Goal: Task Accomplishment & Management: Manage account settings

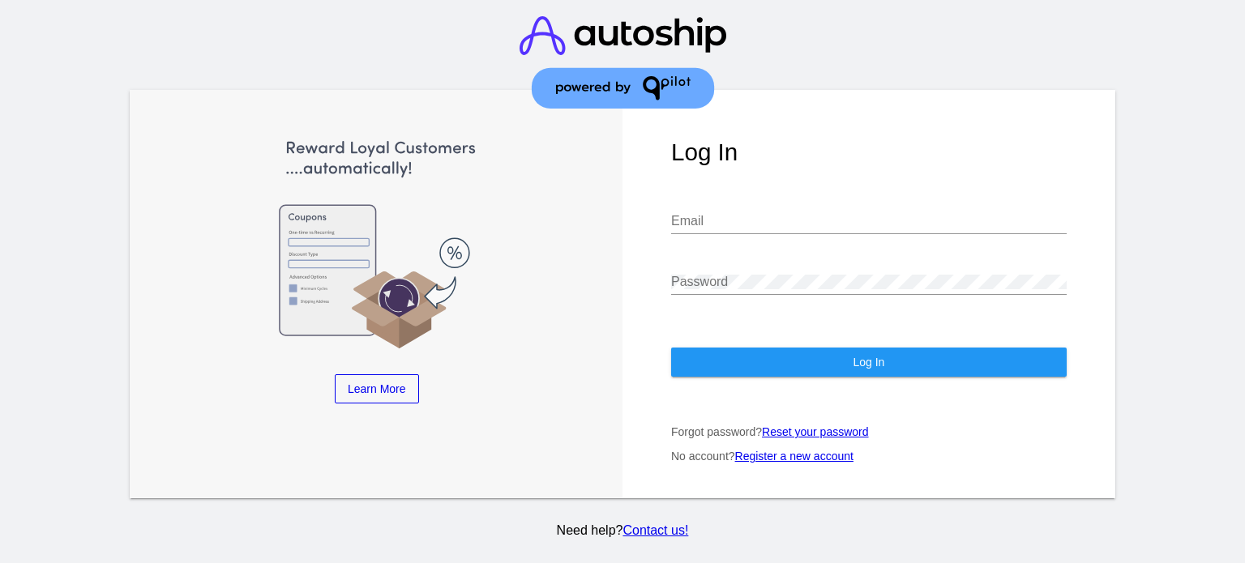
type input "[EMAIL_ADDRESS][DOMAIN_NAME]"
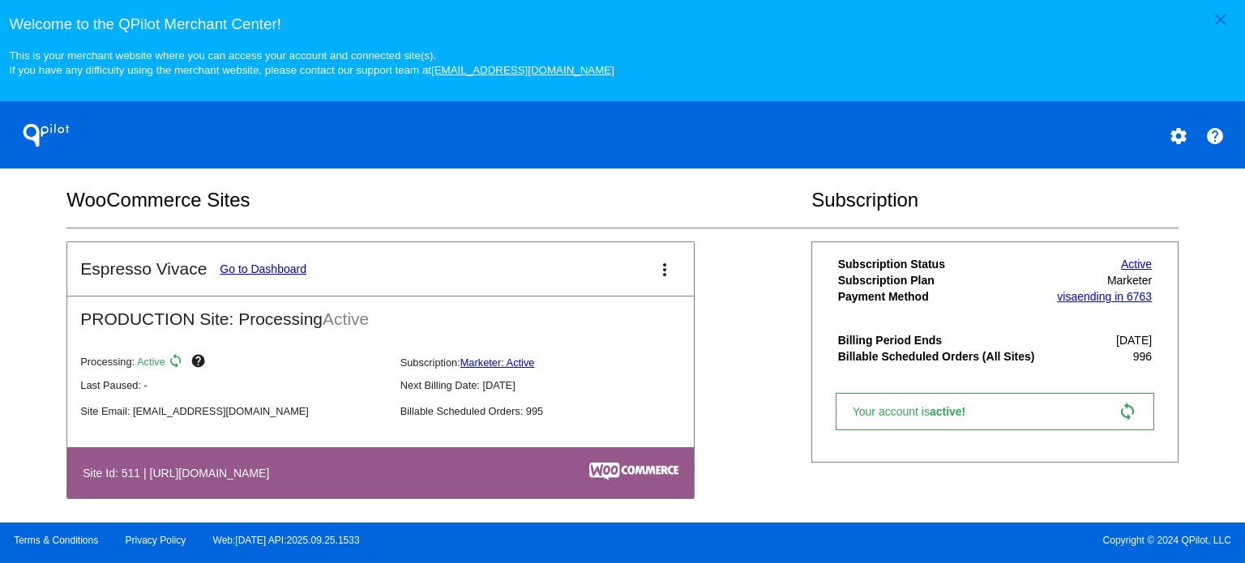
scroll to position [519, 0]
click at [275, 262] on link "Go to Dashboard" at bounding box center [263, 268] width 87 height 13
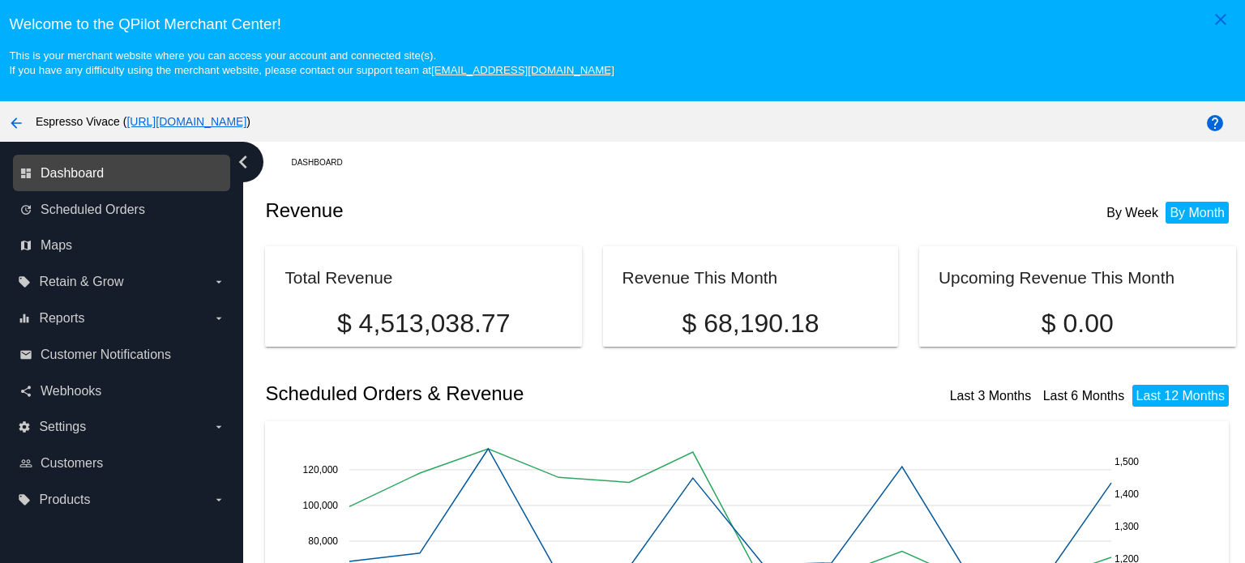
click at [73, 171] on span "Dashboard" at bounding box center [72, 173] width 63 height 15
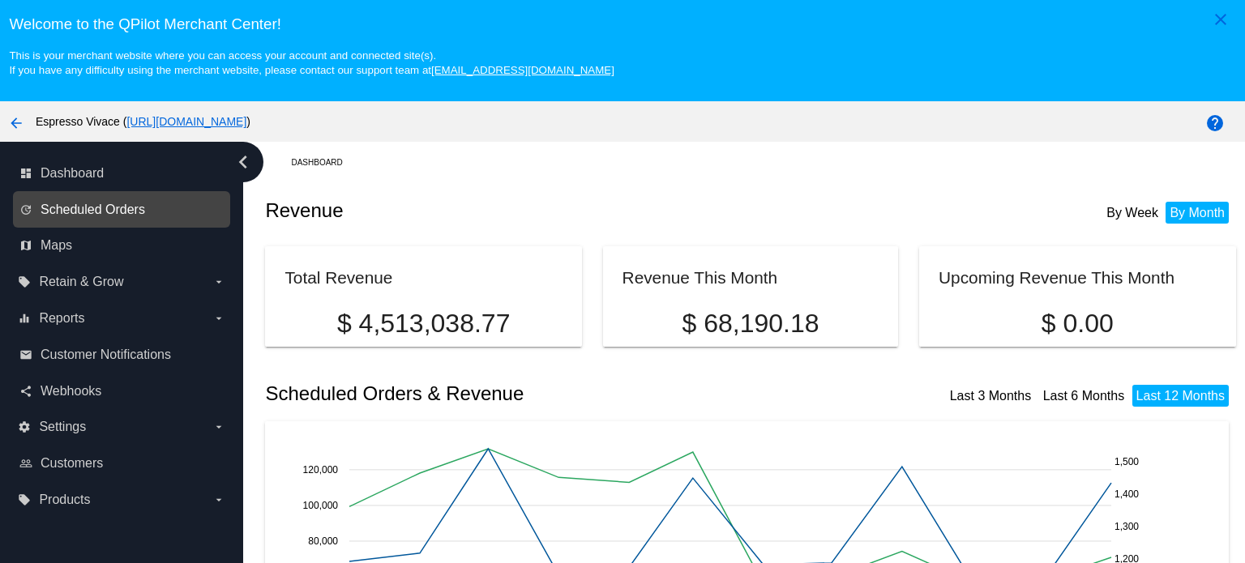
click at [92, 209] on span "Scheduled Orders" at bounding box center [93, 210] width 105 height 15
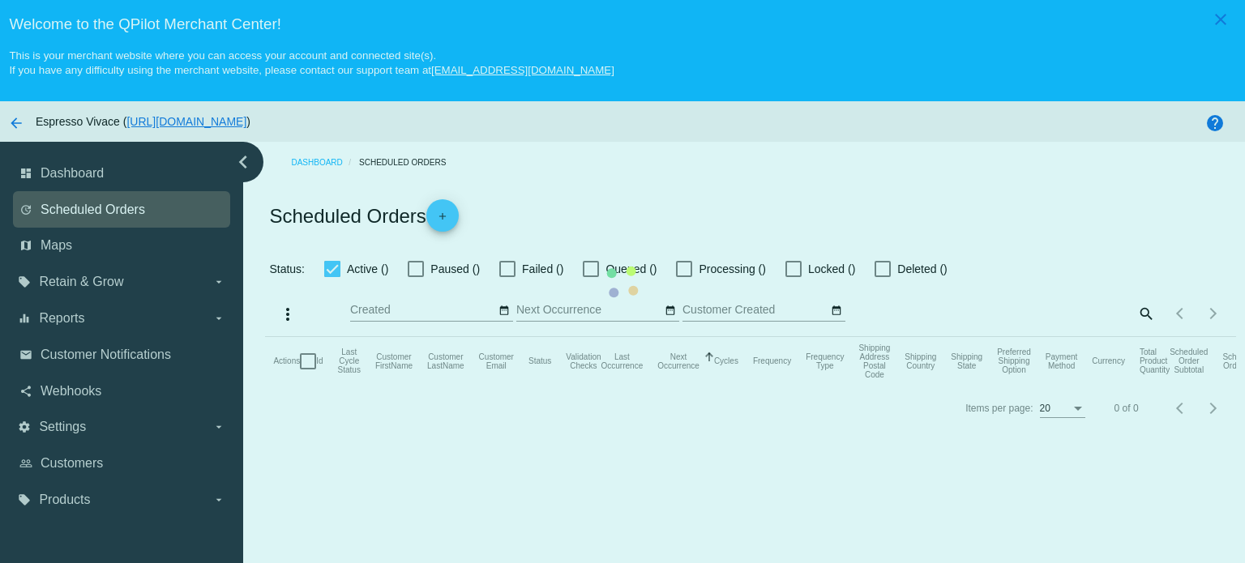
type input "[DATE] - [DATE]"
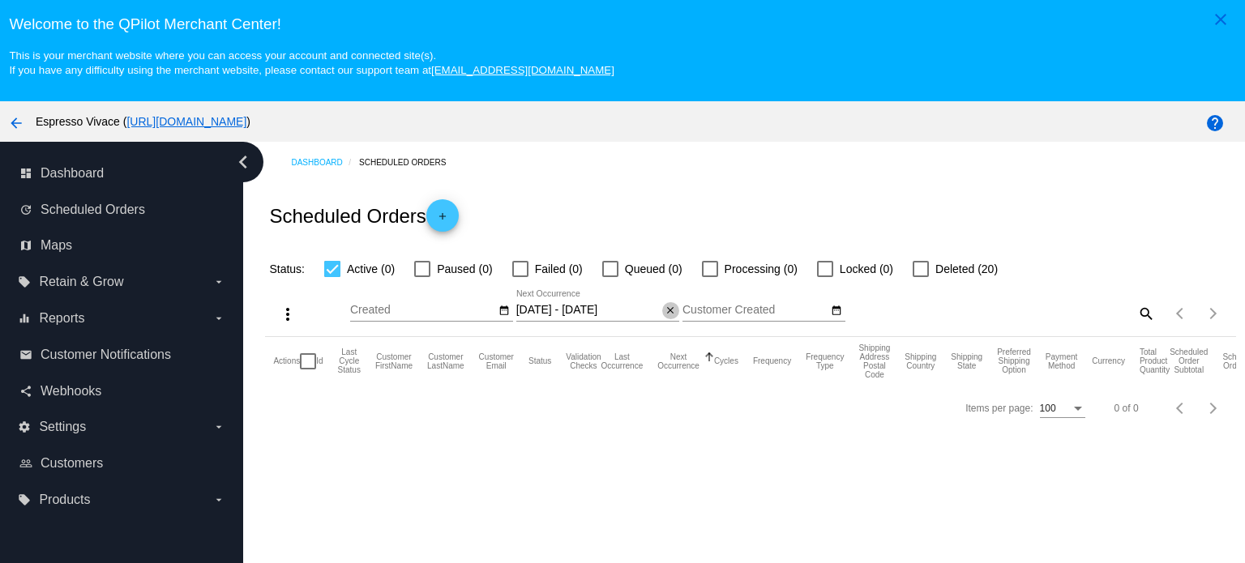
click at [668, 309] on mat-icon "close" at bounding box center [670, 311] width 11 height 13
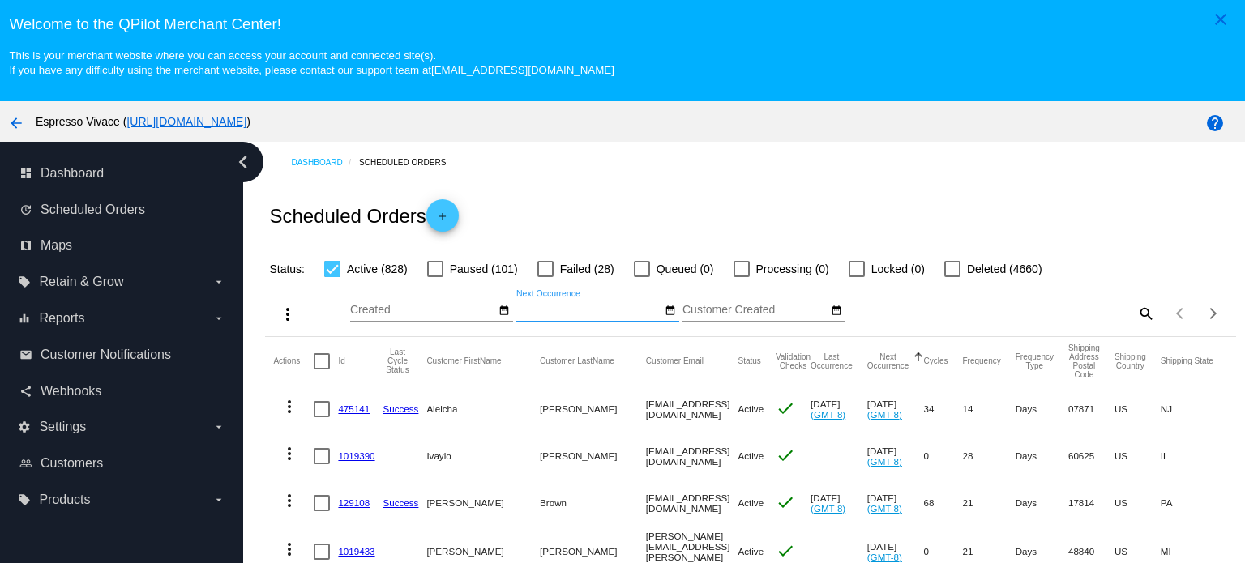
click at [359, 408] on link "475141" at bounding box center [354, 409] width 32 height 11
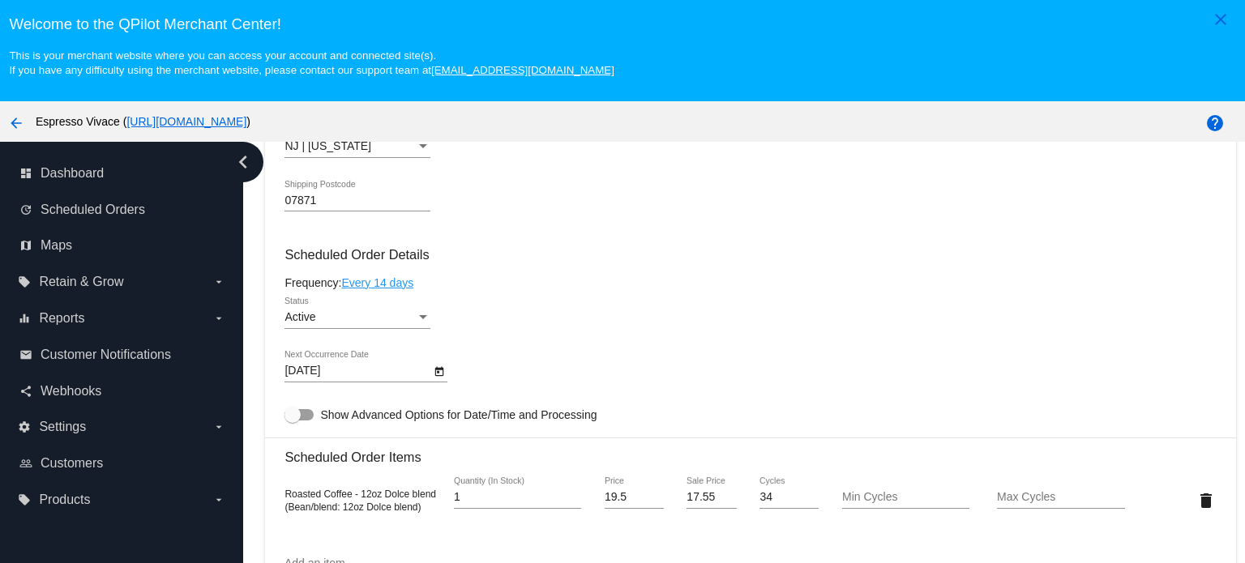
scroll to position [875, 0]
click at [306, 417] on div at bounding box center [299, 415] width 29 height 11
click at [293, 422] on input "Show Advanced Options for Date/Time and Processing" at bounding box center [292, 422] width 1 height 1
checkbox input "true"
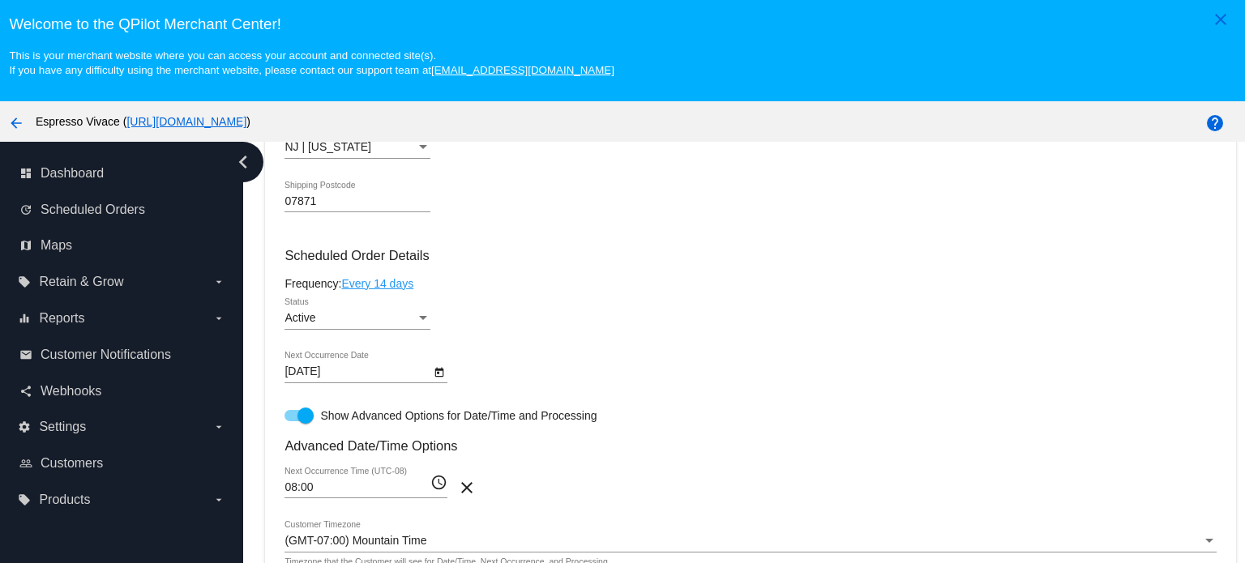
click at [441, 372] on icon "Open calendar" at bounding box center [439, 372] width 9 height 10
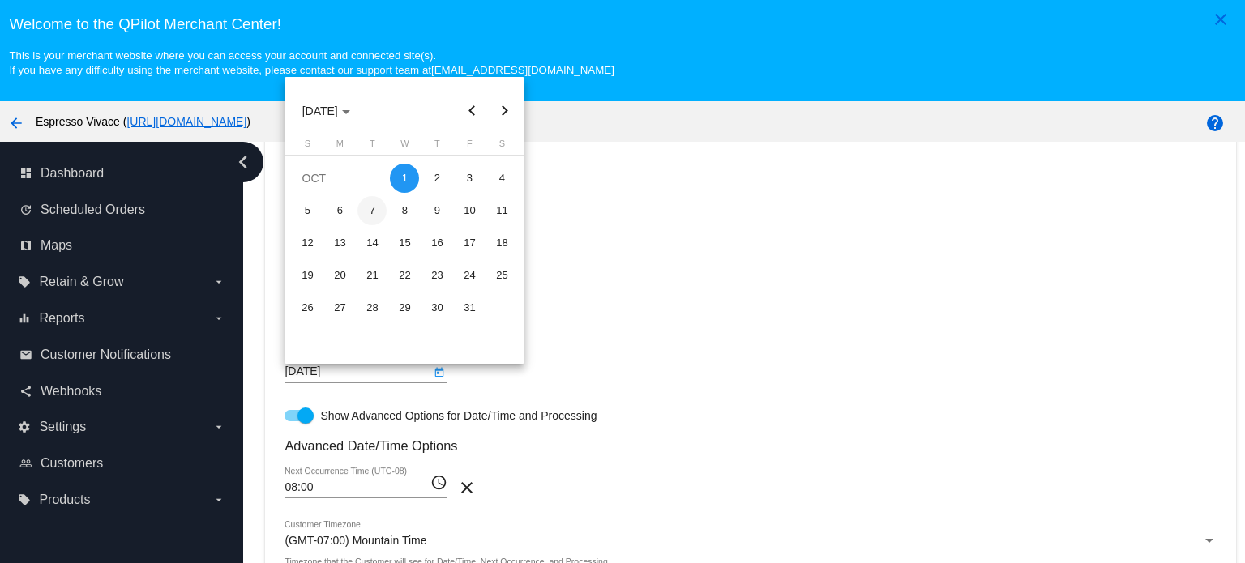
click at [372, 212] on div "7" at bounding box center [372, 210] width 29 height 29
type input "[DATE]"
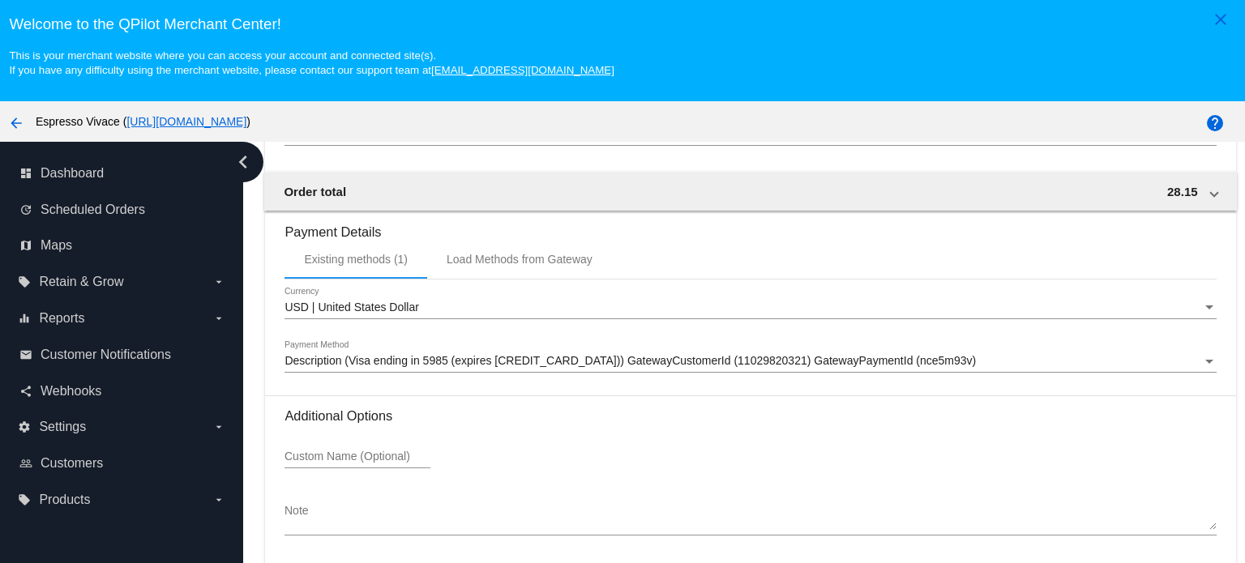
scroll to position [101, 0]
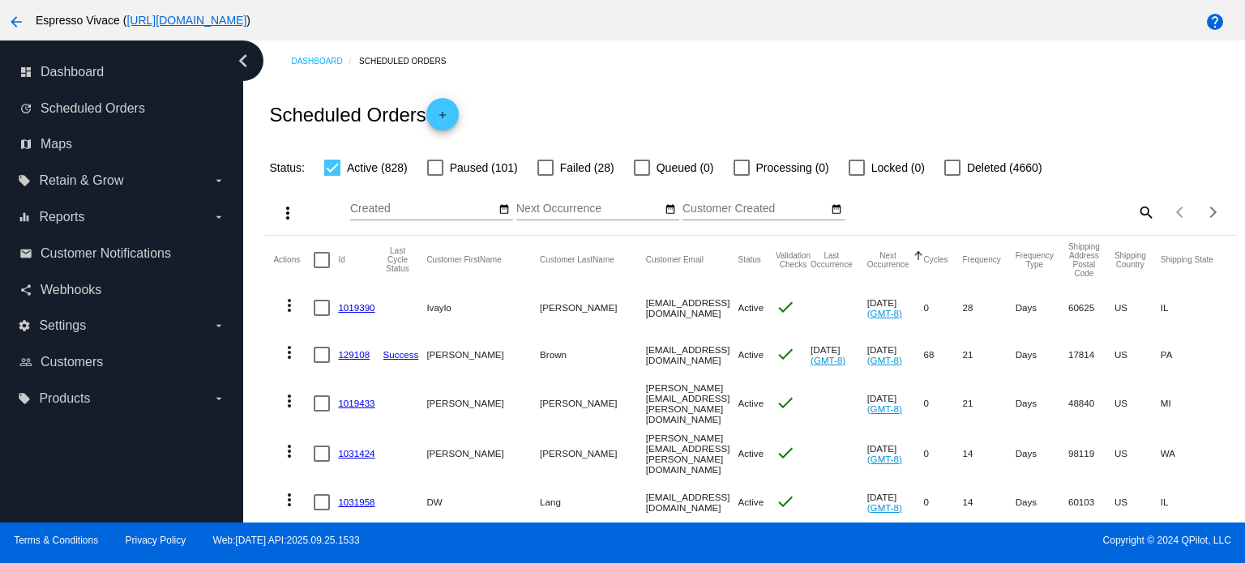
click at [350, 307] on link "1019390" at bounding box center [356, 307] width 36 height 11
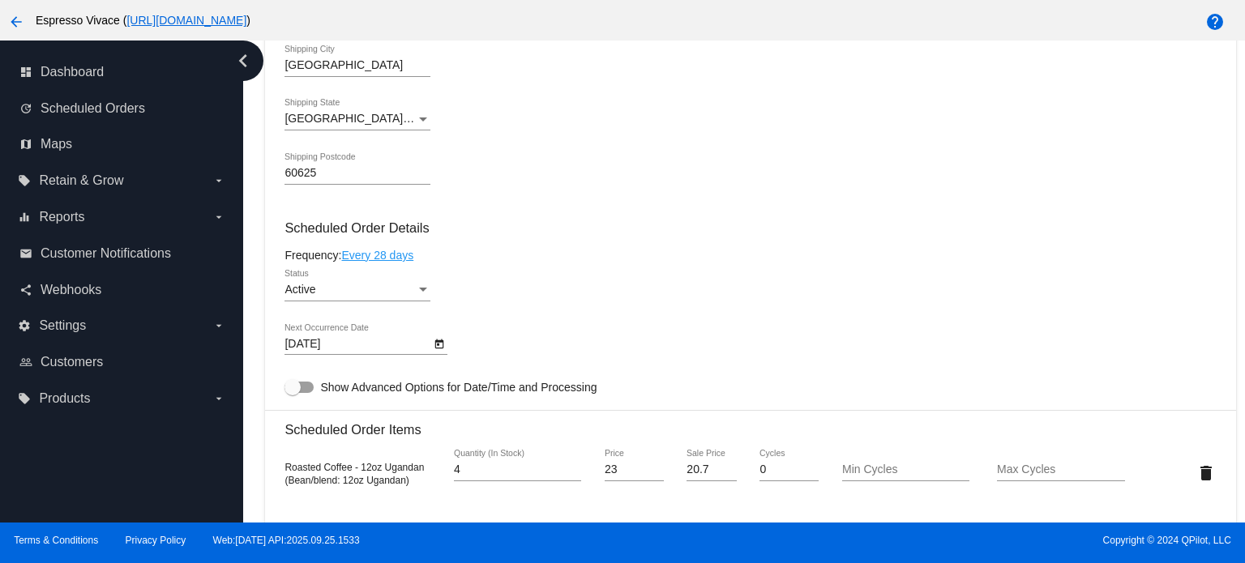
scroll to position [687, 0]
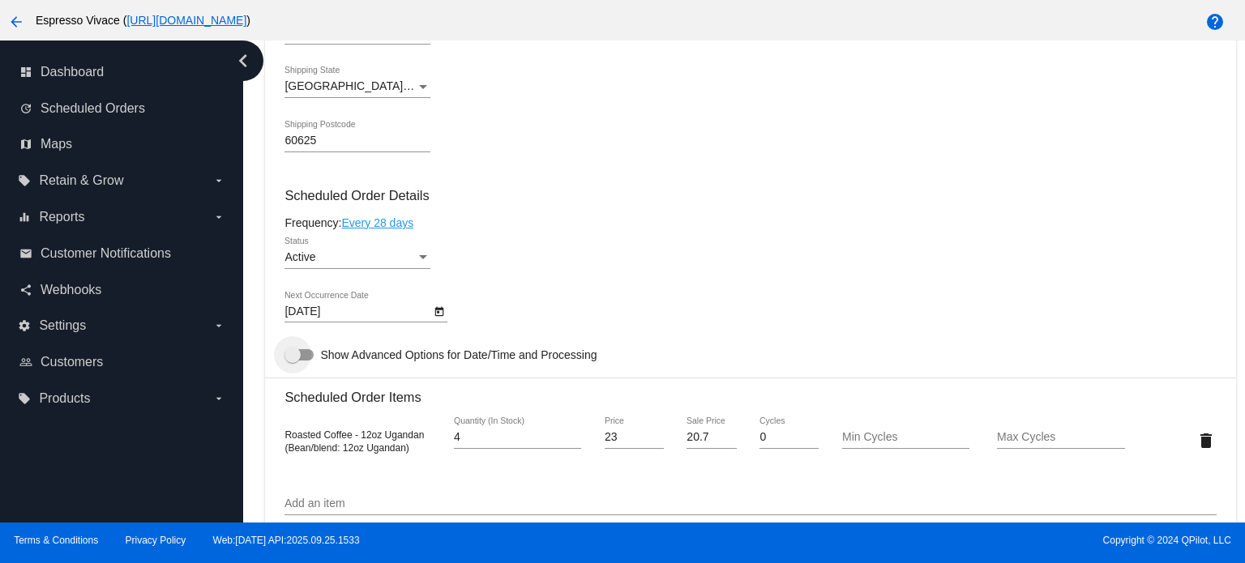
click at [305, 358] on div at bounding box center [299, 354] width 29 height 11
click at [293, 361] on input "Show Advanced Options for Date/Time and Processing" at bounding box center [292, 361] width 1 height 1
checkbox input "true"
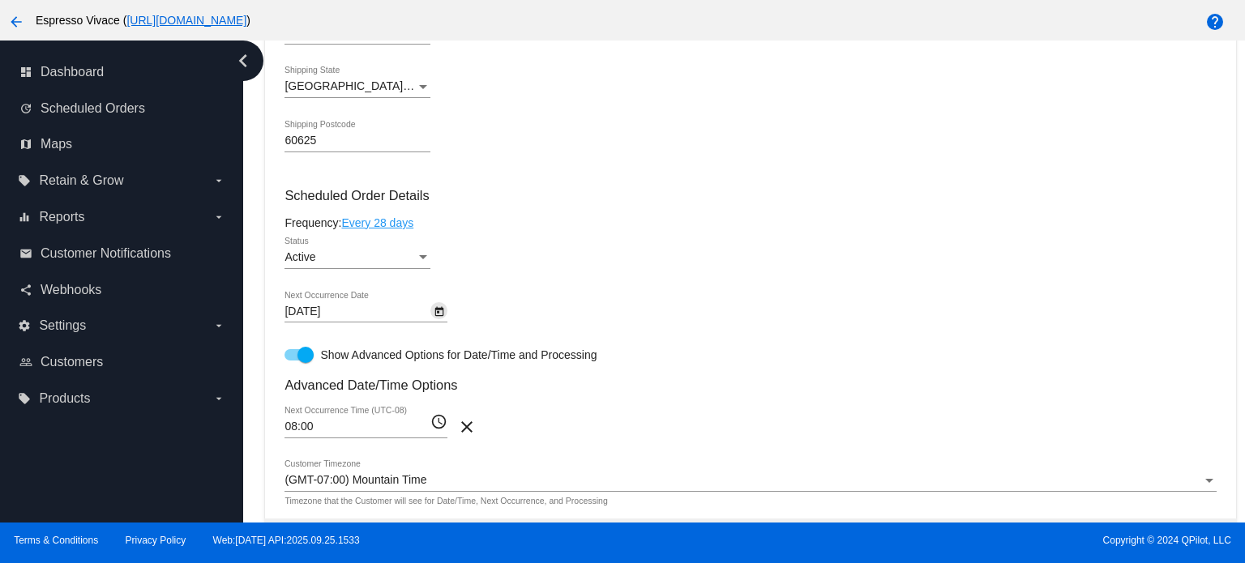
click at [443, 307] on icon "Open calendar" at bounding box center [439, 311] width 11 height 19
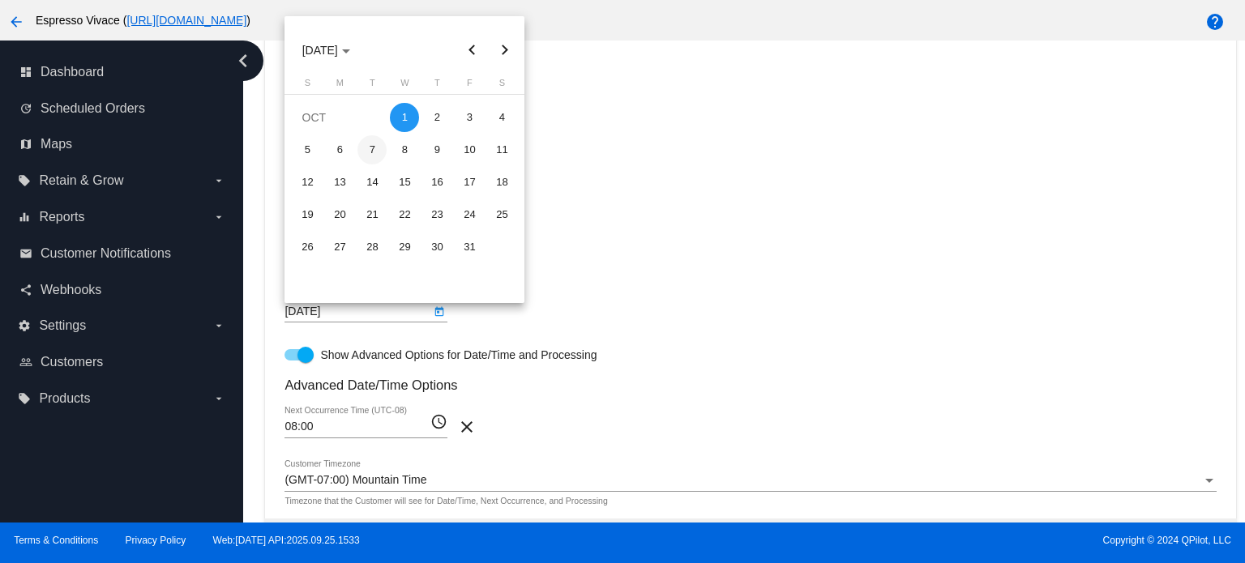
click at [371, 152] on div "7" at bounding box center [372, 149] width 29 height 29
type input "[DATE]"
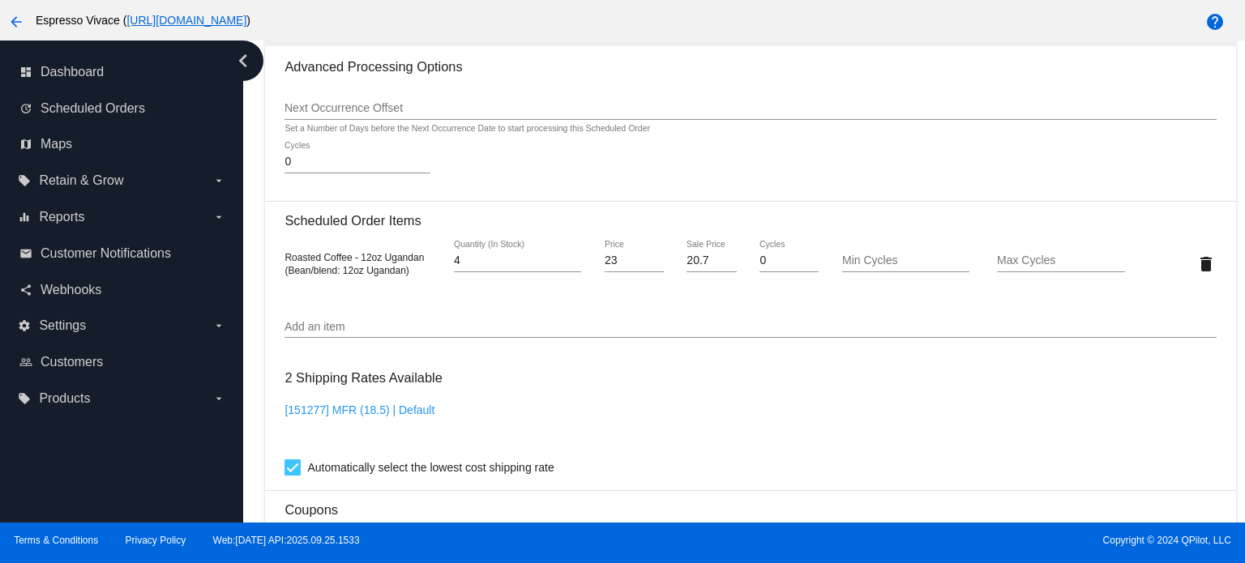
scroll to position [1749, 0]
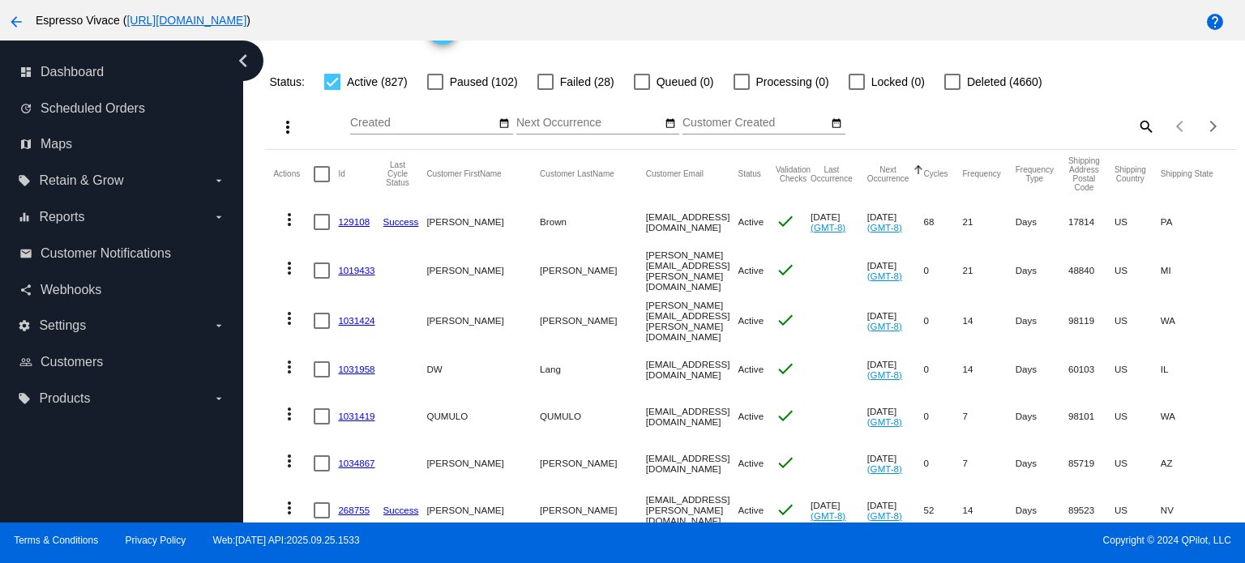
scroll to position [84, 0]
click at [361, 220] on link "129108" at bounding box center [354, 223] width 32 height 11
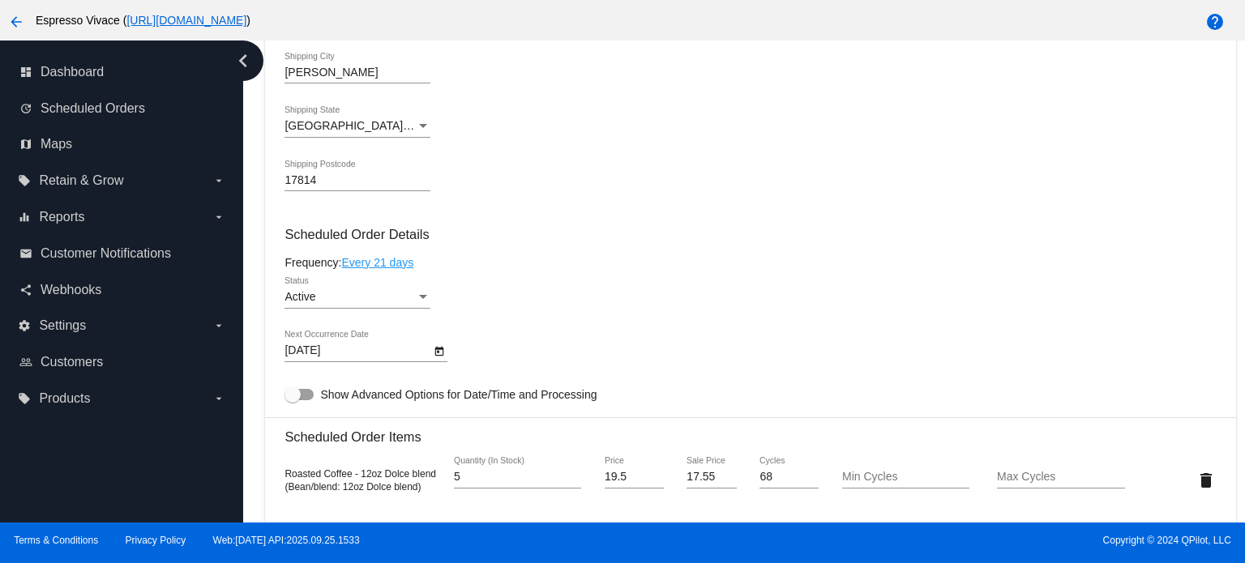
scroll to position [810, 0]
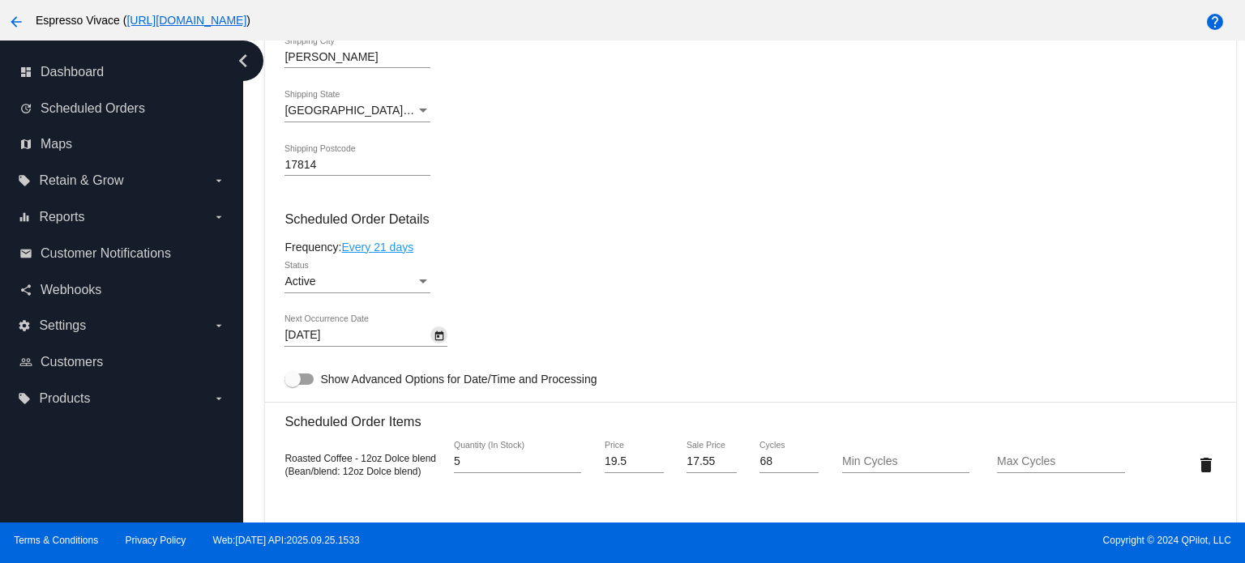
click at [437, 336] on icon "Open calendar" at bounding box center [439, 336] width 9 height 10
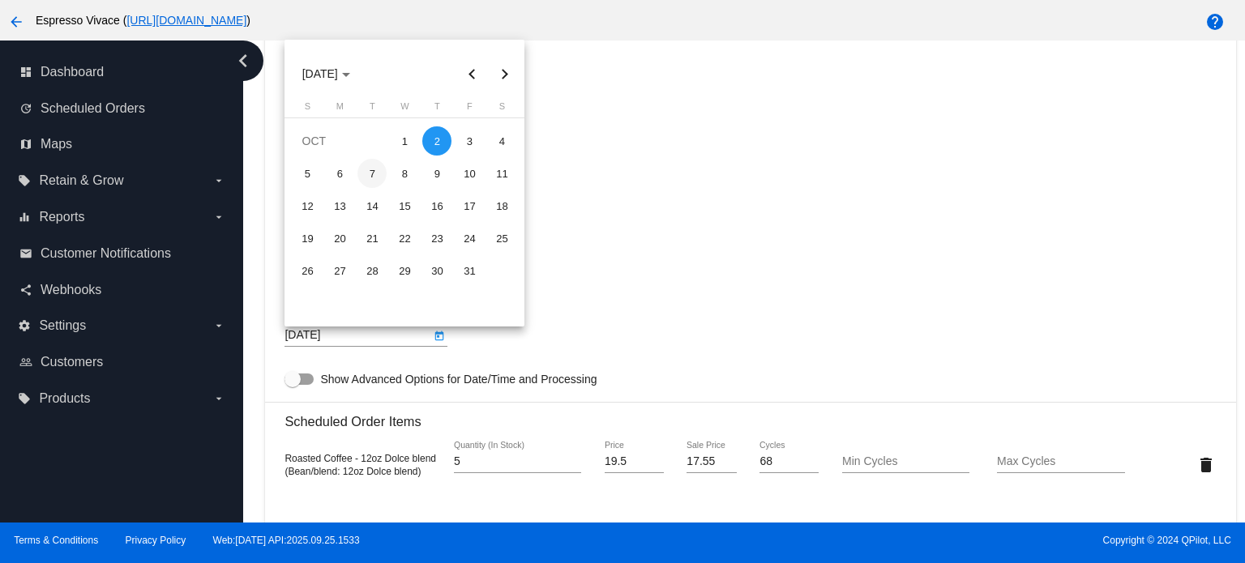
click at [374, 175] on div "7" at bounding box center [372, 173] width 29 height 29
type input "[DATE]"
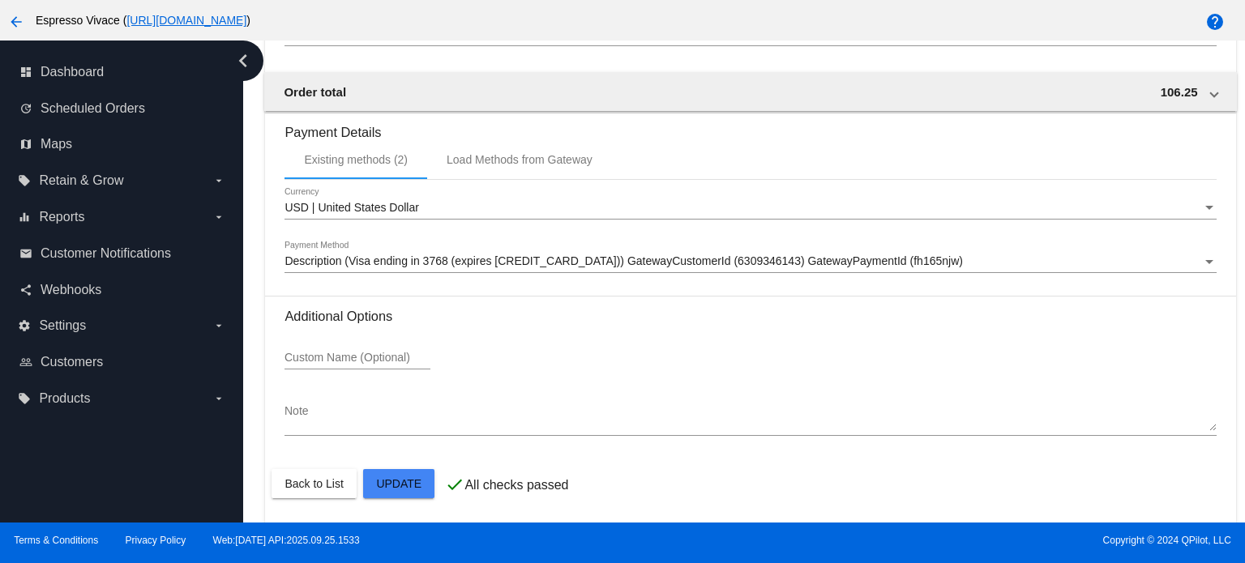
scroll to position [1528, 0]
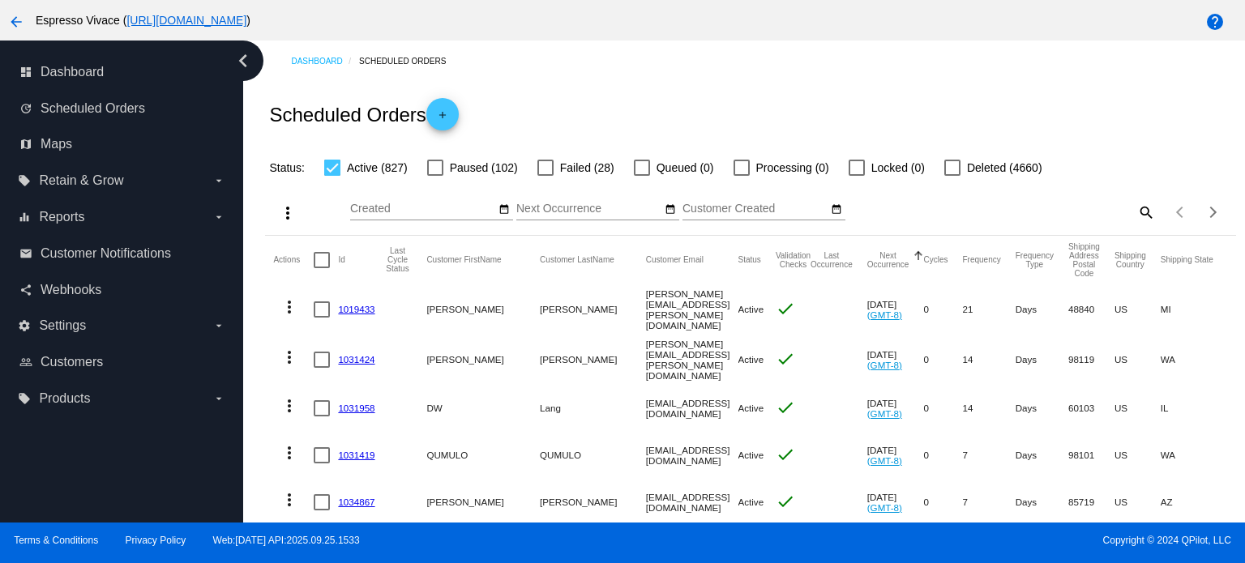
click at [359, 306] on link "1019433" at bounding box center [356, 309] width 36 height 11
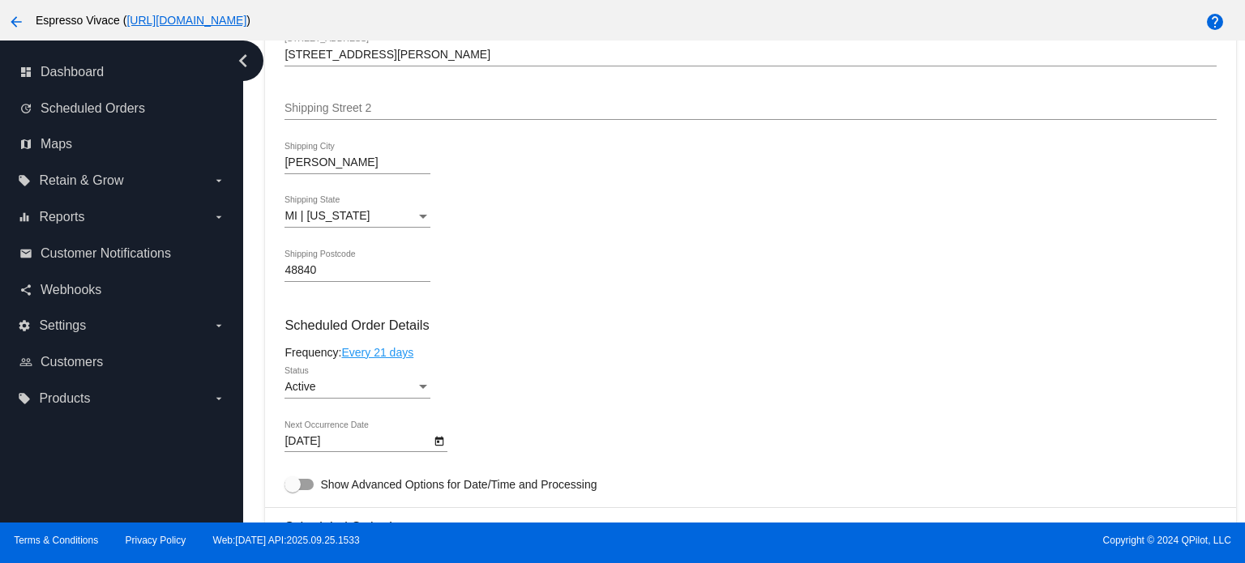
scroll to position [642, 0]
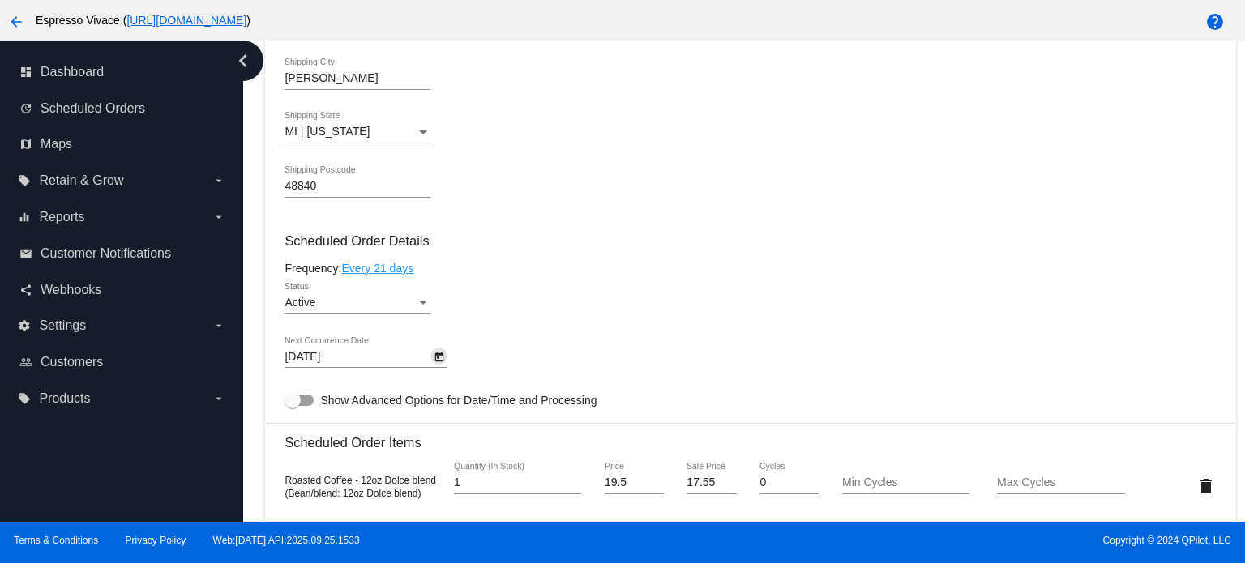
click at [438, 362] on icon "Open calendar" at bounding box center [439, 357] width 11 height 19
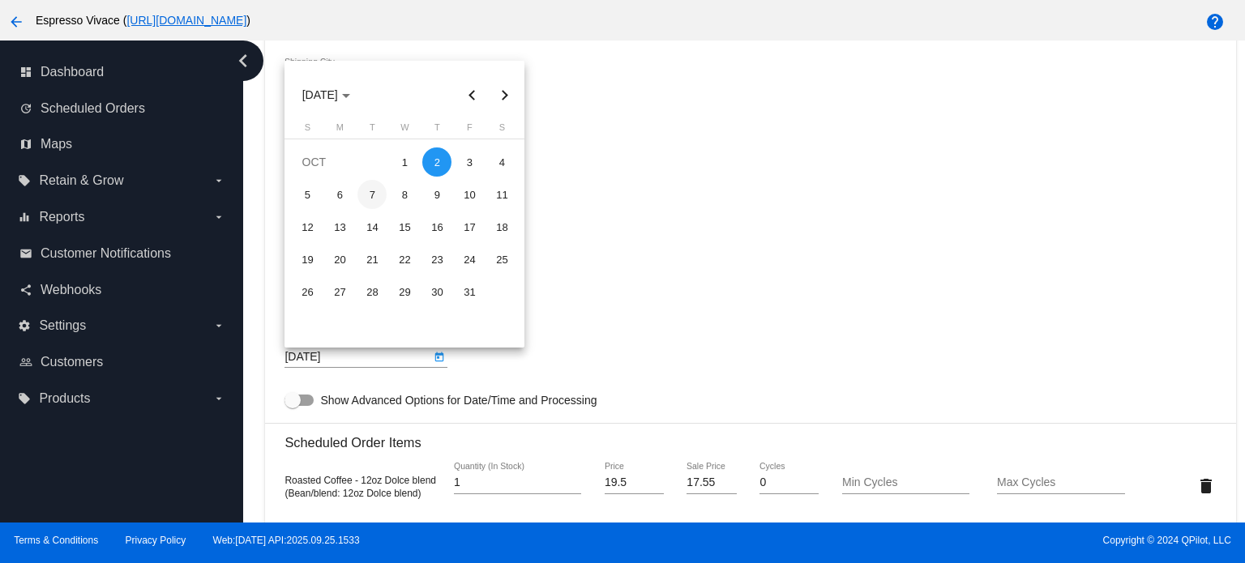
click at [370, 192] on div "7" at bounding box center [372, 194] width 29 height 29
type input "[DATE]"
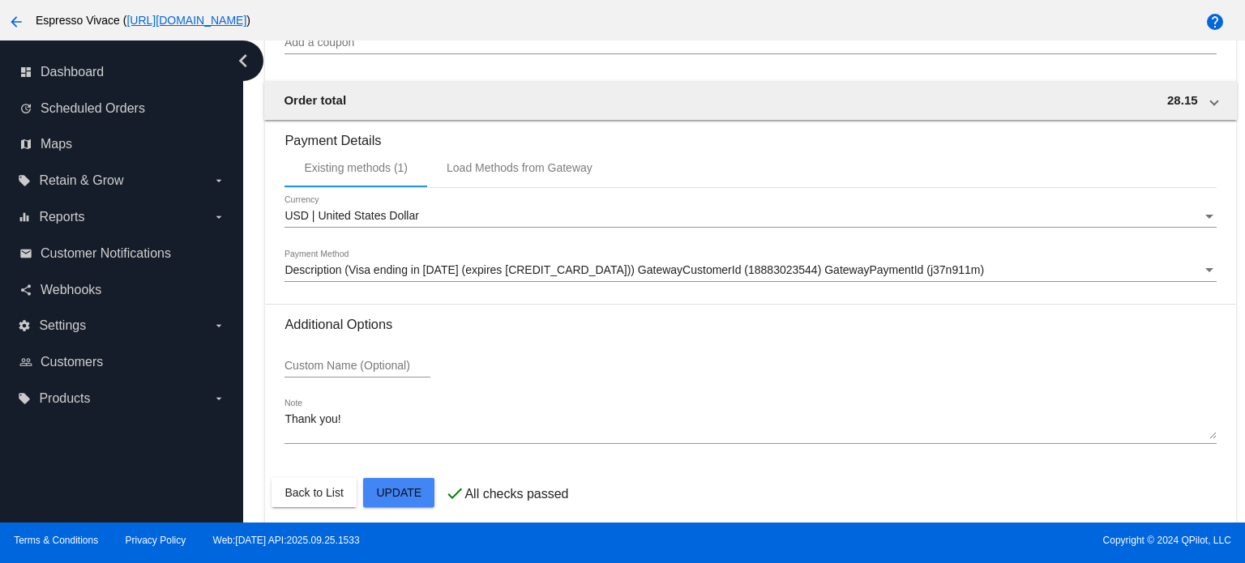
scroll to position [1382, 0]
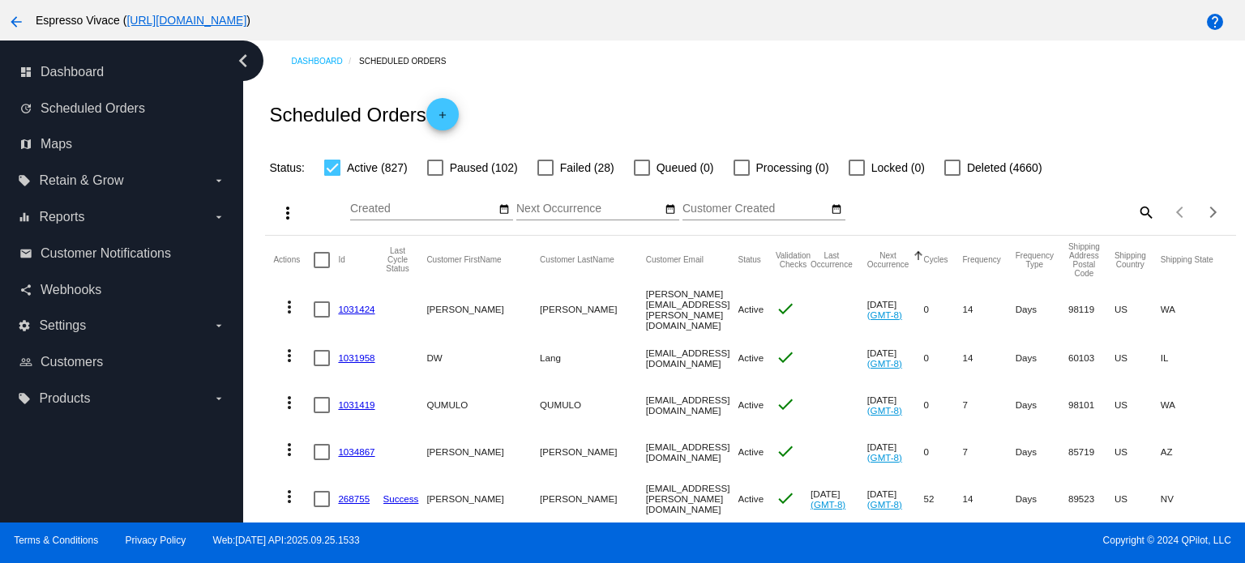
click at [358, 306] on link "1031424" at bounding box center [356, 309] width 36 height 11
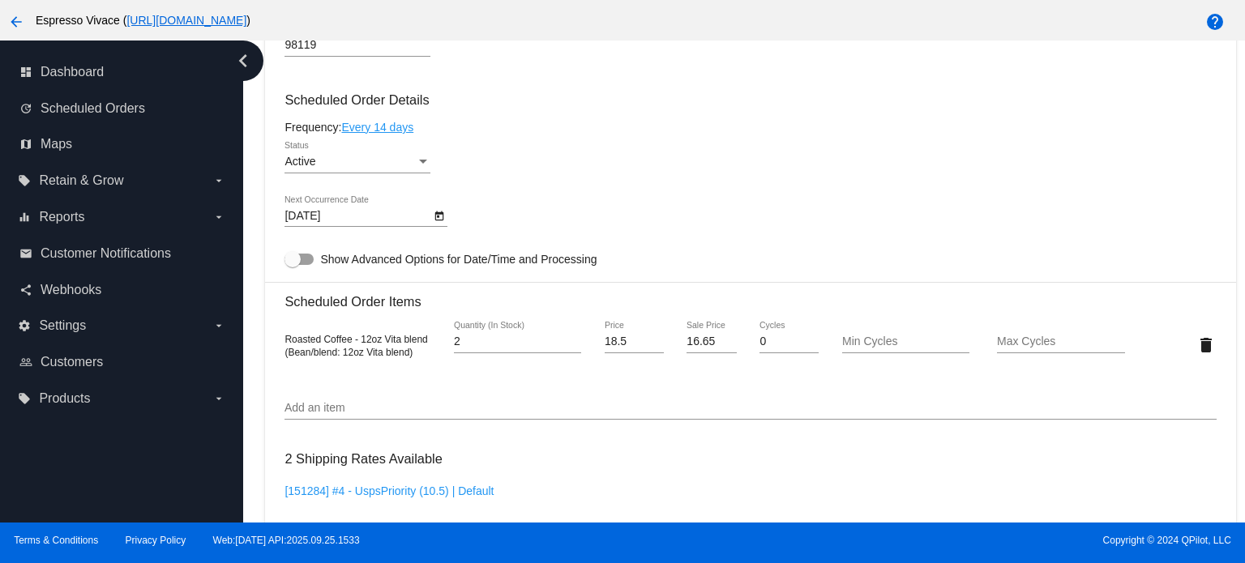
scroll to position [775, 0]
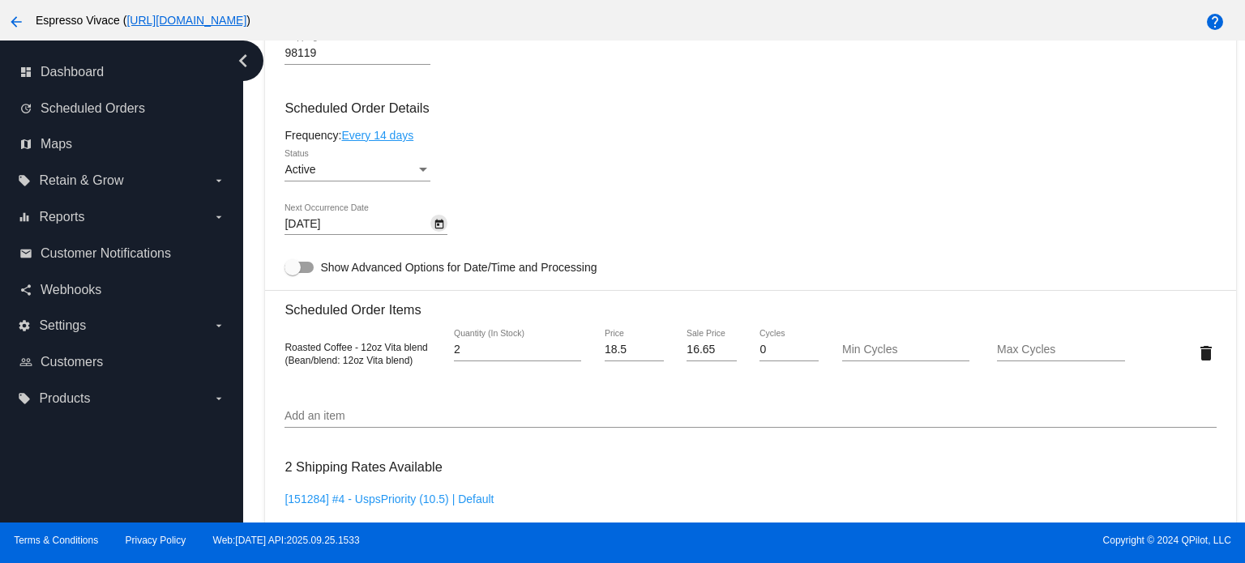
click at [438, 229] on icon "Open calendar" at bounding box center [439, 224] width 9 height 10
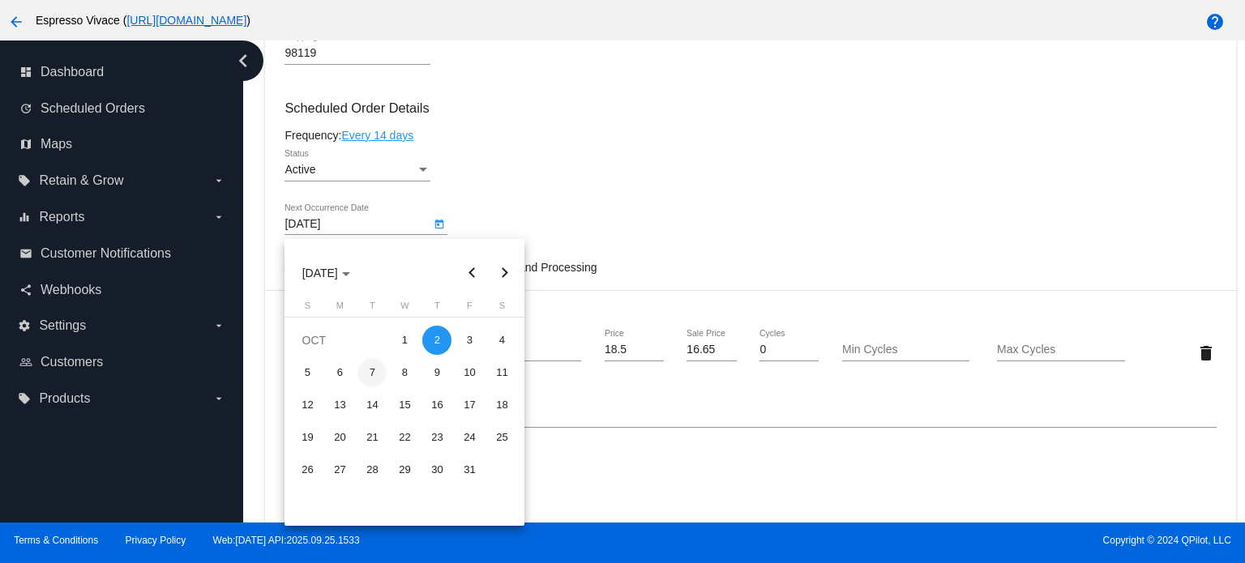
click at [366, 378] on div "7" at bounding box center [372, 372] width 29 height 29
type input "[DATE]"
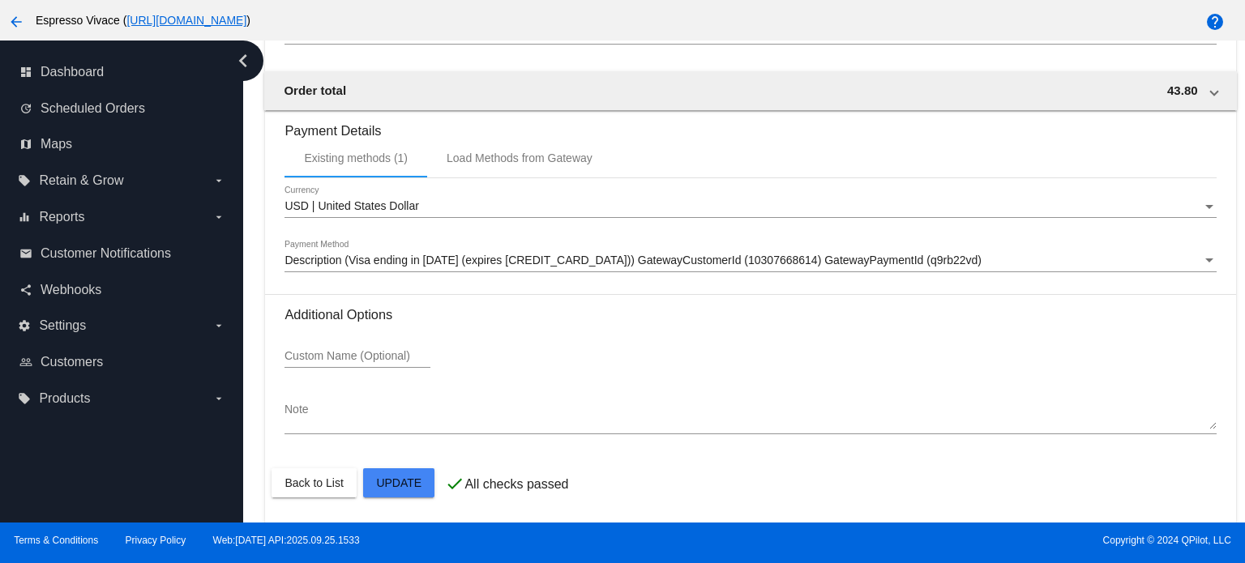
scroll to position [1382, 0]
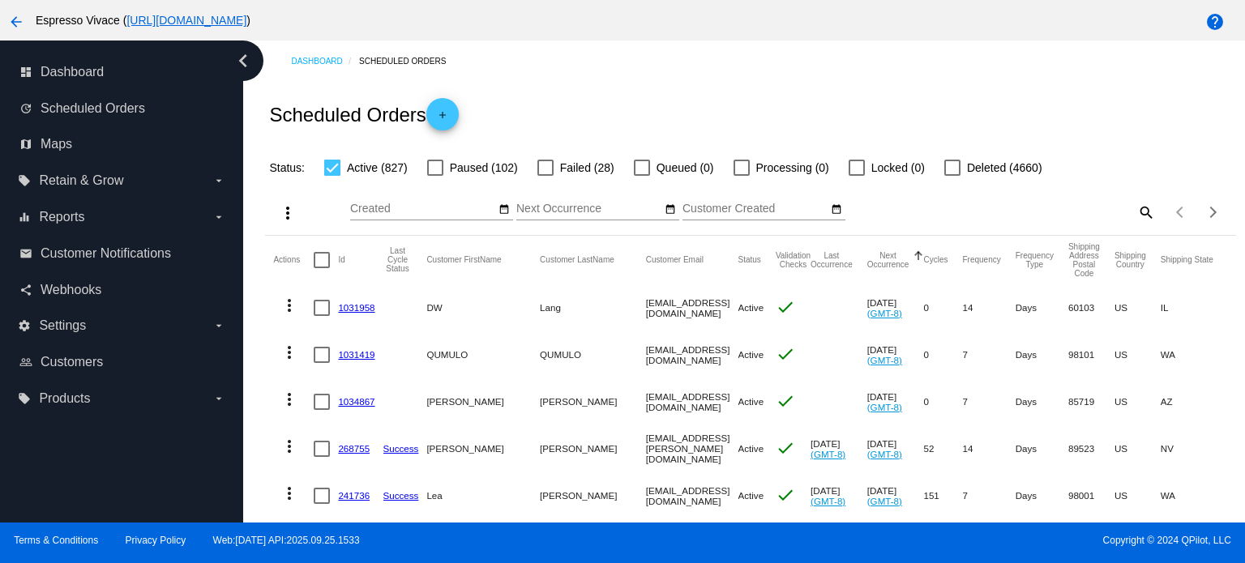
click at [353, 311] on link "1031958" at bounding box center [356, 307] width 36 height 11
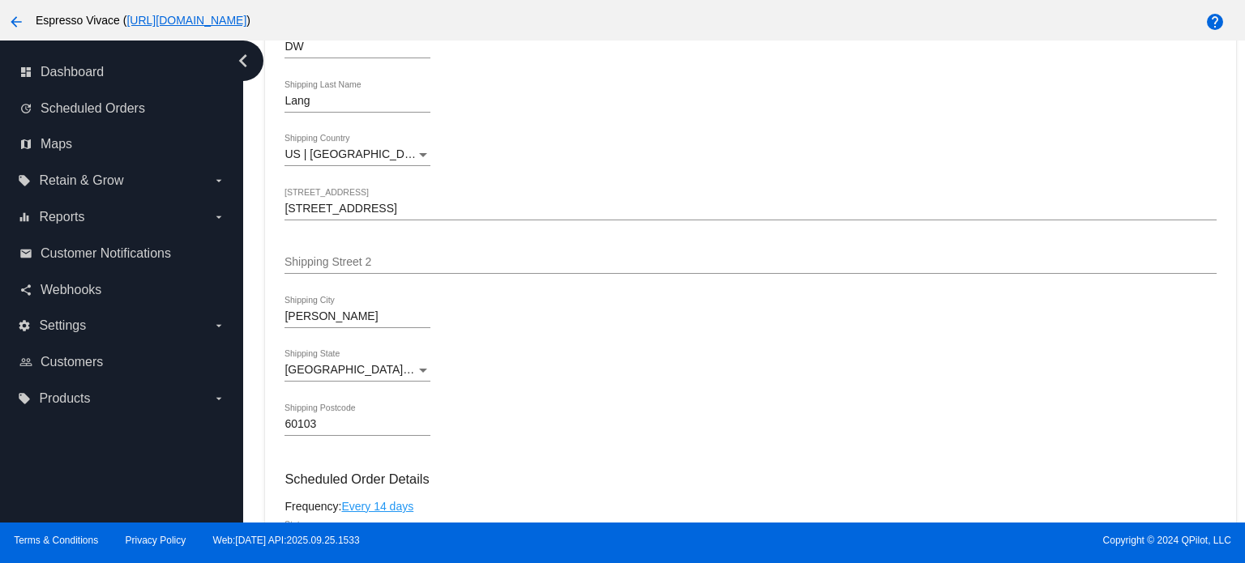
scroll to position [692, 0]
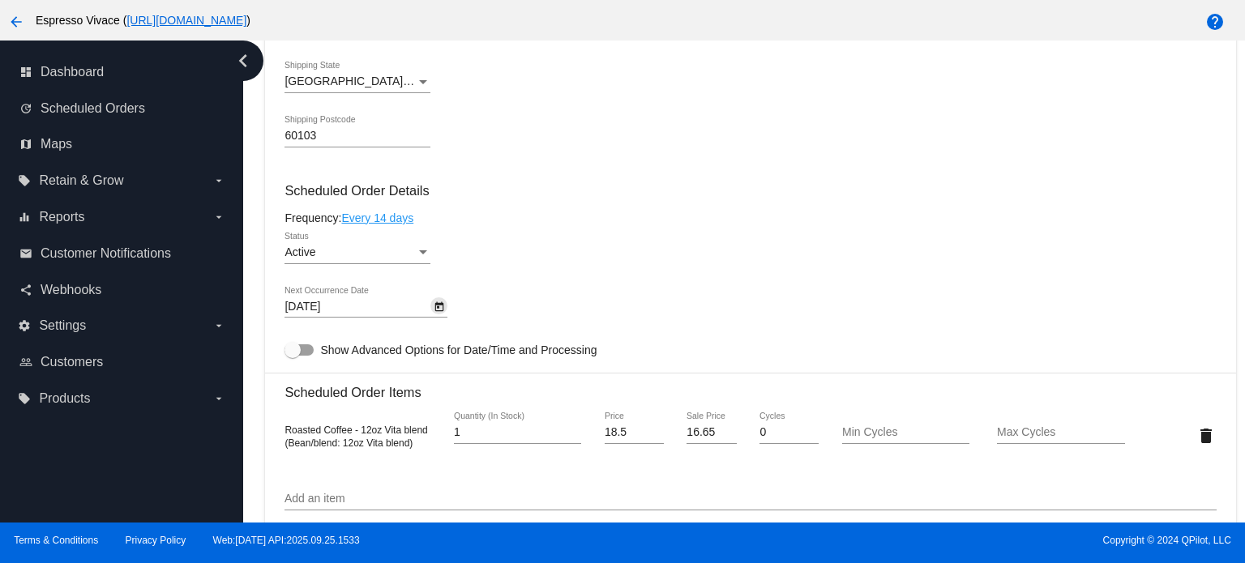
click at [442, 304] on icon "Open calendar" at bounding box center [439, 307] width 11 height 19
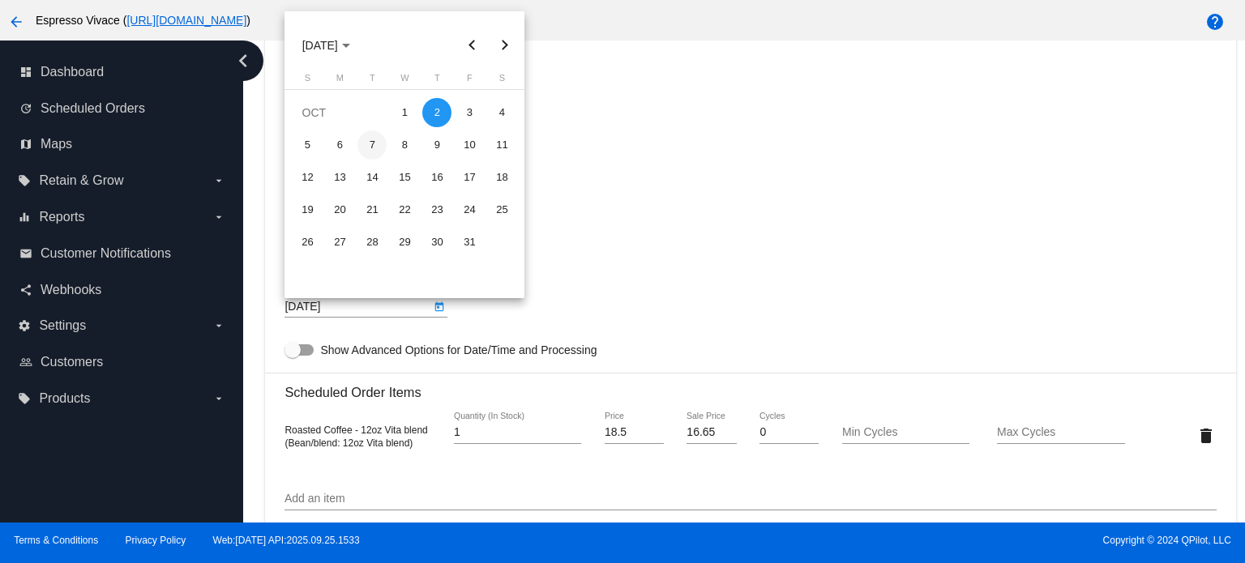
click at [369, 140] on div "7" at bounding box center [372, 145] width 29 height 29
type input "[DATE]"
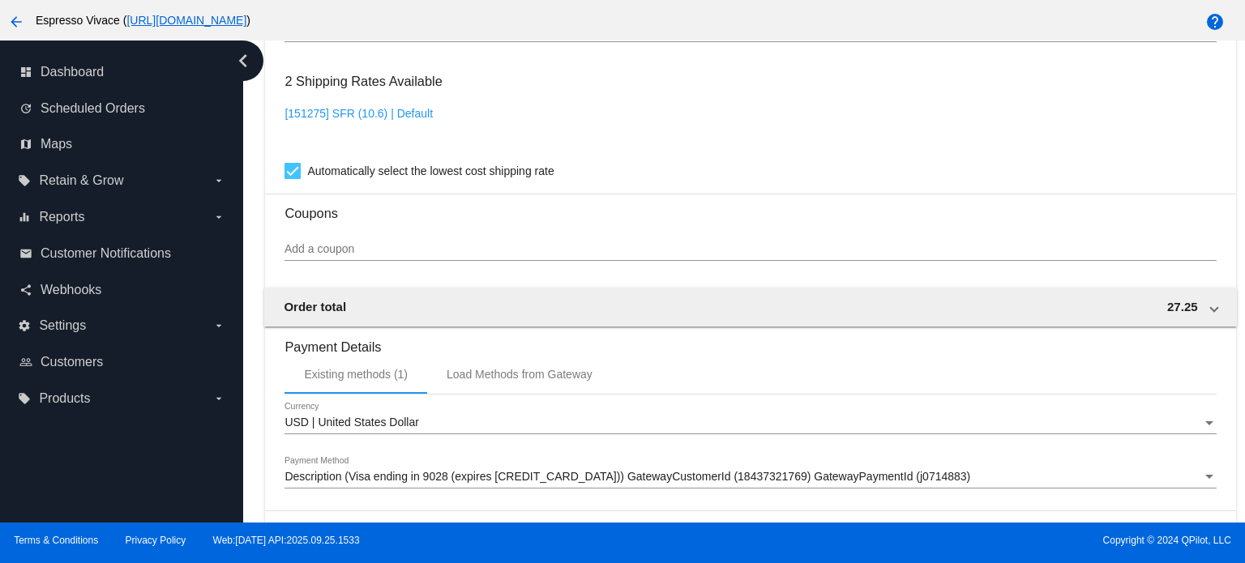
scroll to position [1382, 0]
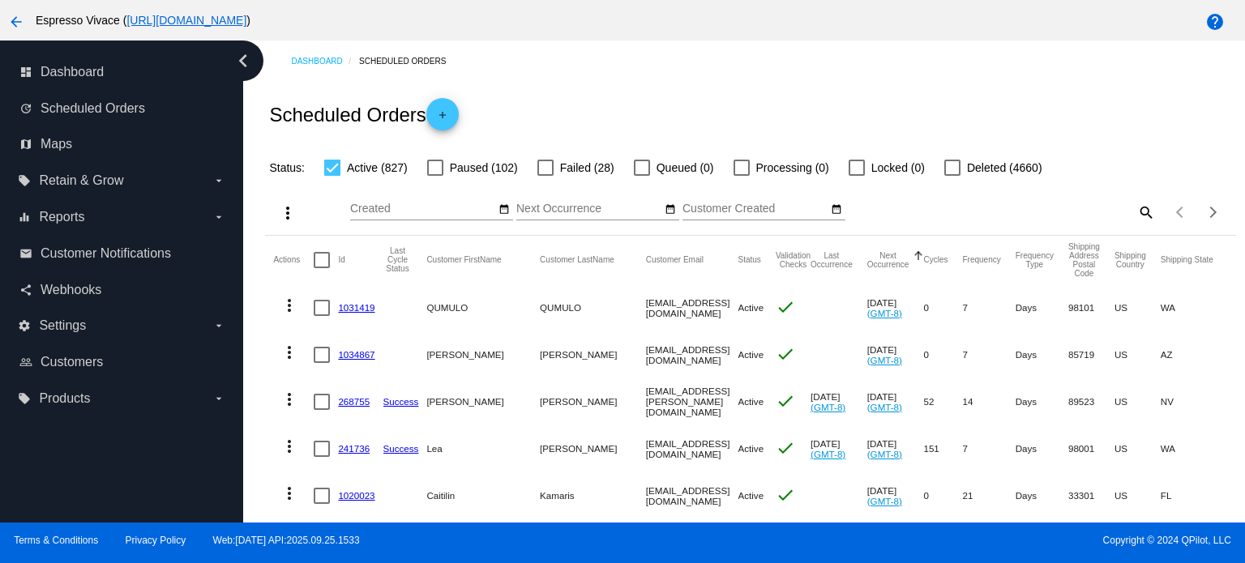
click at [353, 310] on link "1031419" at bounding box center [356, 307] width 36 height 11
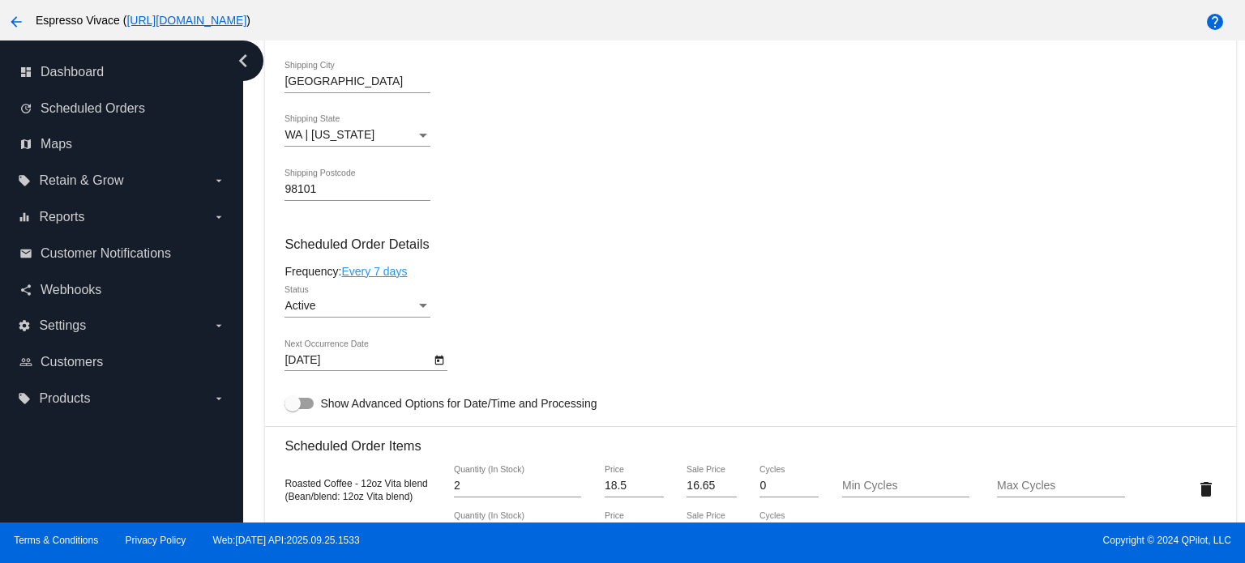
scroll to position [668, 0]
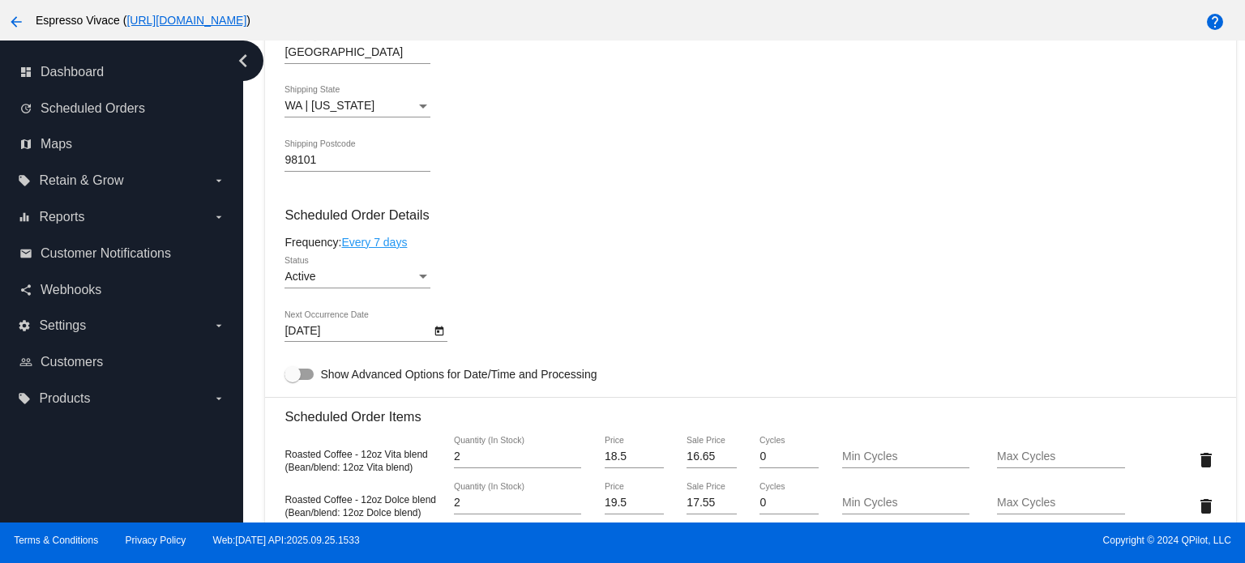
click at [434, 336] on icon "Open calendar" at bounding box center [439, 331] width 11 height 19
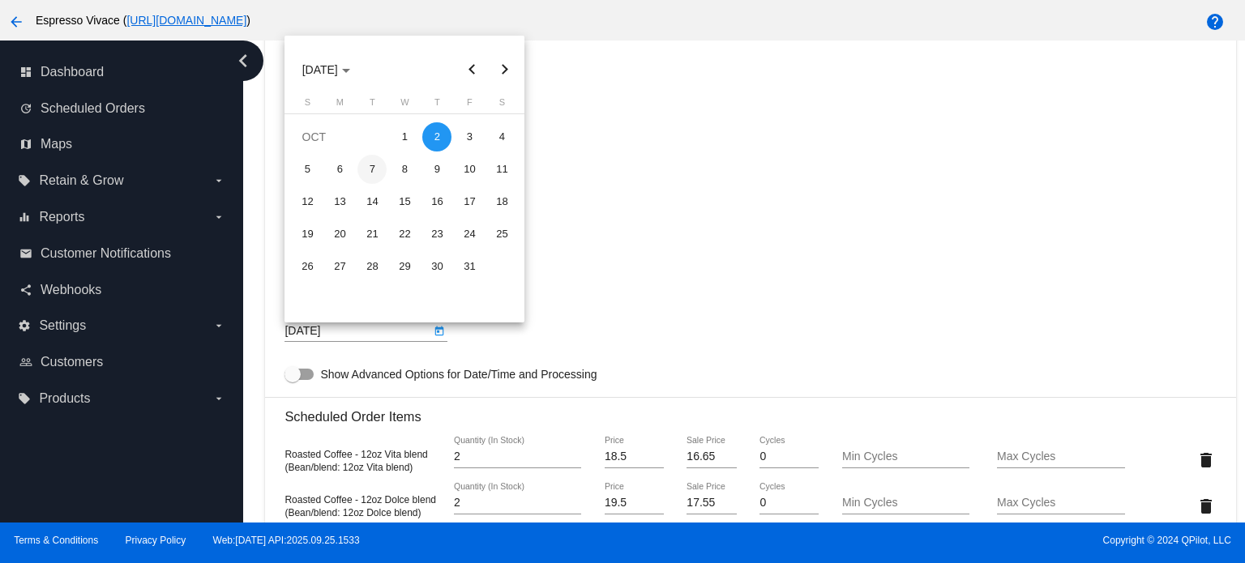
click at [366, 168] on div "7" at bounding box center [372, 169] width 29 height 29
type input "[DATE]"
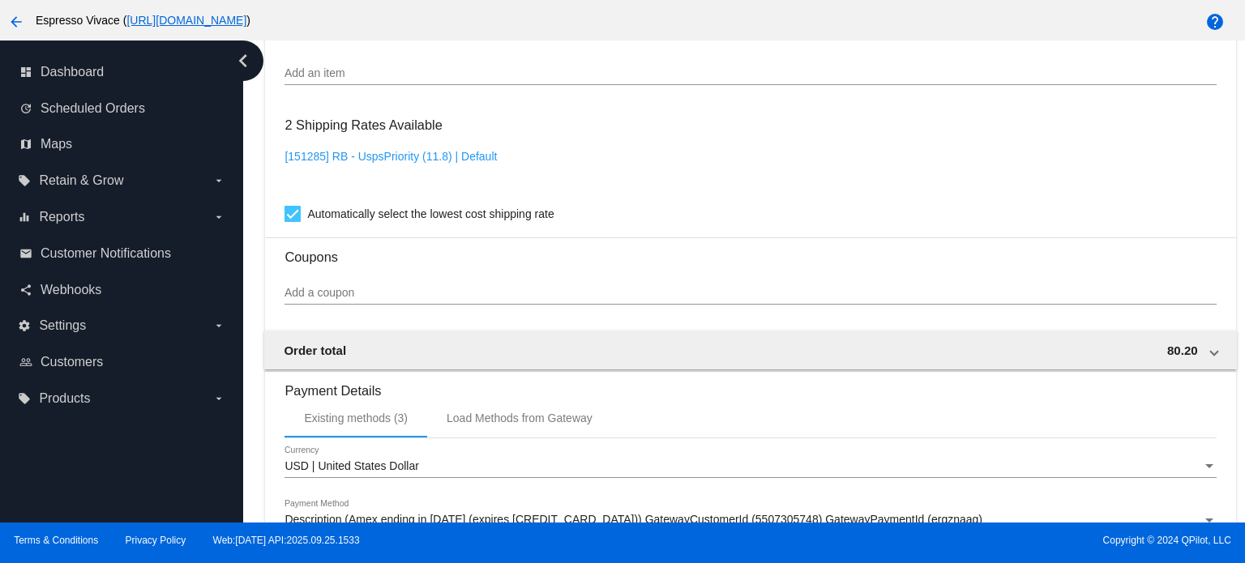
scroll to position [1428, 0]
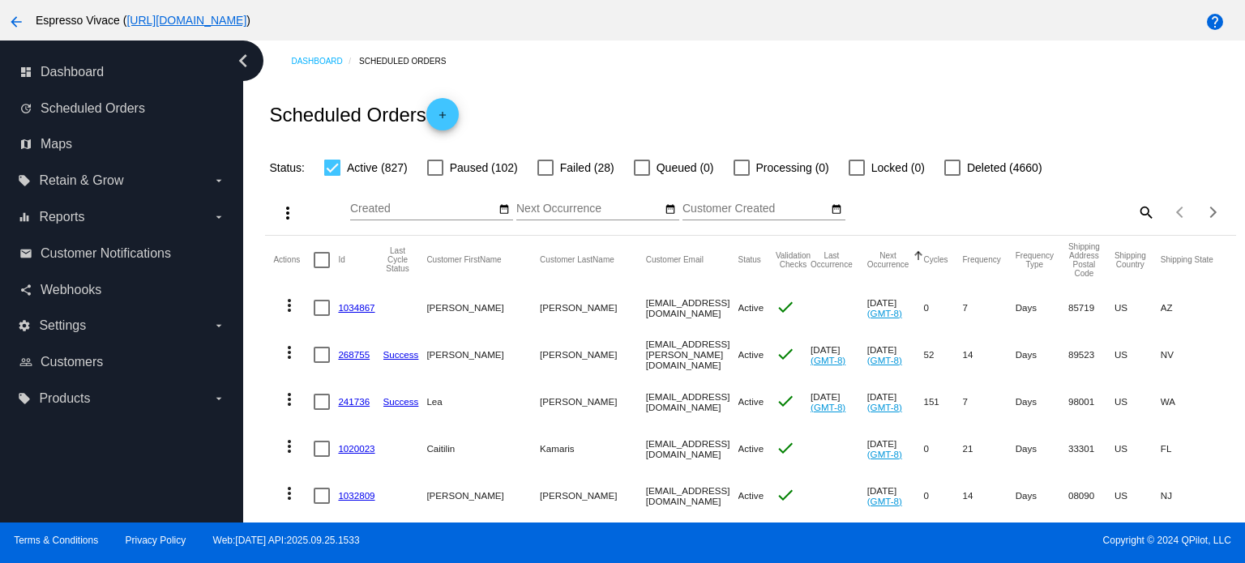
click at [353, 310] on link "1034867" at bounding box center [356, 307] width 36 height 11
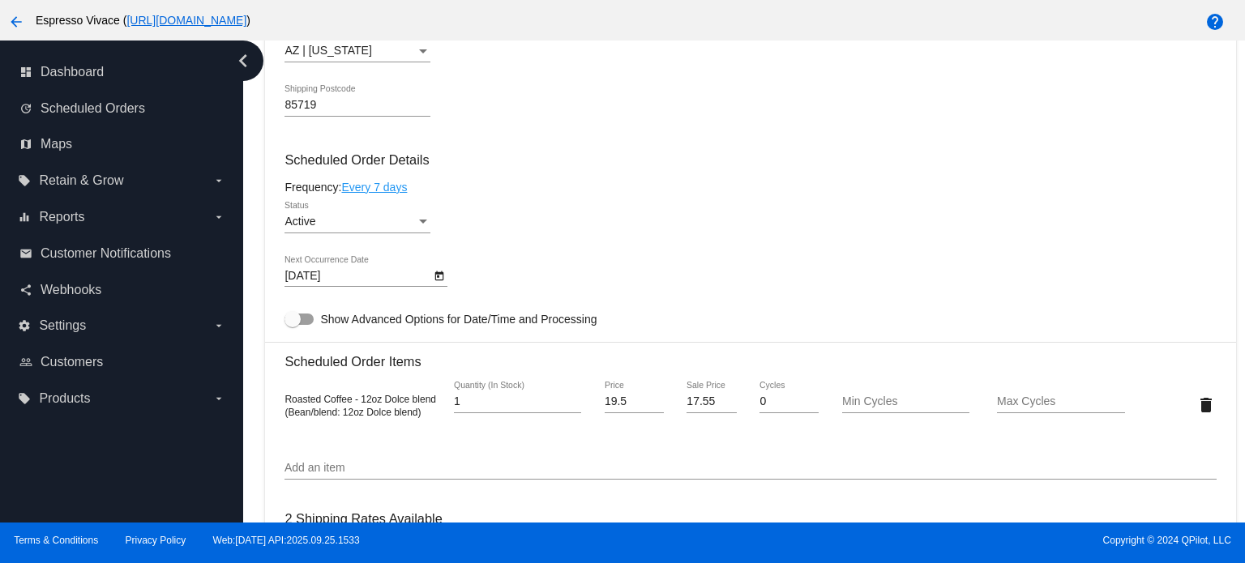
scroll to position [759, 0]
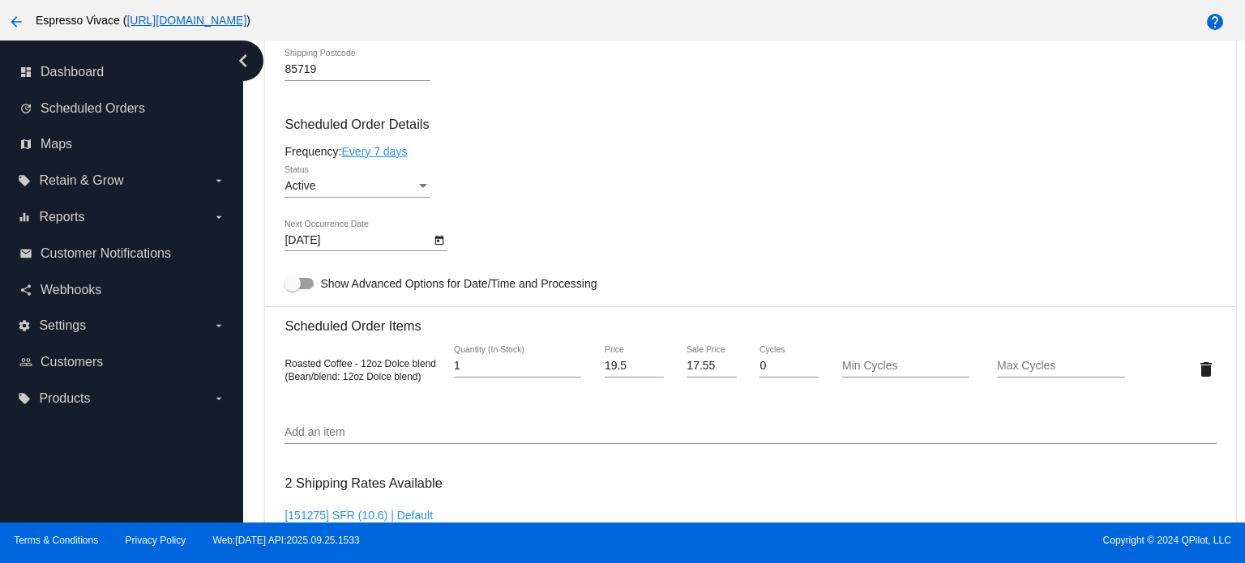
click at [441, 241] on icon "Open calendar" at bounding box center [439, 240] width 9 height 10
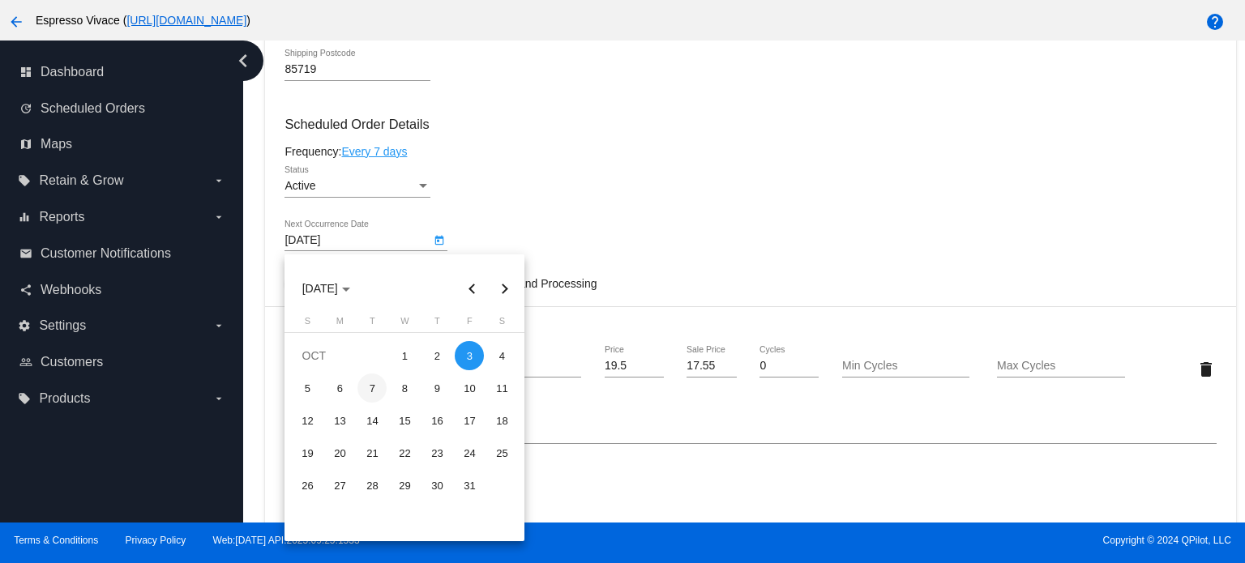
click at [363, 388] on div "7" at bounding box center [372, 388] width 29 height 29
type input "[DATE]"
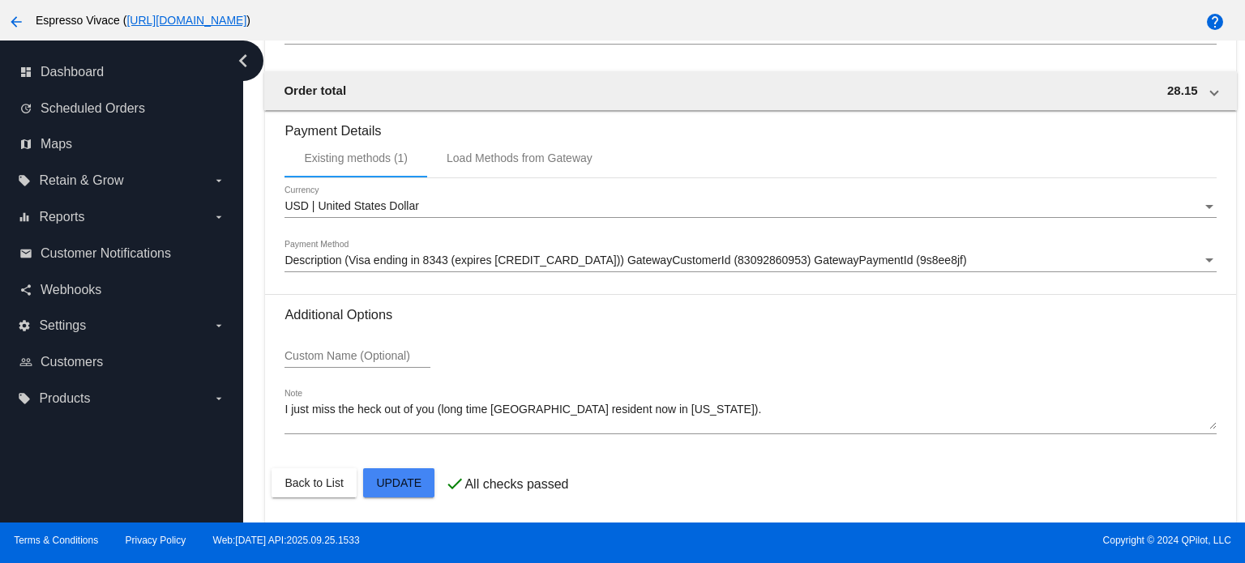
scroll to position [1382, 0]
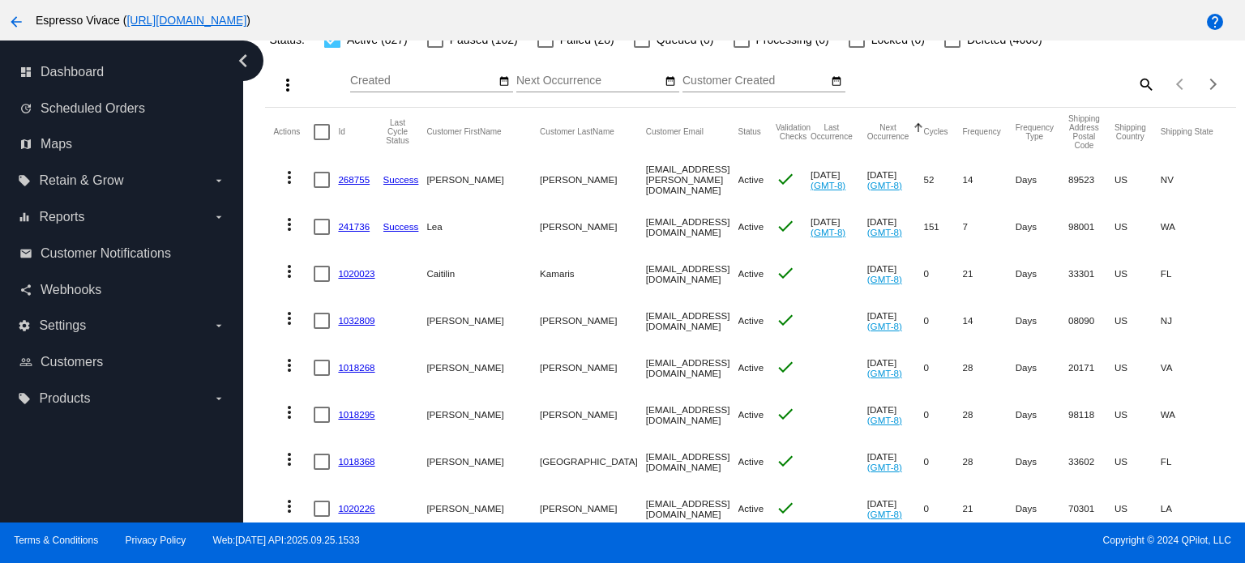
scroll to position [128, 0]
click at [350, 182] on link "268755" at bounding box center [354, 179] width 32 height 11
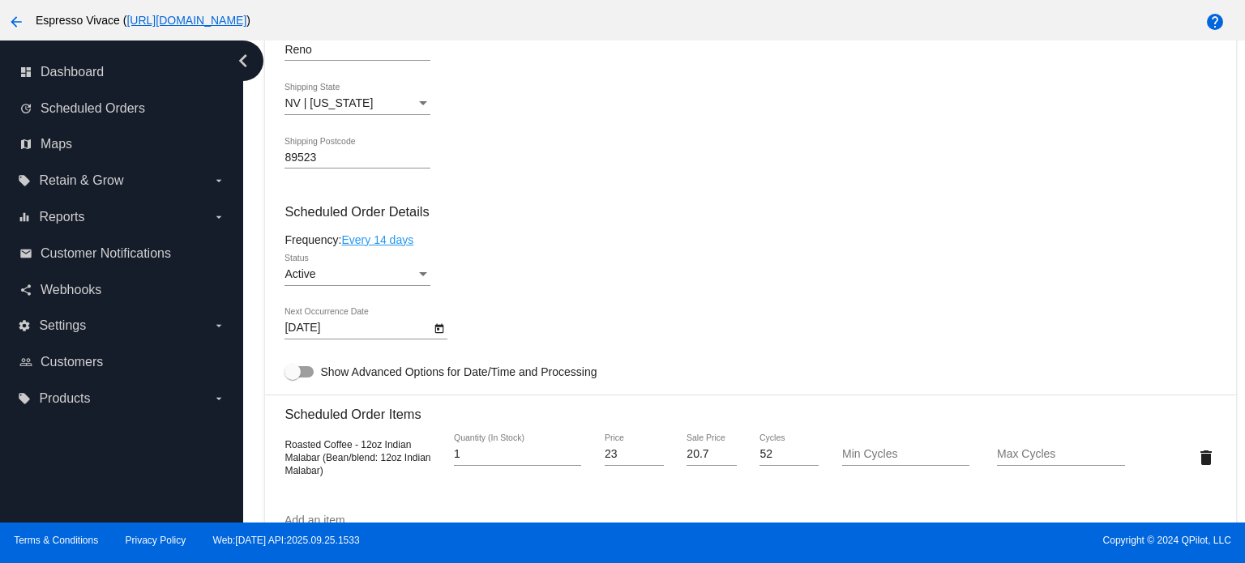
scroll to position [817, 0]
click at [435, 330] on icon "Open calendar" at bounding box center [439, 328] width 11 height 19
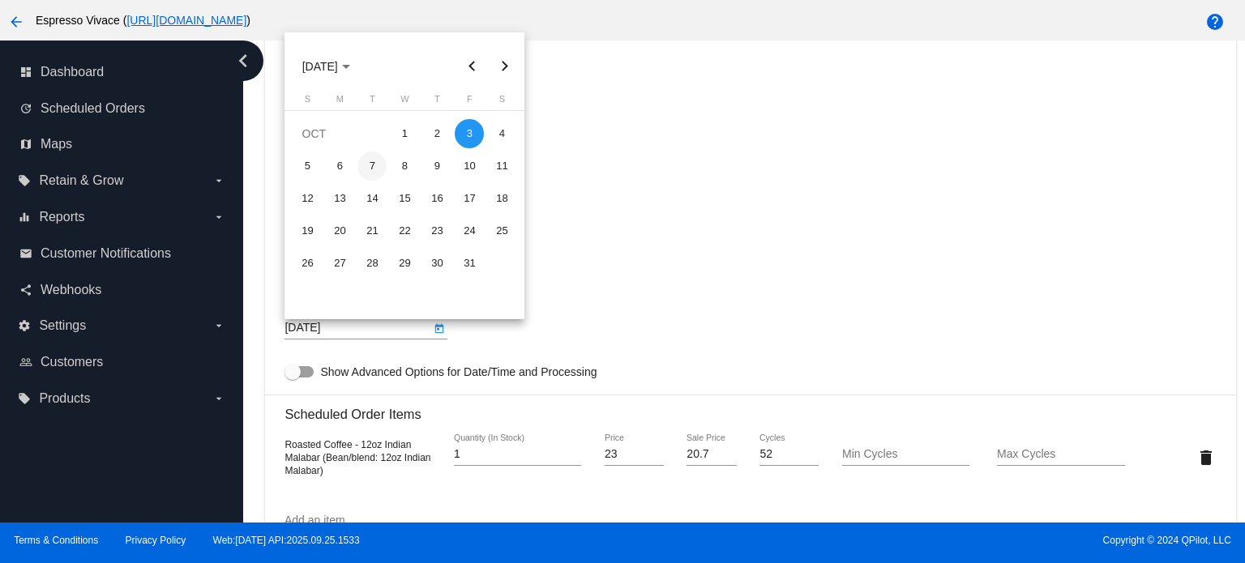
click at [372, 166] on div "7" at bounding box center [372, 166] width 29 height 29
type input "[DATE]"
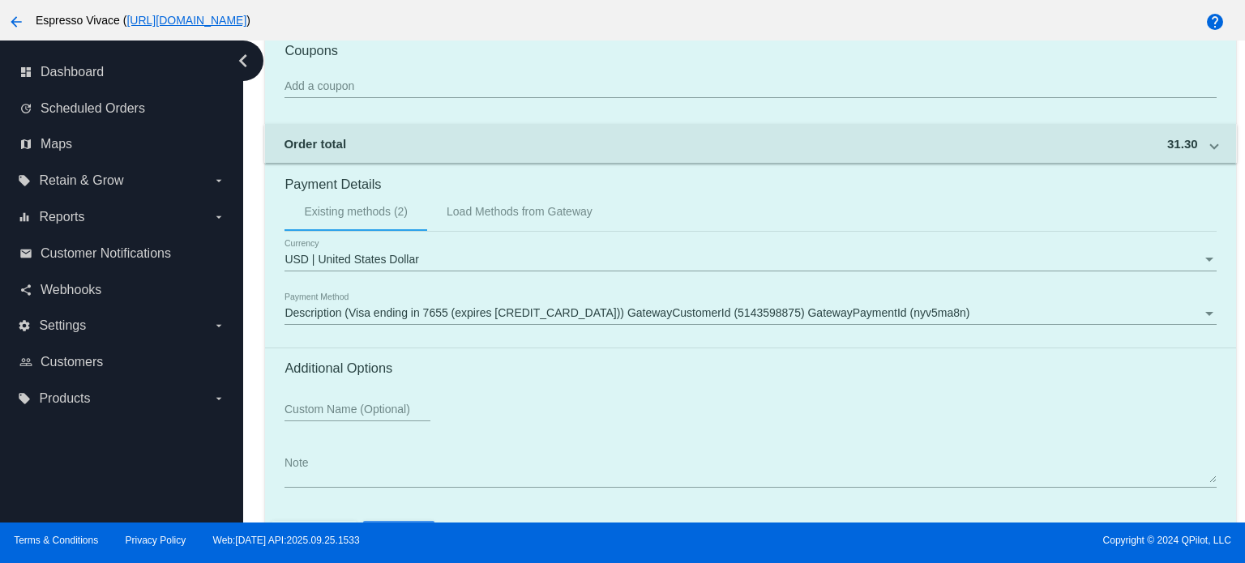
scroll to position [1528, 0]
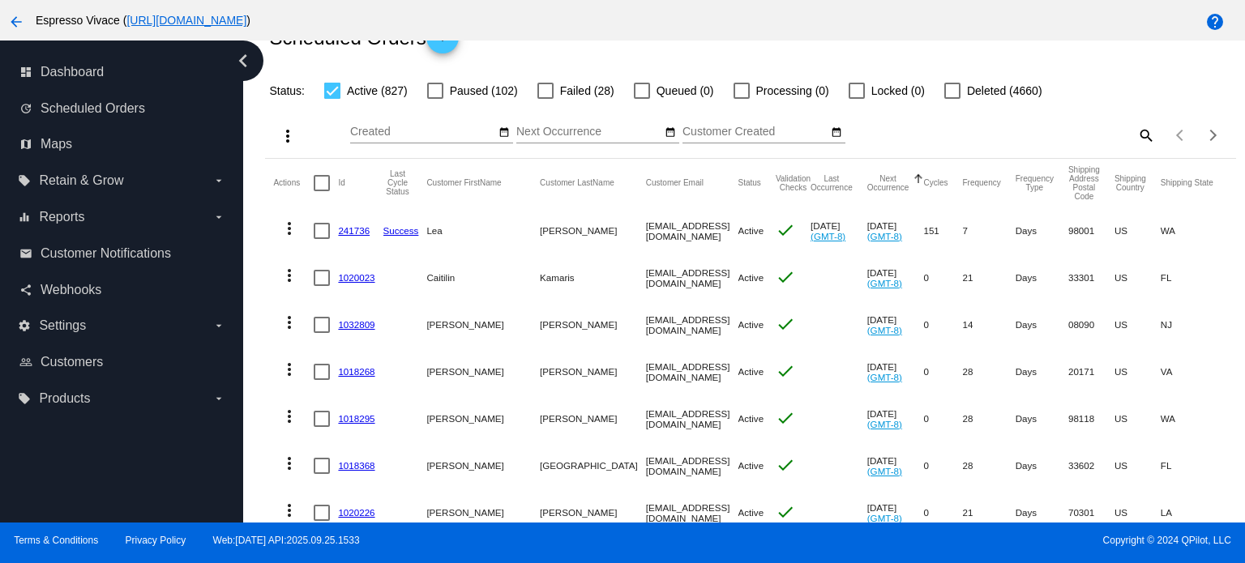
scroll to position [79, 0]
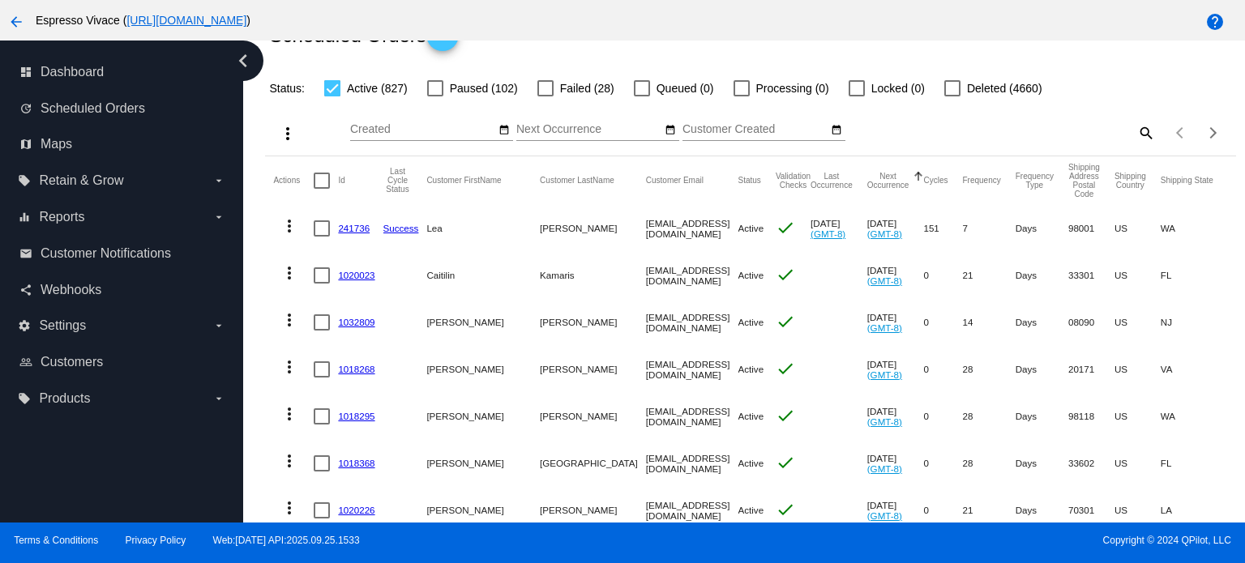
click at [358, 229] on link "241736" at bounding box center [354, 228] width 32 height 11
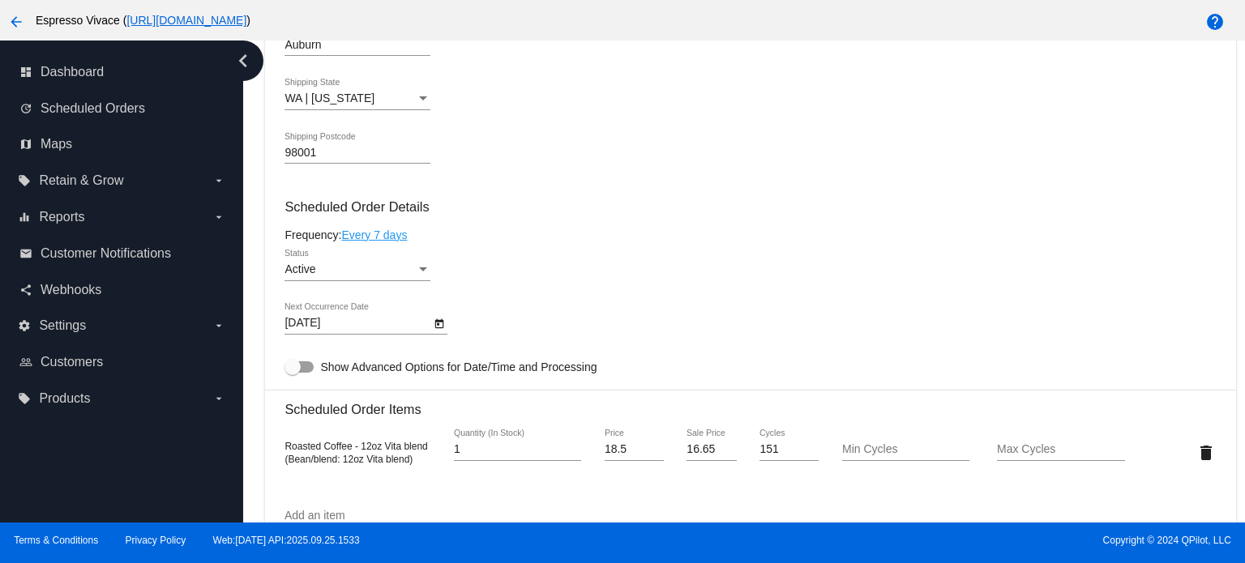
scroll to position [820, 0]
click at [439, 327] on icon "Open calendar" at bounding box center [439, 325] width 11 height 19
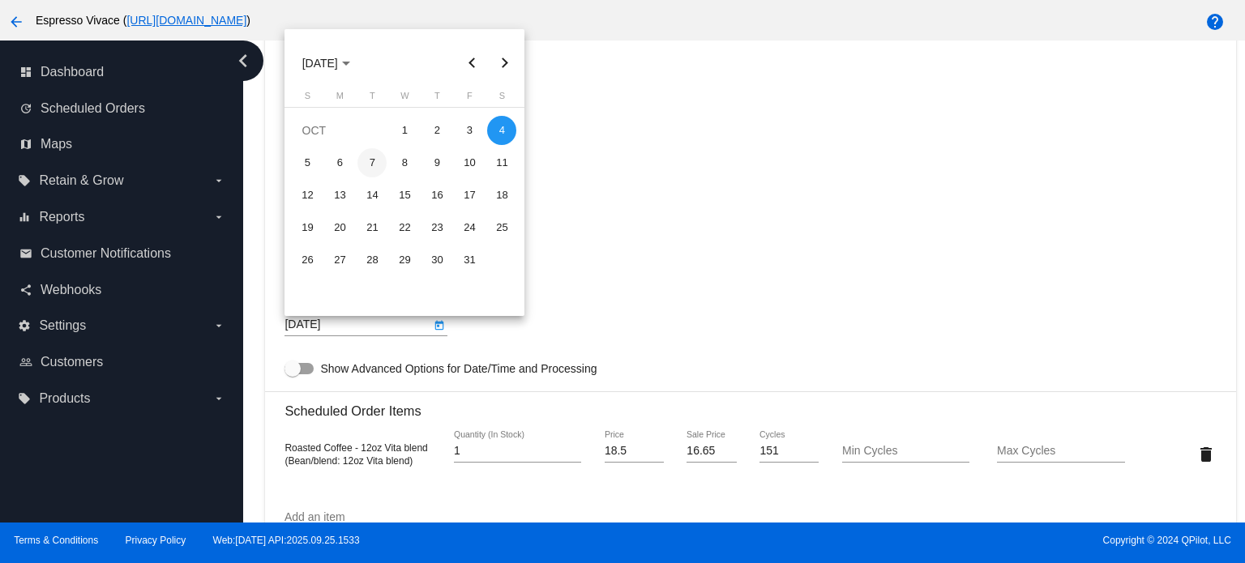
click at [369, 156] on div "7" at bounding box center [372, 162] width 29 height 29
type input "[DATE]"
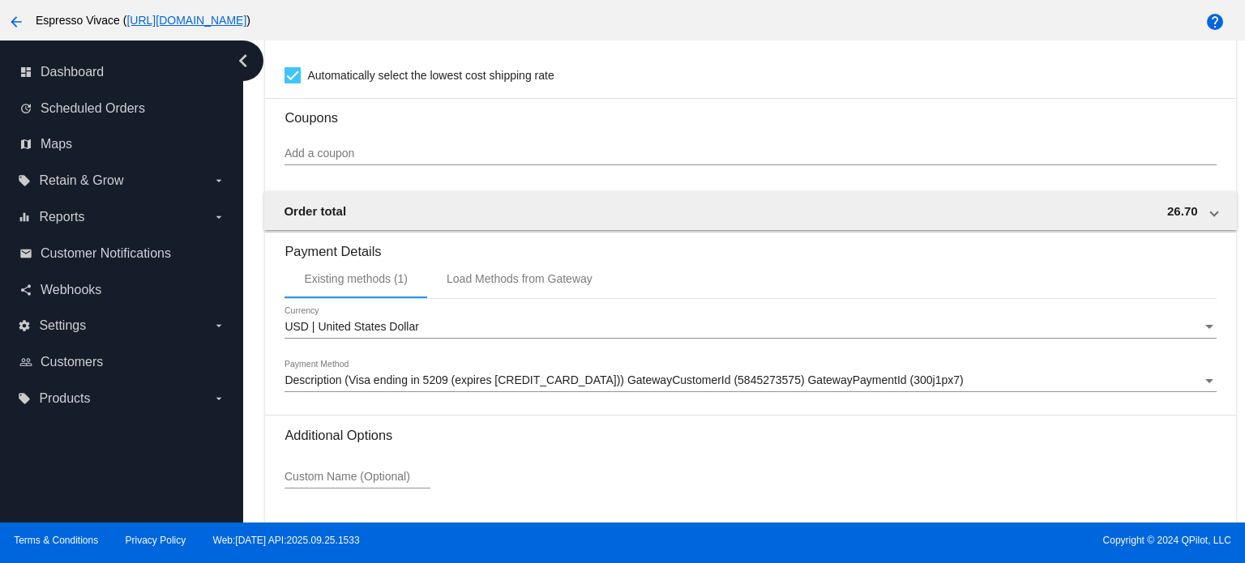
scroll to position [1528, 0]
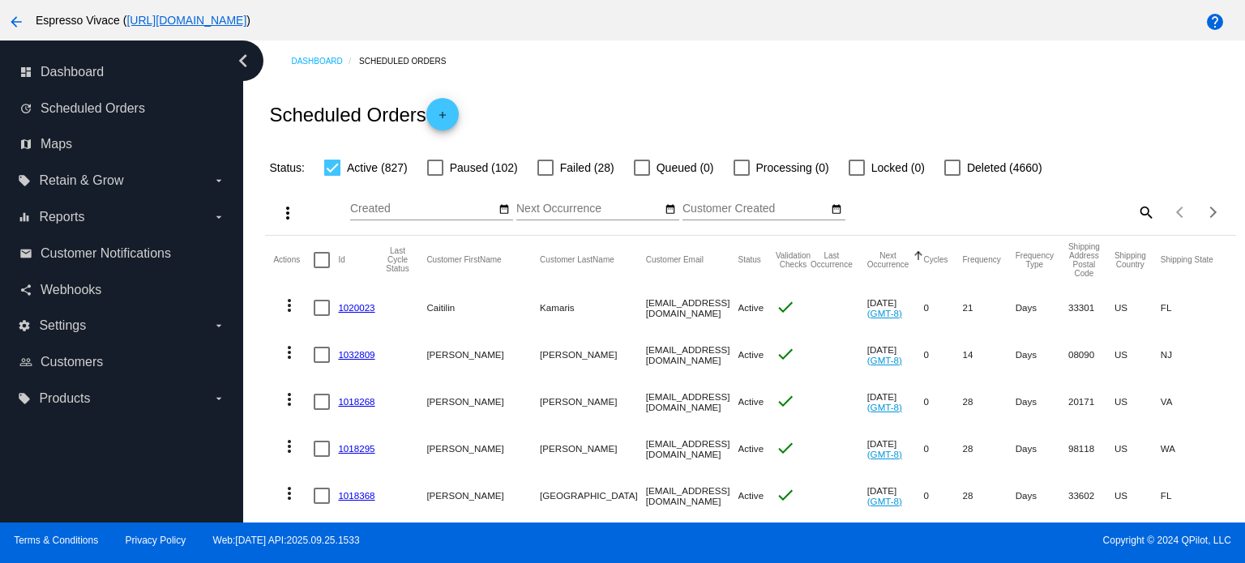
click at [353, 309] on link "1020023" at bounding box center [356, 307] width 36 height 11
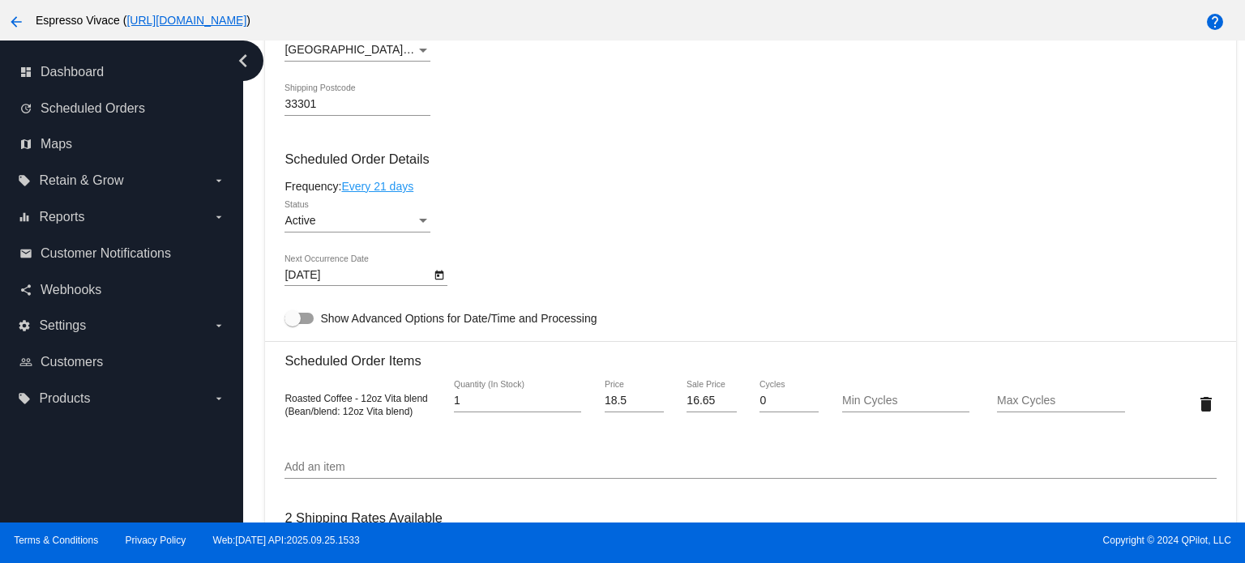
scroll to position [723, 0]
click at [437, 278] on icon "Open calendar" at bounding box center [439, 276] width 11 height 19
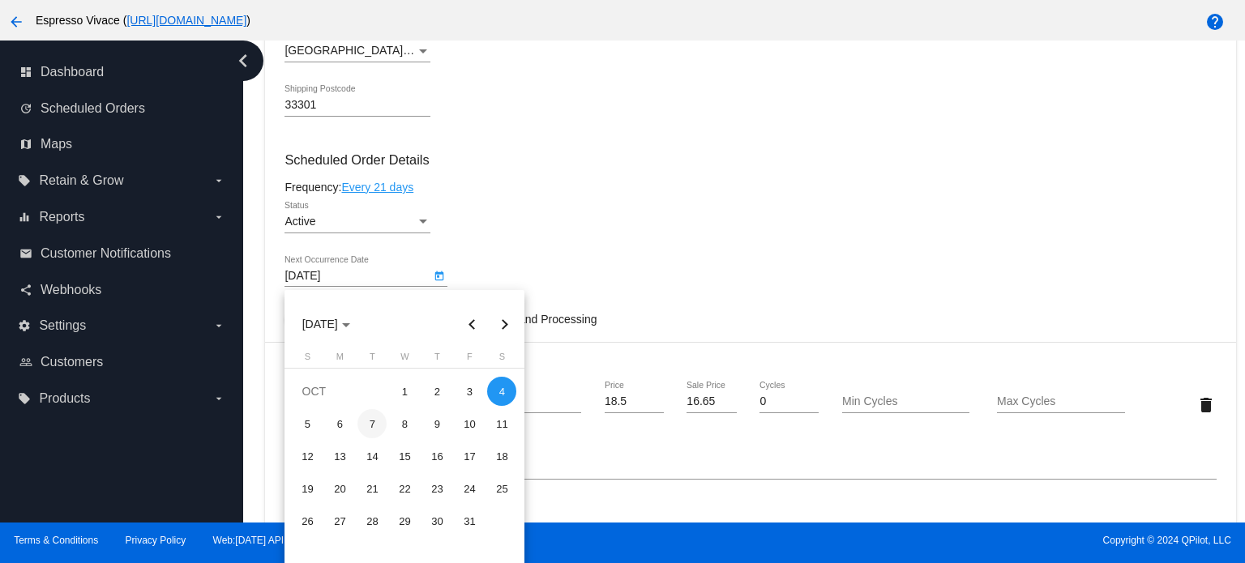
click at [367, 425] on div "7" at bounding box center [372, 423] width 29 height 29
type input "[DATE]"
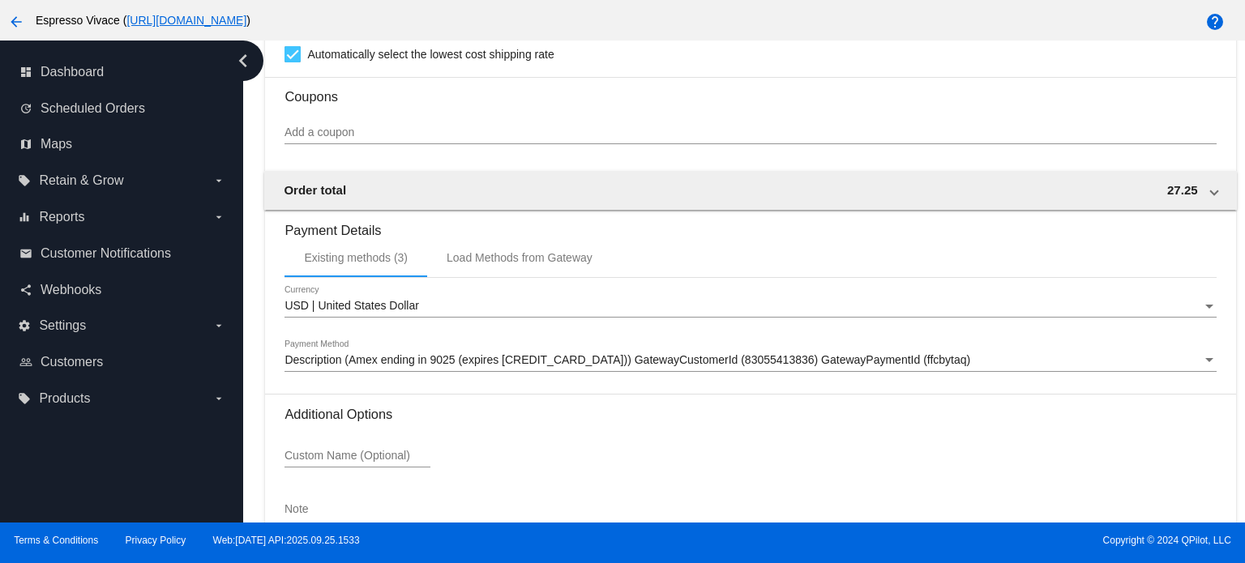
scroll to position [1382, 0]
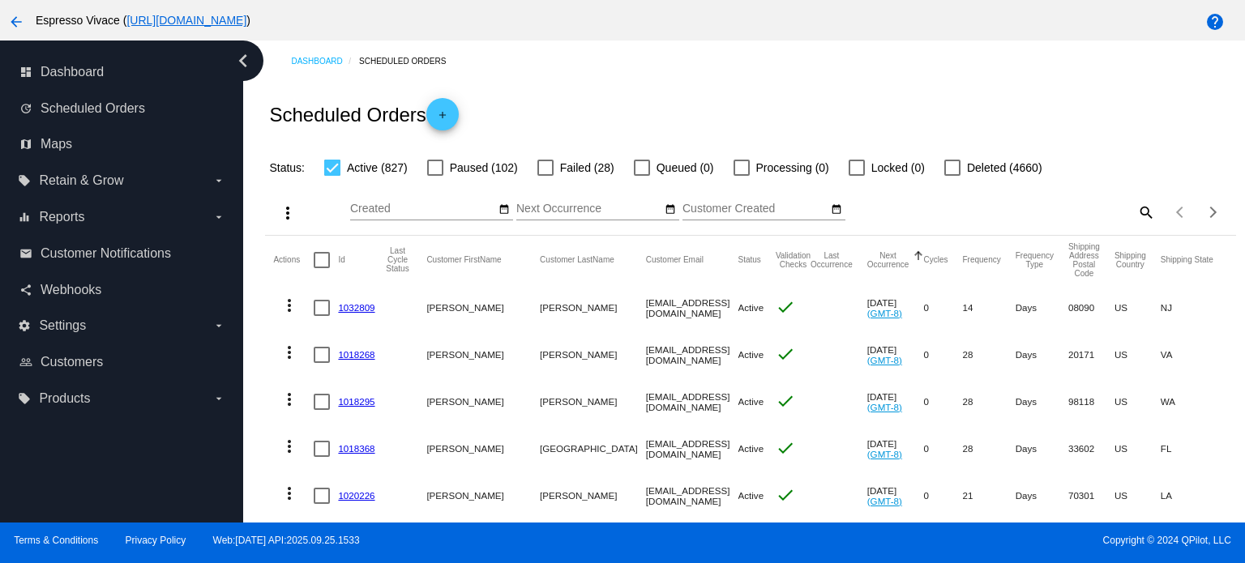
click at [362, 303] on link "1032809" at bounding box center [356, 307] width 36 height 11
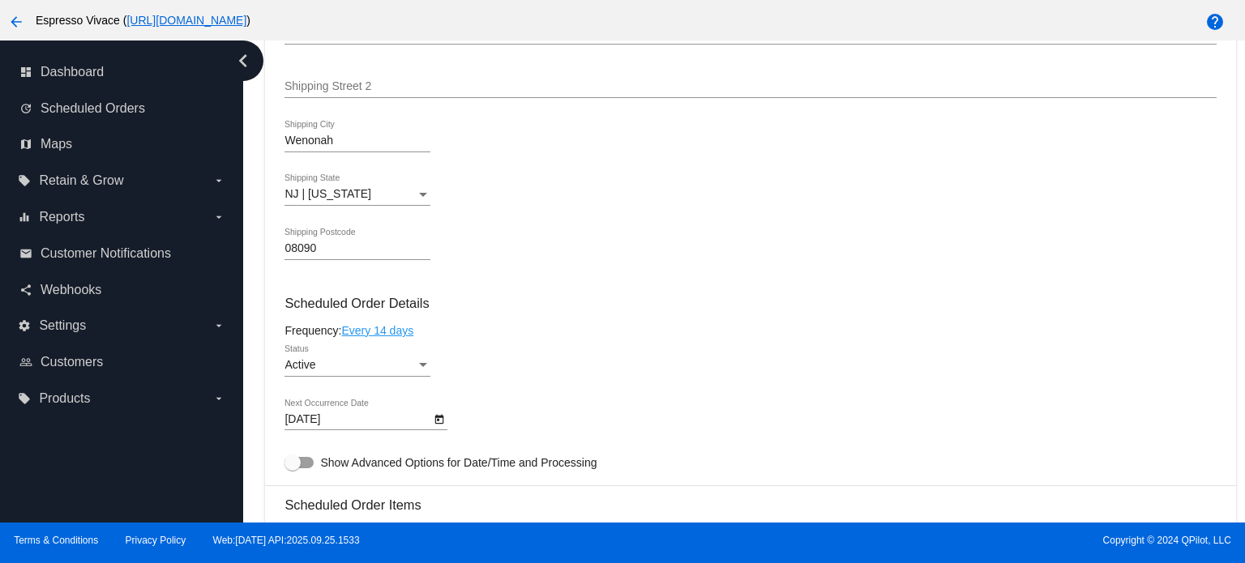
scroll to position [587, 0]
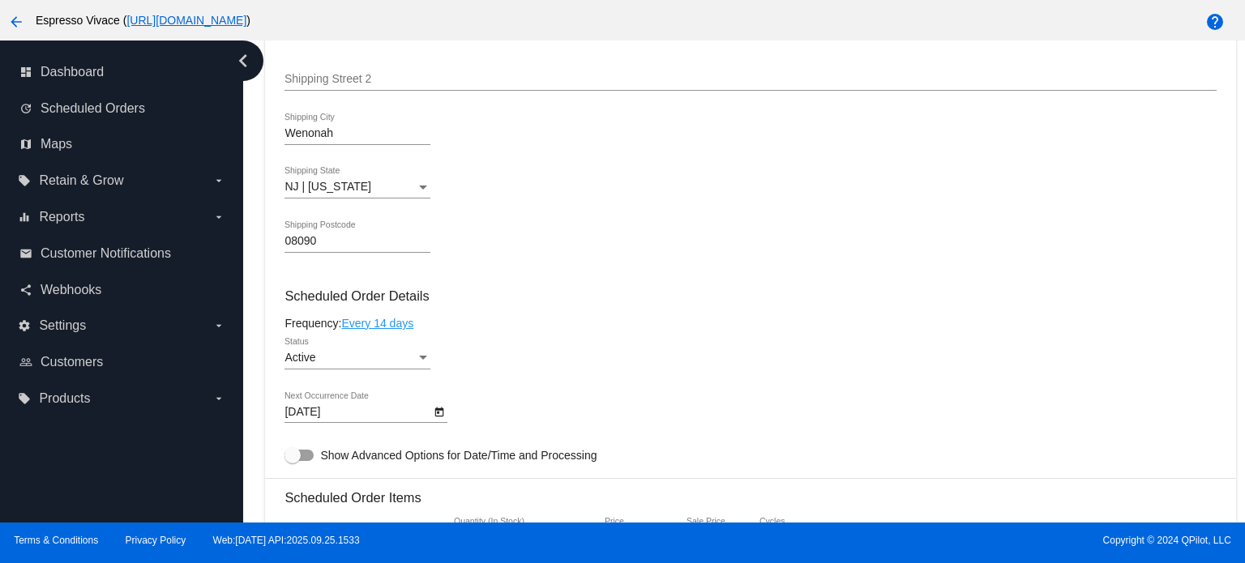
click at [439, 413] on icon "Open calendar" at bounding box center [439, 412] width 9 height 10
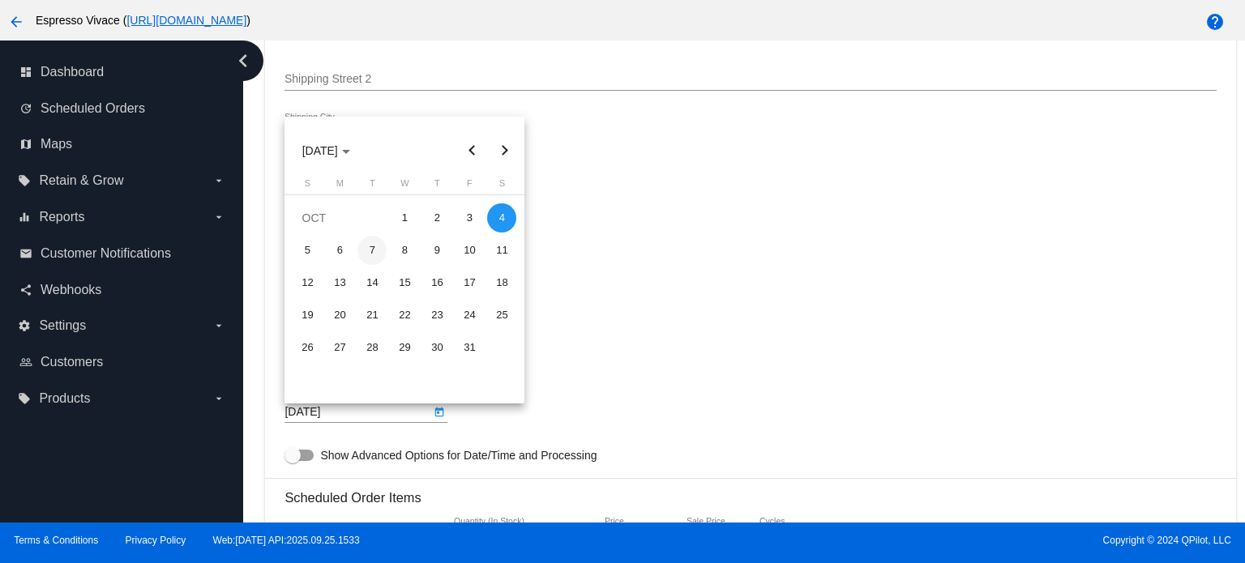
click at [374, 246] on div "7" at bounding box center [372, 250] width 29 height 29
type input "[DATE]"
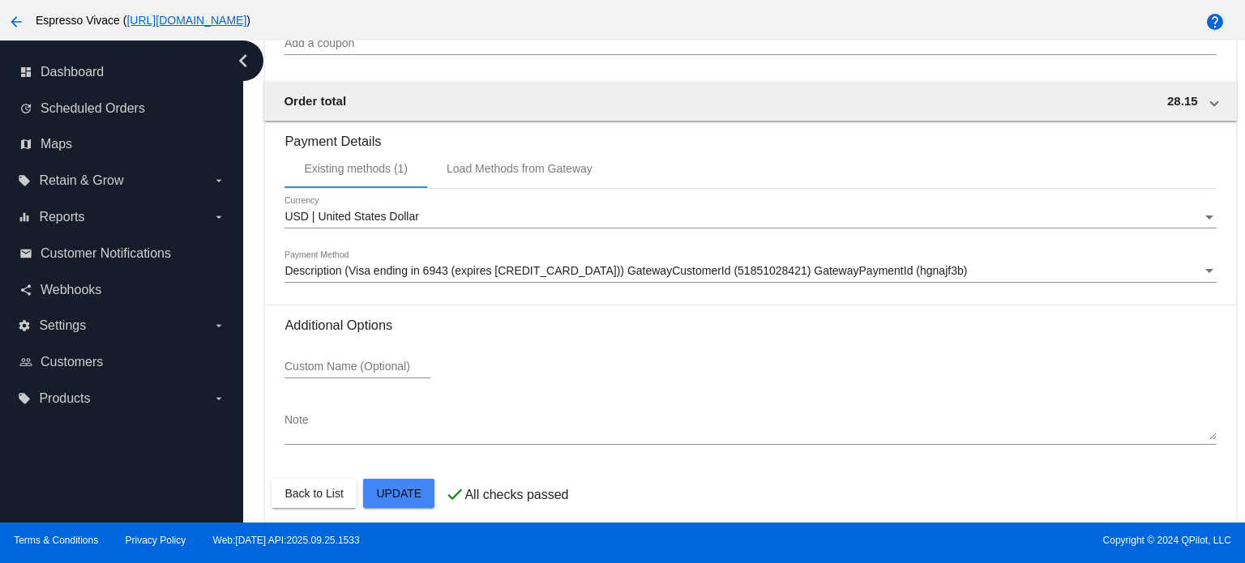
scroll to position [1382, 0]
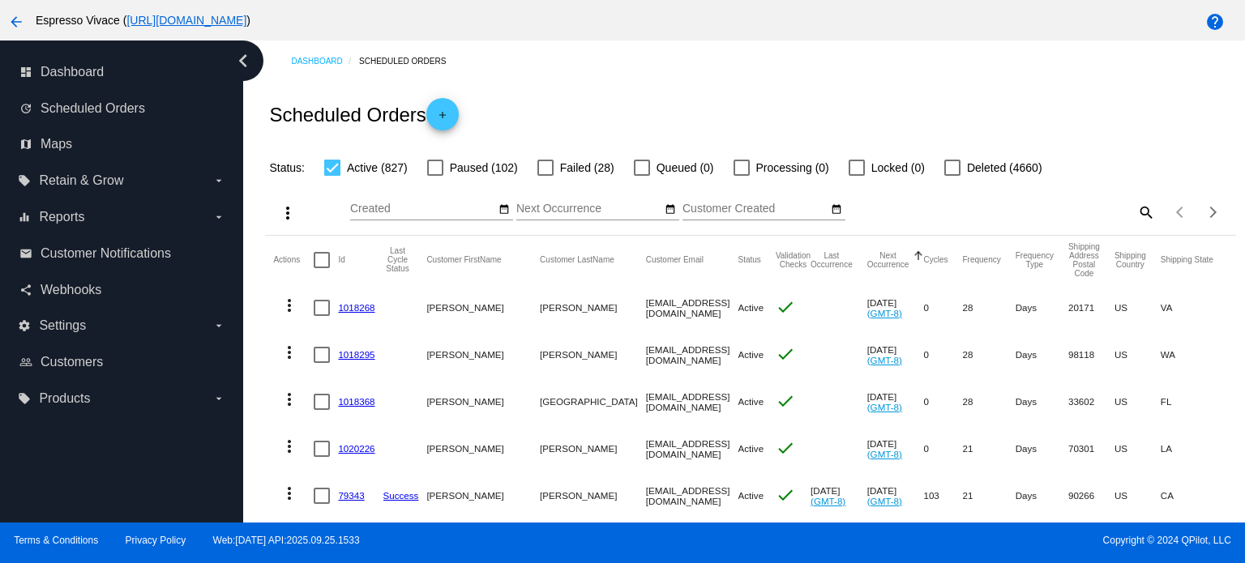
click at [357, 306] on link "1018268" at bounding box center [356, 307] width 36 height 11
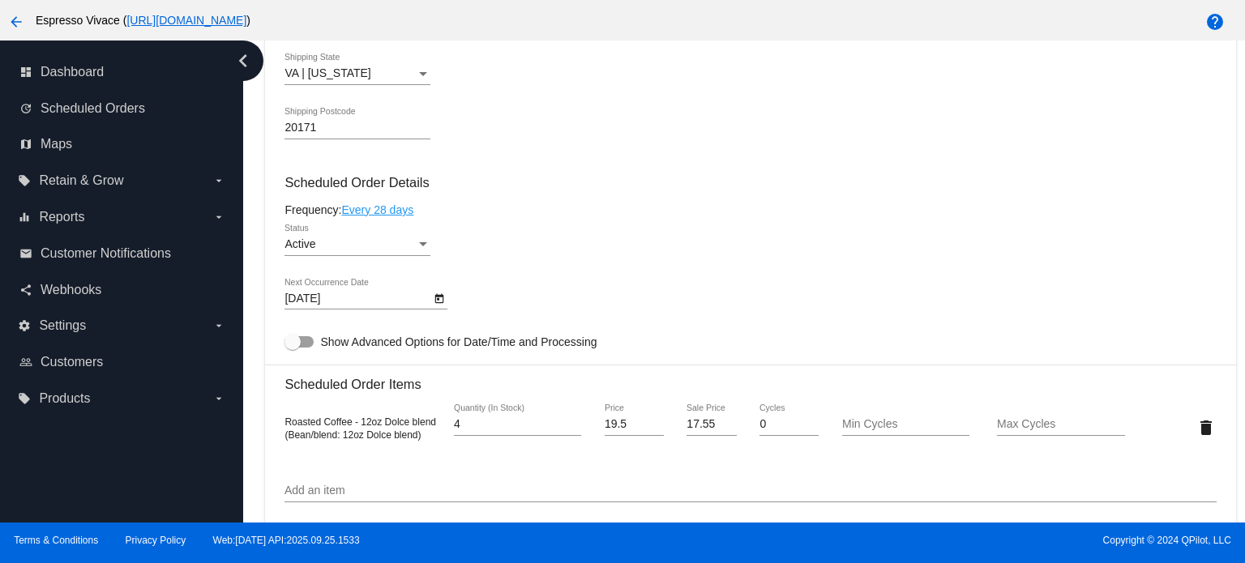
scroll to position [699, 0]
click at [437, 306] on icon "Open calendar" at bounding box center [439, 300] width 11 height 19
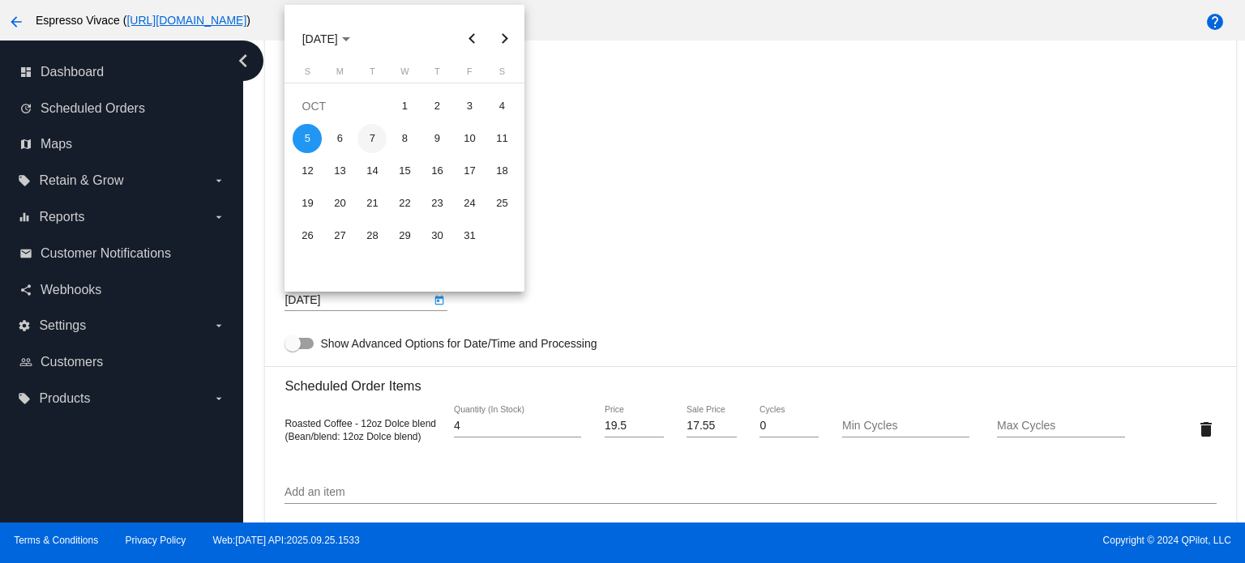
click at [370, 139] on div "7" at bounding box center [372, 138] width 29 height 29
type input "[DATE]"
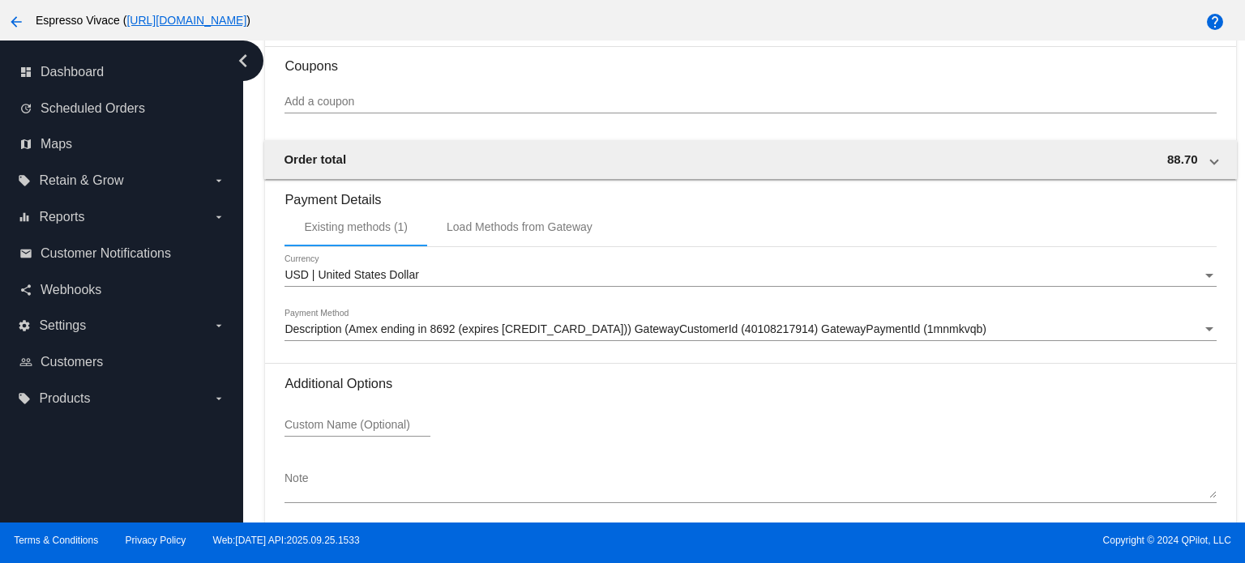
scroll to position [1382, 0]
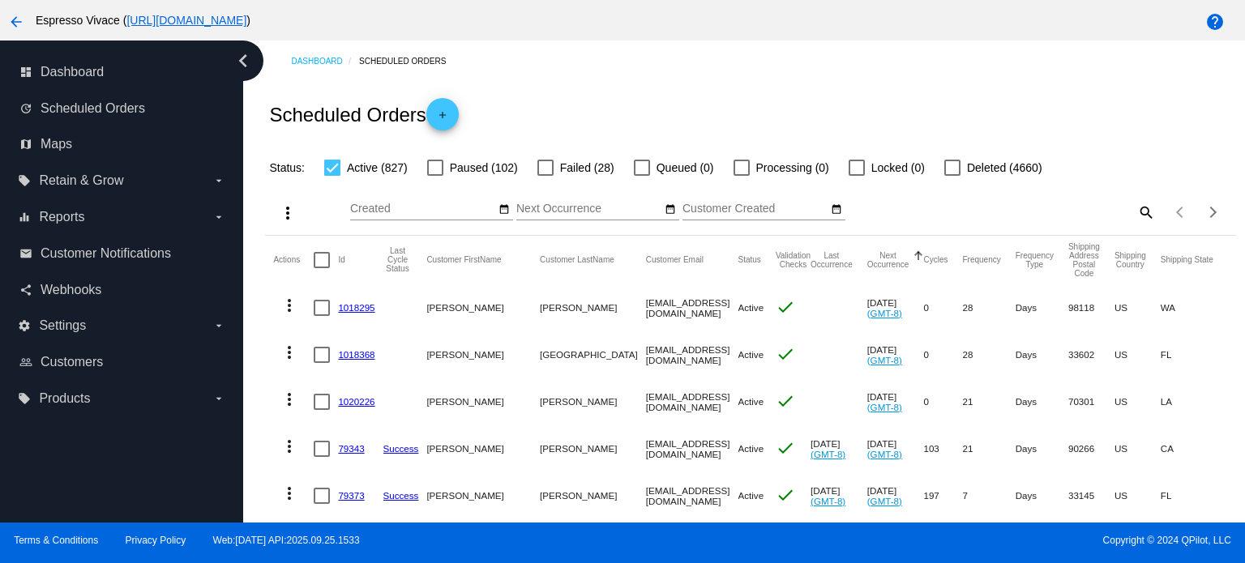
click at [358, 309] on link "1018295" at bounding box center [356, 307] width 36 height 11
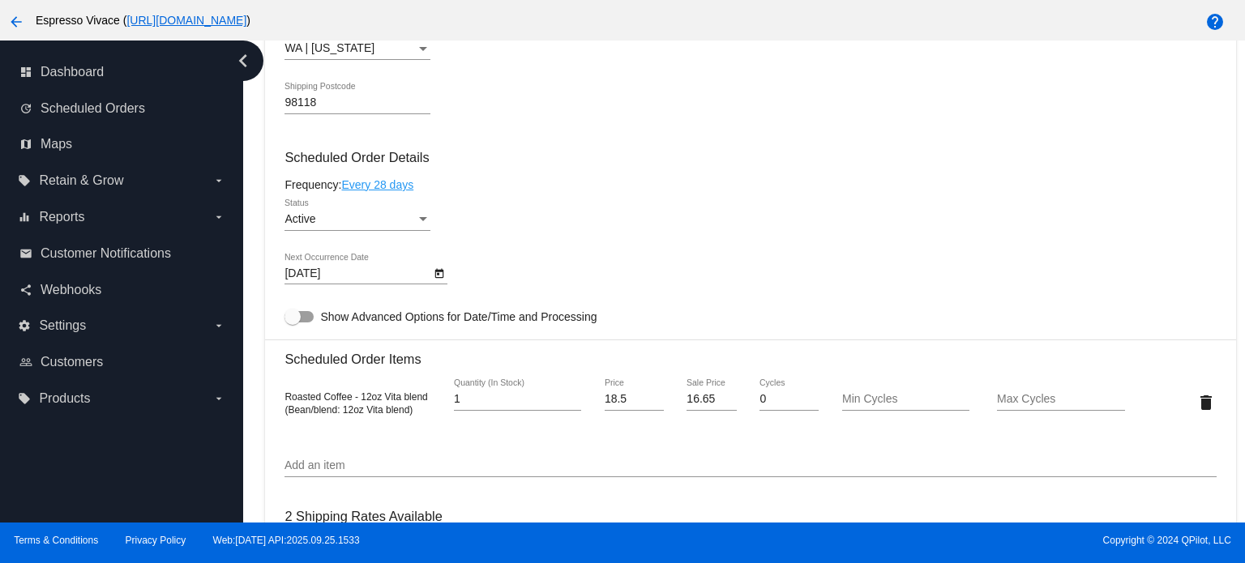
scroll to position [726, 0]
click at [435, 278] on icon "Open calendar" at bounding box center [439, 273] width 9 height 10
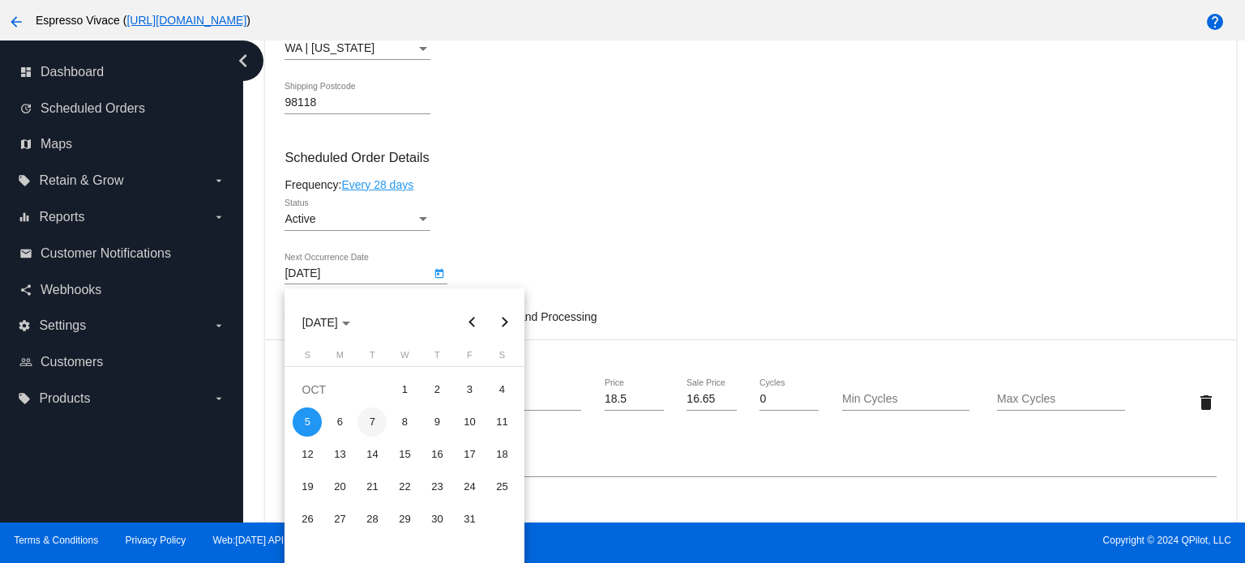
click at [370, 413] on div "7" at bounding box center [372, 422] width 29 height 29
type input "[DATE]"
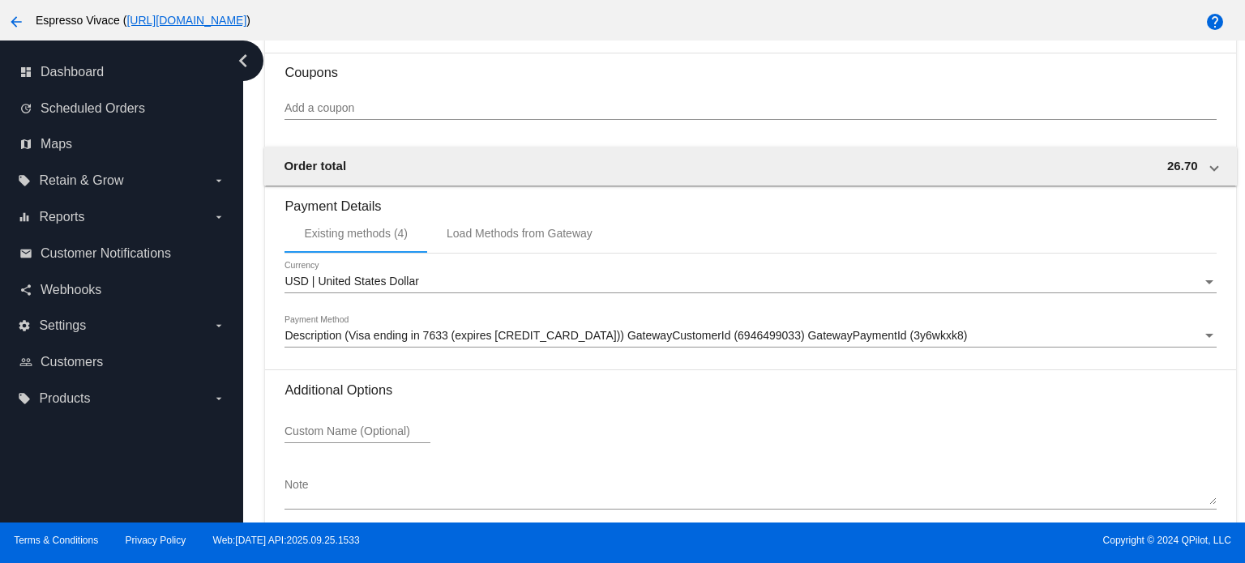
scroll to position [1382, 0]
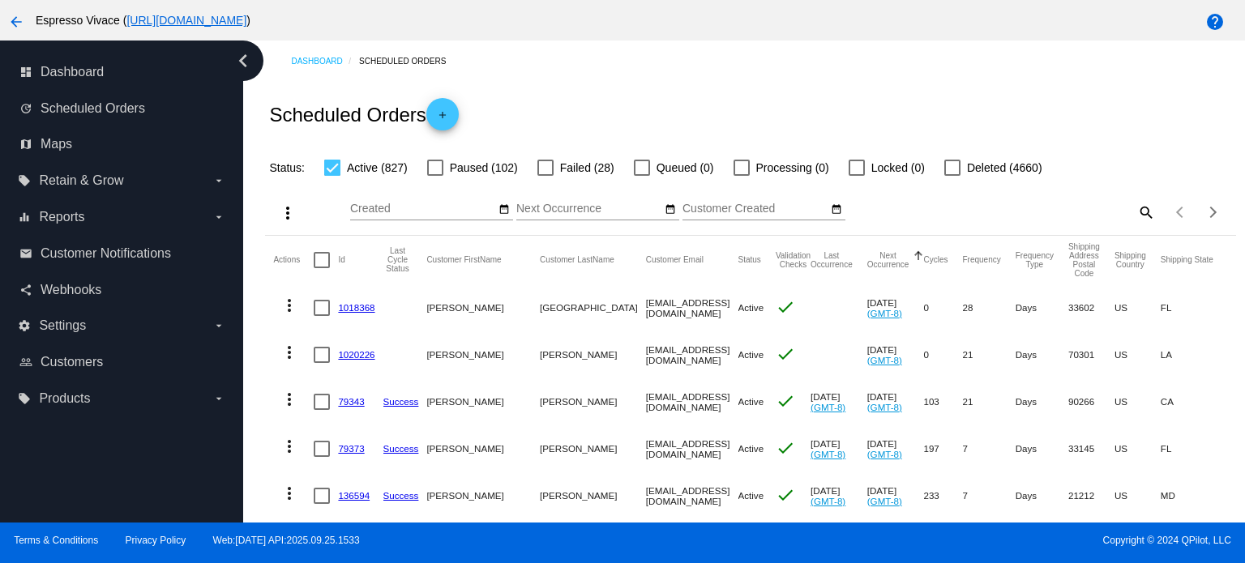
click at [349, 310] on link "1018368" at bounding box center [356, 307] width 36 height 11
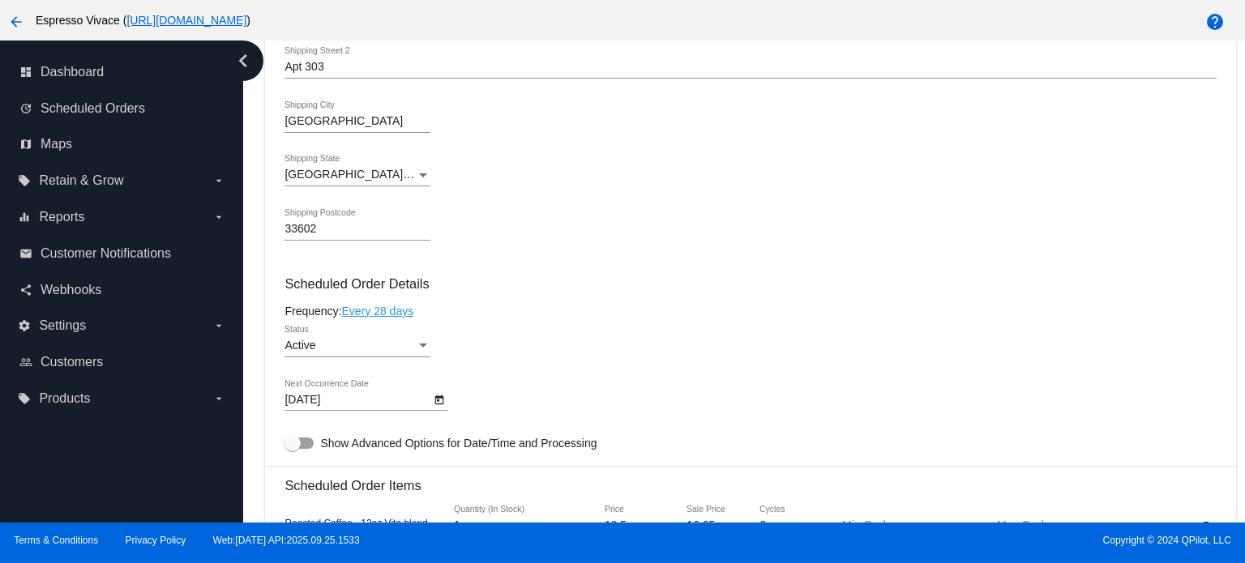
scroll to position [613, 0]
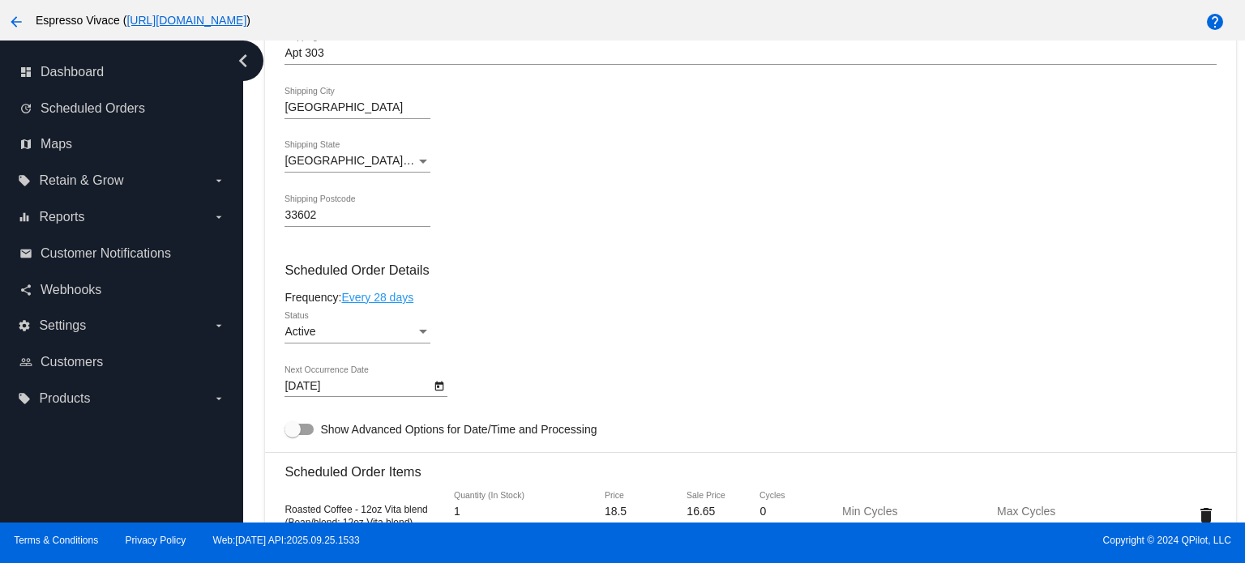
click at [439, 386] on icon "Open calendar" at bounding box center [439, 386] width 9 height 10
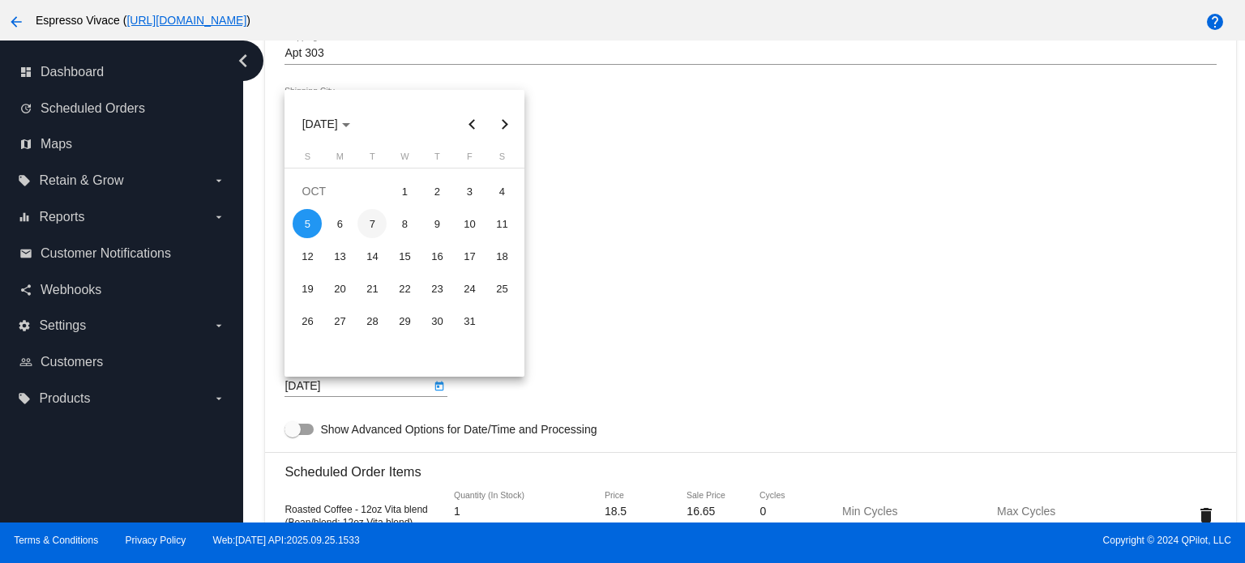
click at [375, 219] on div "7" at bounding box center [372, 223] width 29 height 29
type input "[DATE]"
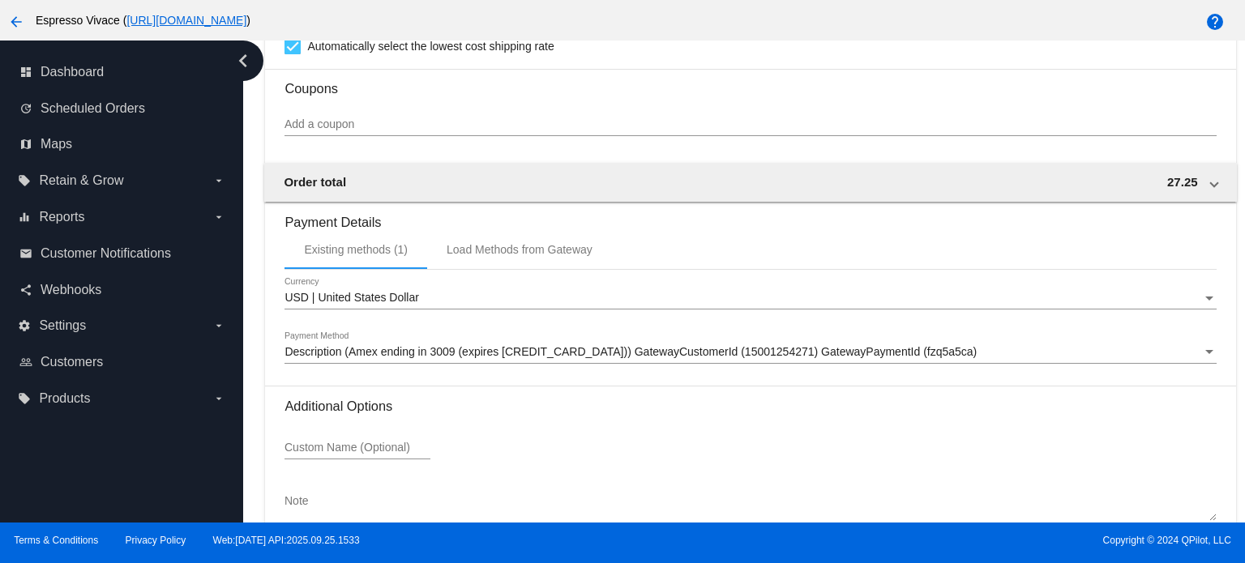
scroll to position [1382, 0]
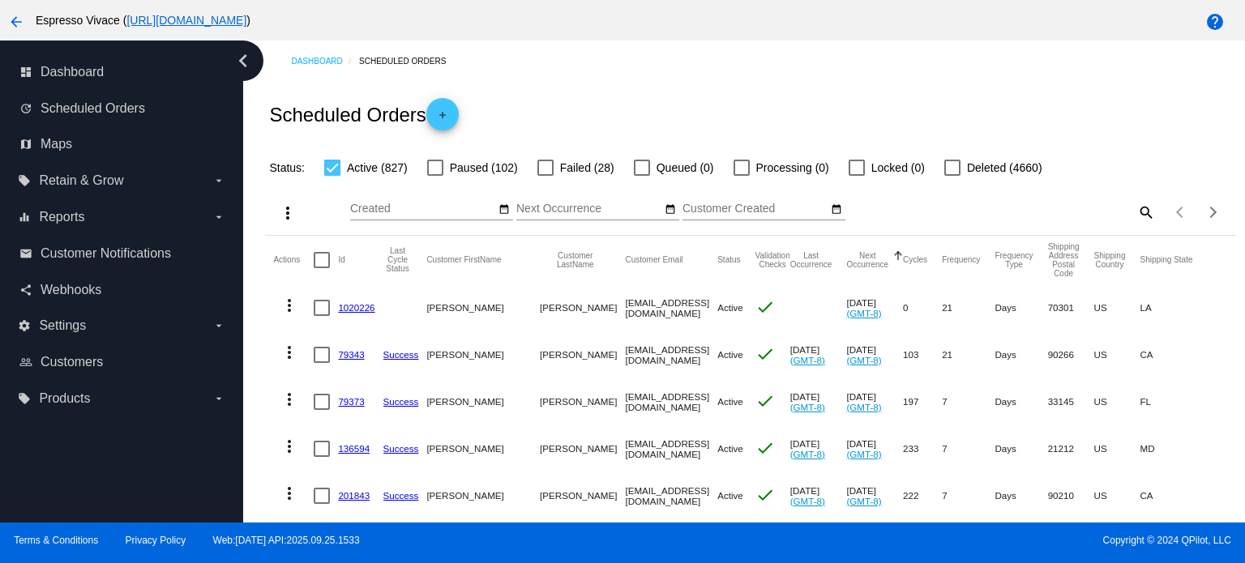
click at [350, 303] on link "1020226" at bounding box center [356, 307] width 36 height 11
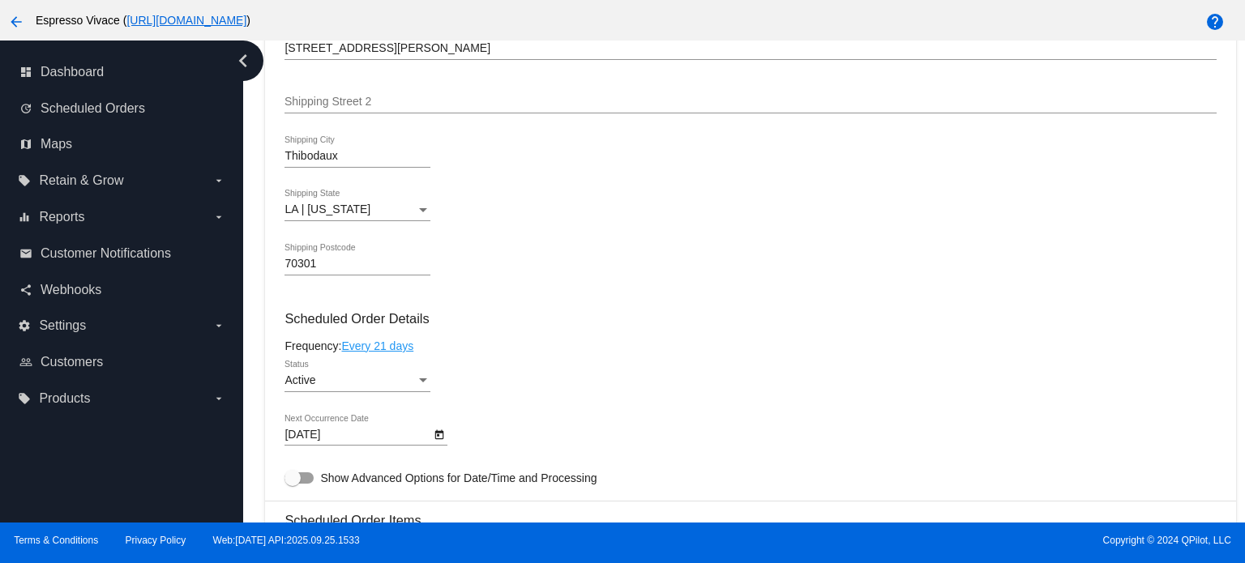
scroll to position [574, 0]
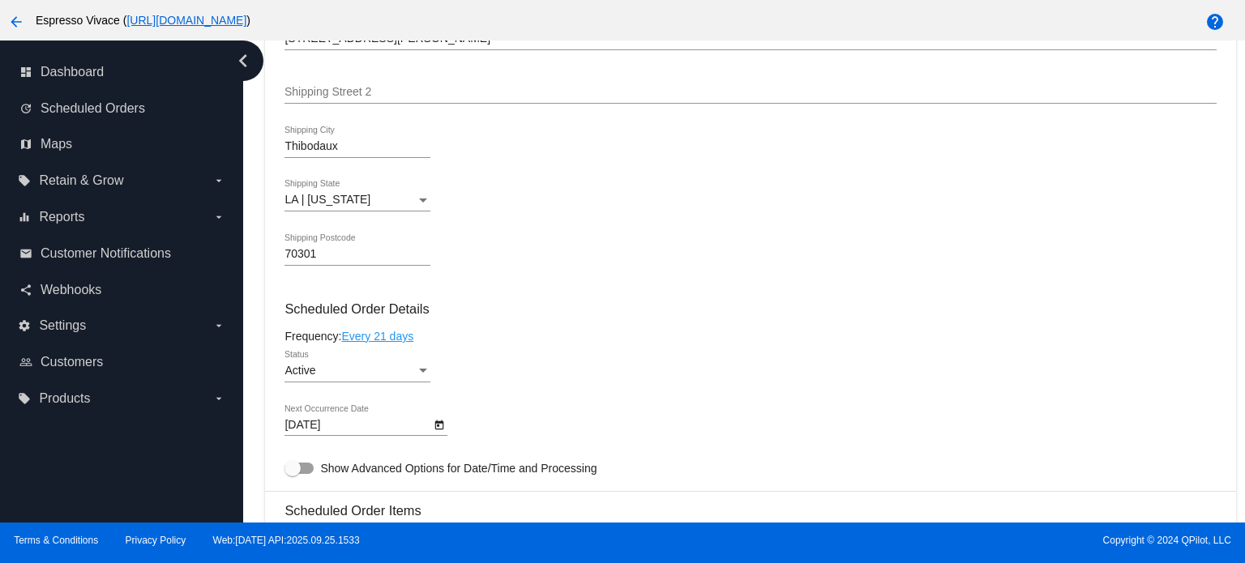
click at [438, 430] on icon "Open calendar" at bounding box center [439, 425] width 9 height 10
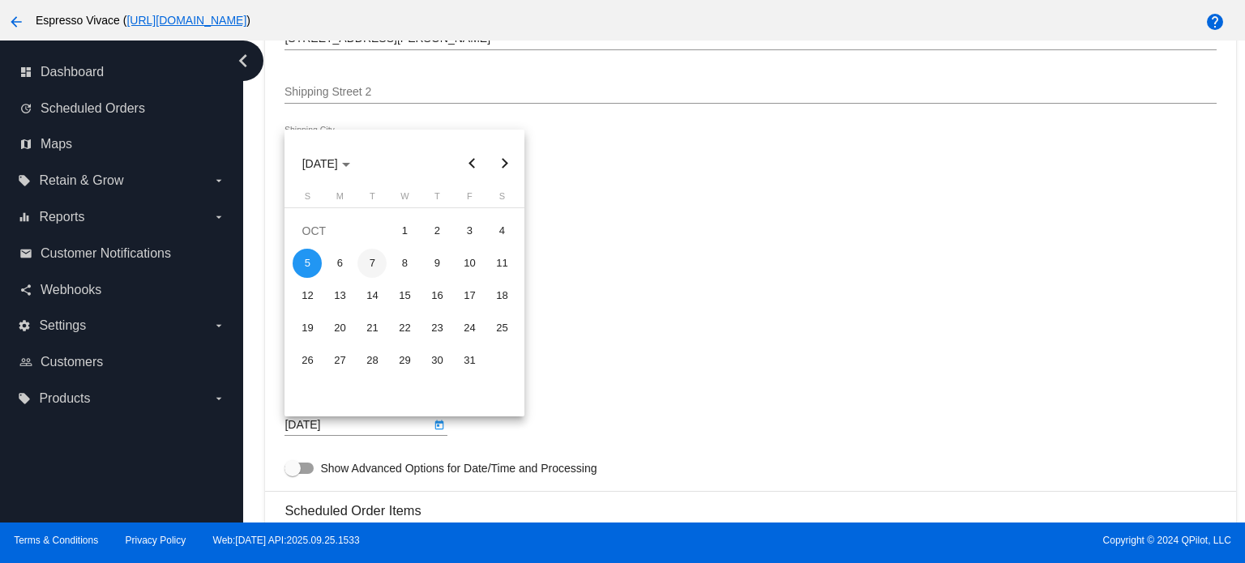
click at [375, 267] on div "7" at bounding box center [372, 263] width 29 height 29
type input "[DATE]"
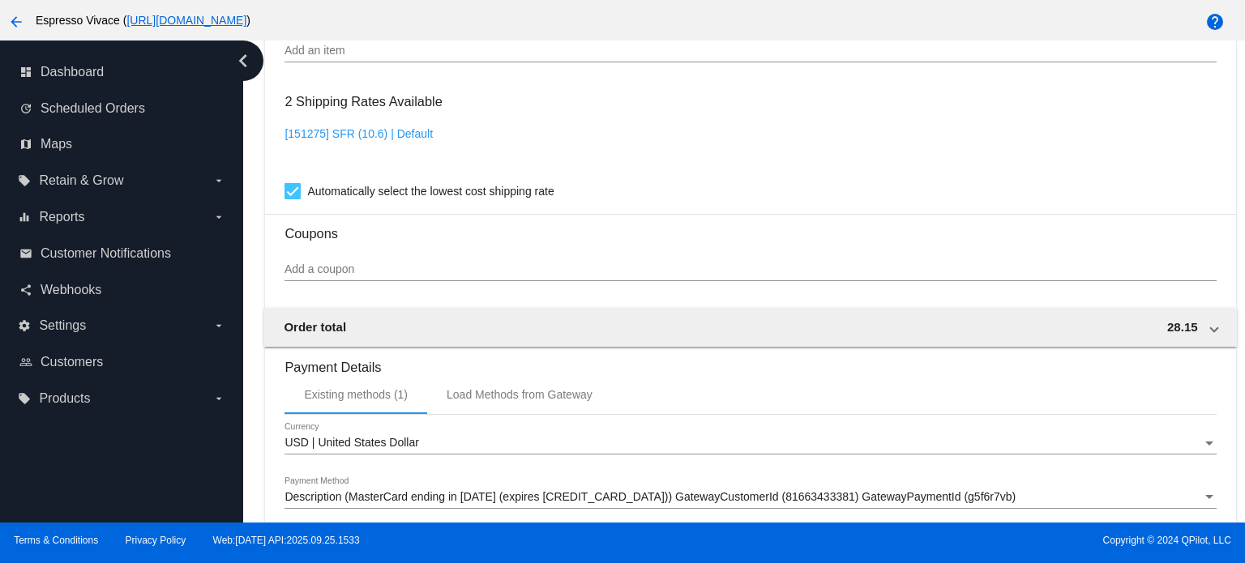
scroll to position [1382, 0]
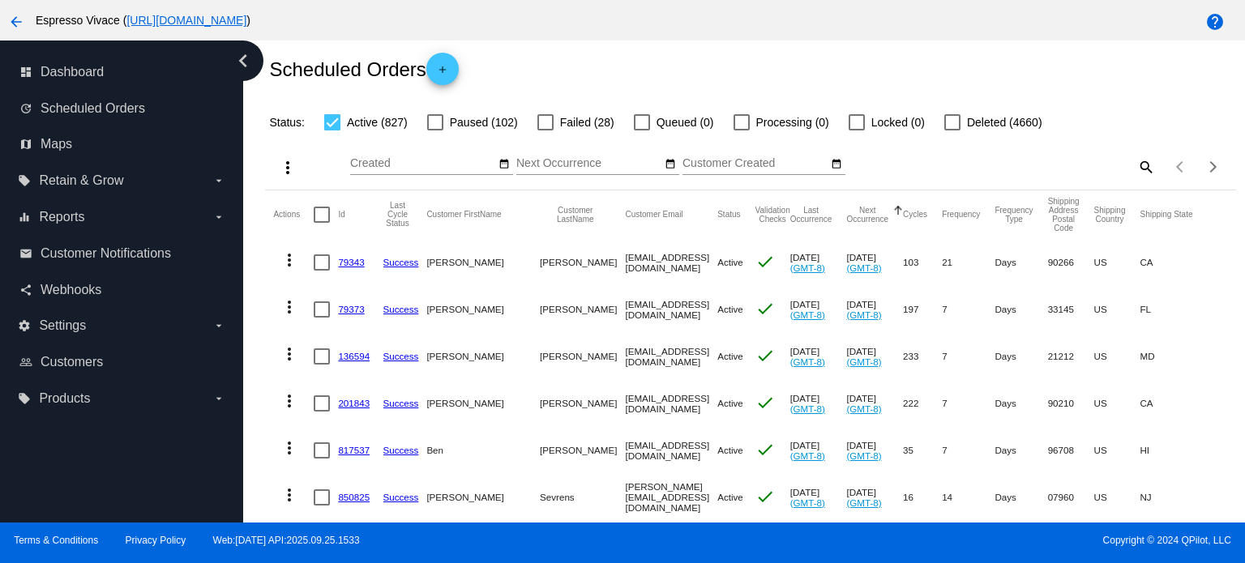
scroll to position [52, 0]
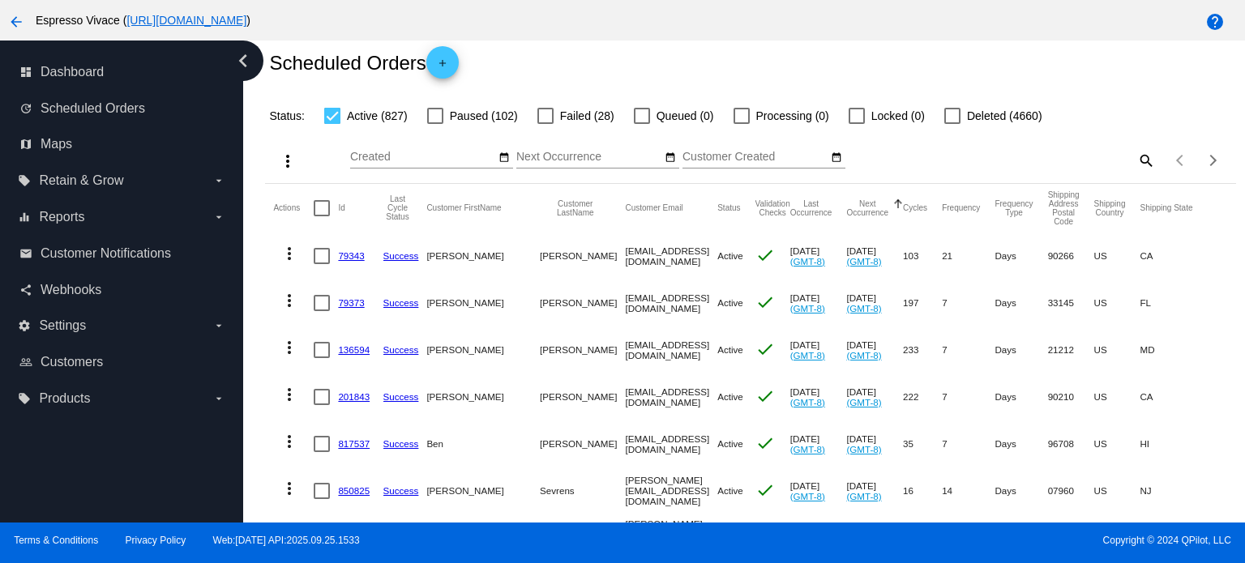
click at [349, 255] on link "79343" at bounding box center [351, 255] width 26 height 11
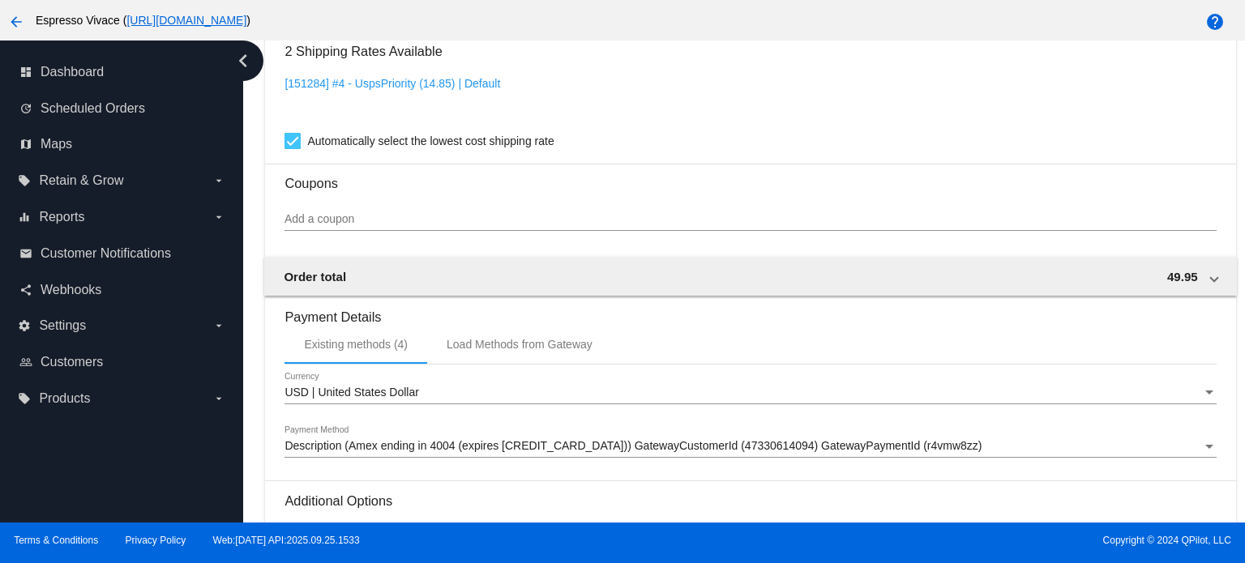
scroll to position [1528, 0]
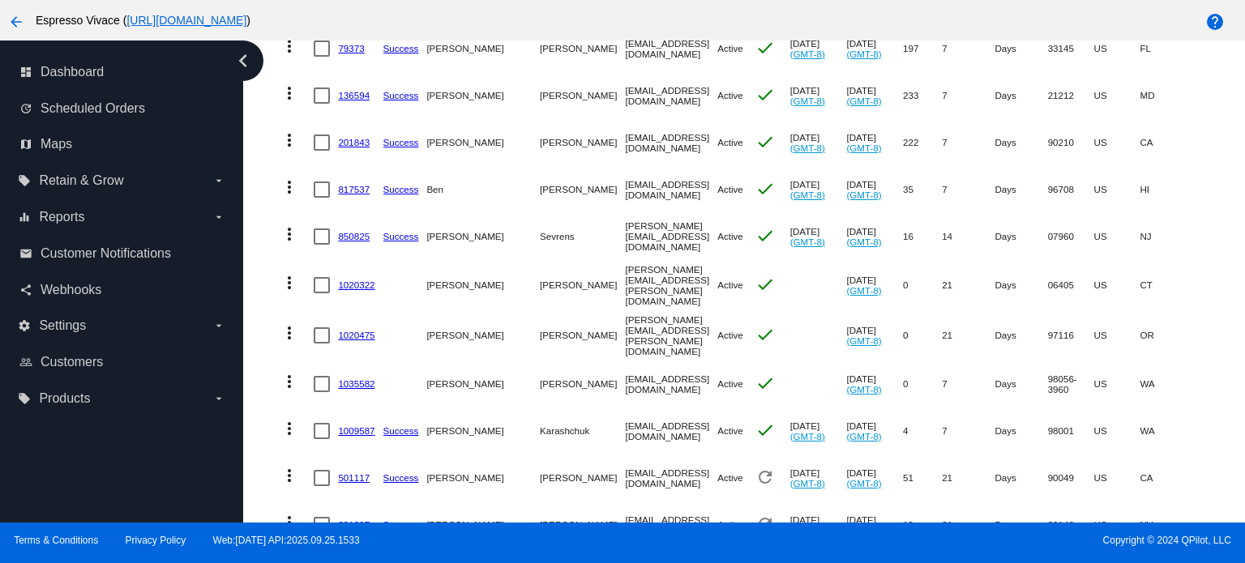
scroll to position [379, 0]
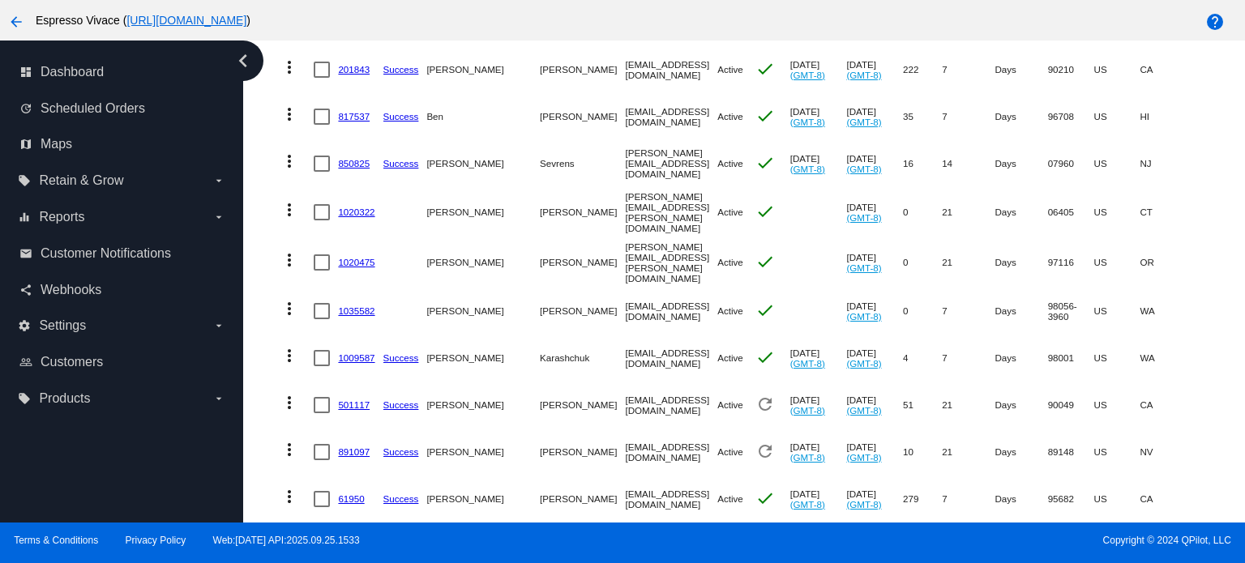
click at [362, 209] on link "1020322" at bounding box center [356, 212] width 36 height 11
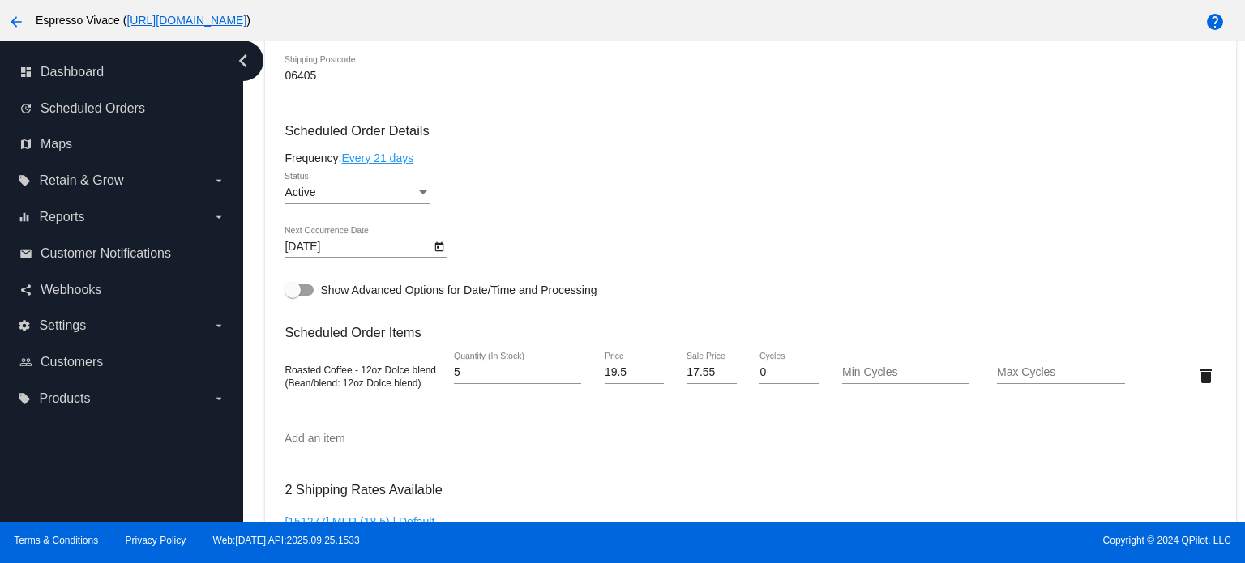
scroll to position [733, 0]
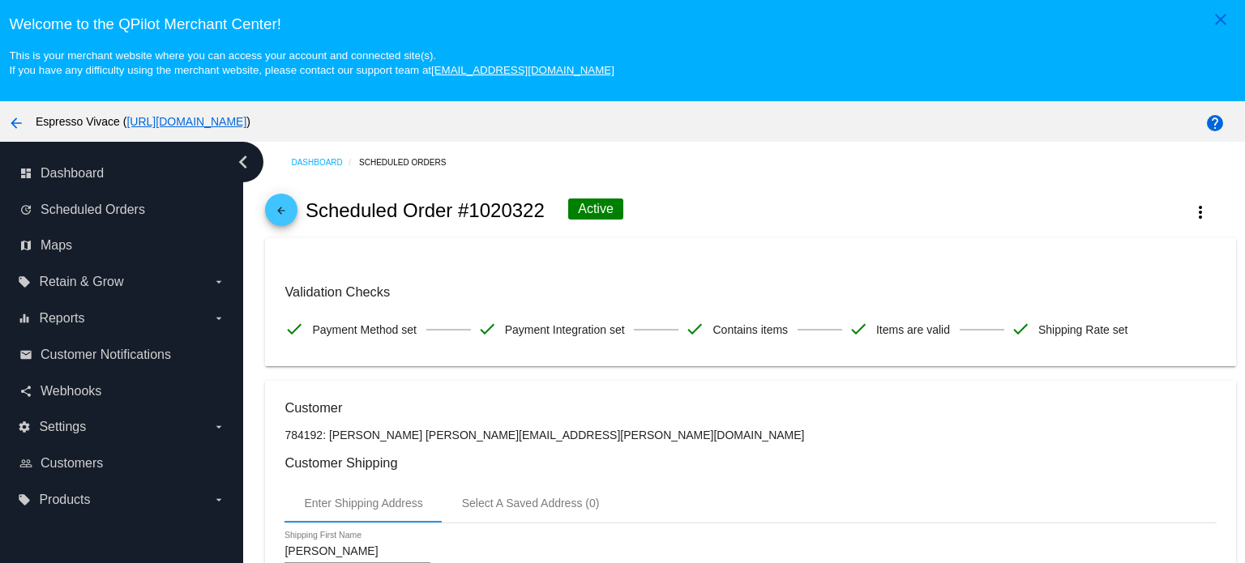
scroll to position [731, 0]
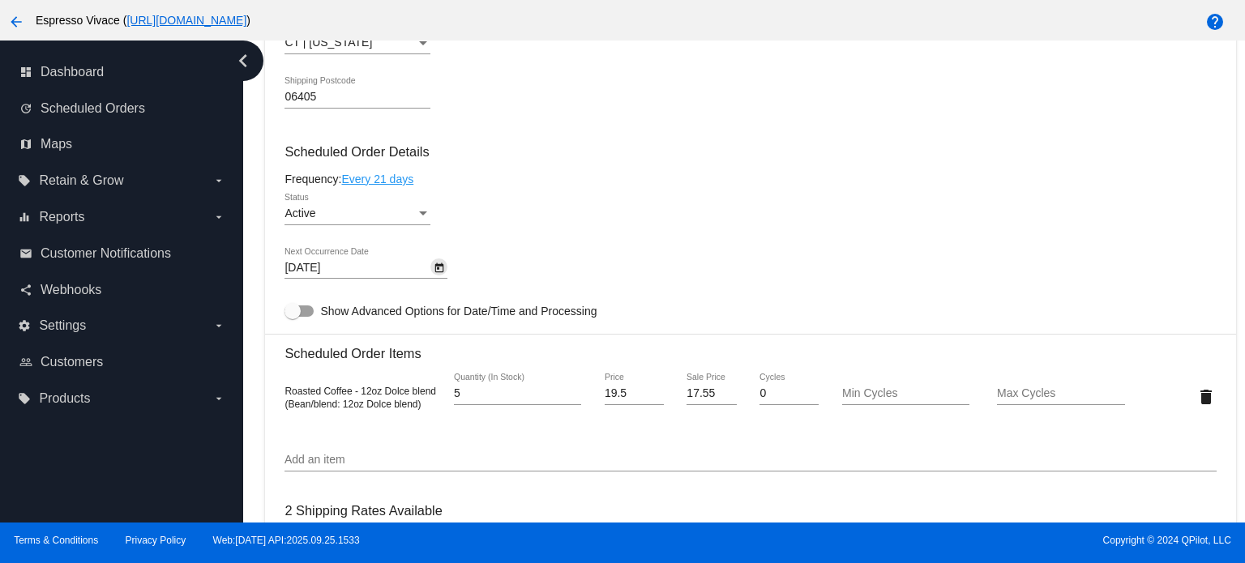
click at [435, 272] on icon "Open calendar" at bounding box center [439, 268] width 9 height 10
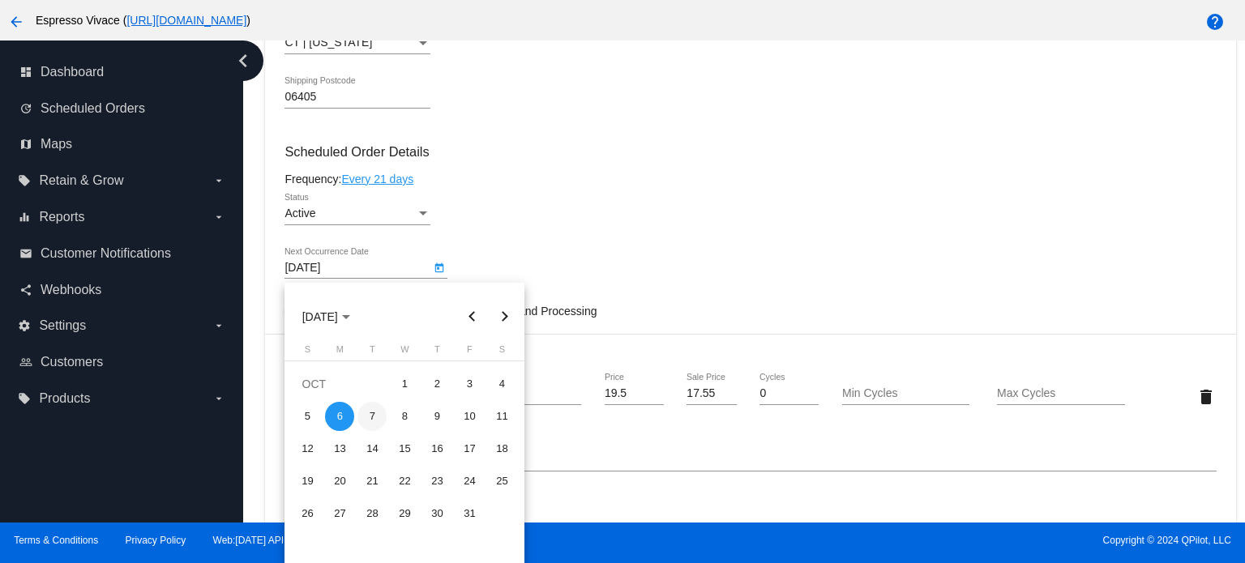
click at [370, 411] on div "7" at bounding box center [372, 416] width 29 height 29
type input "[DATE]"
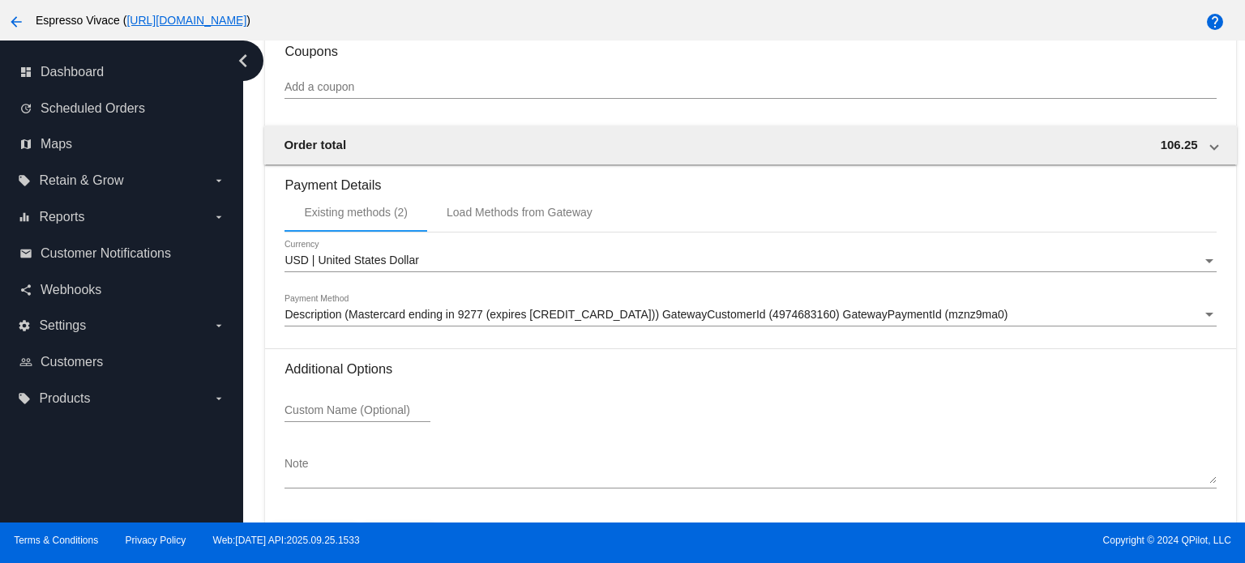
scroll to position [1382, 0]
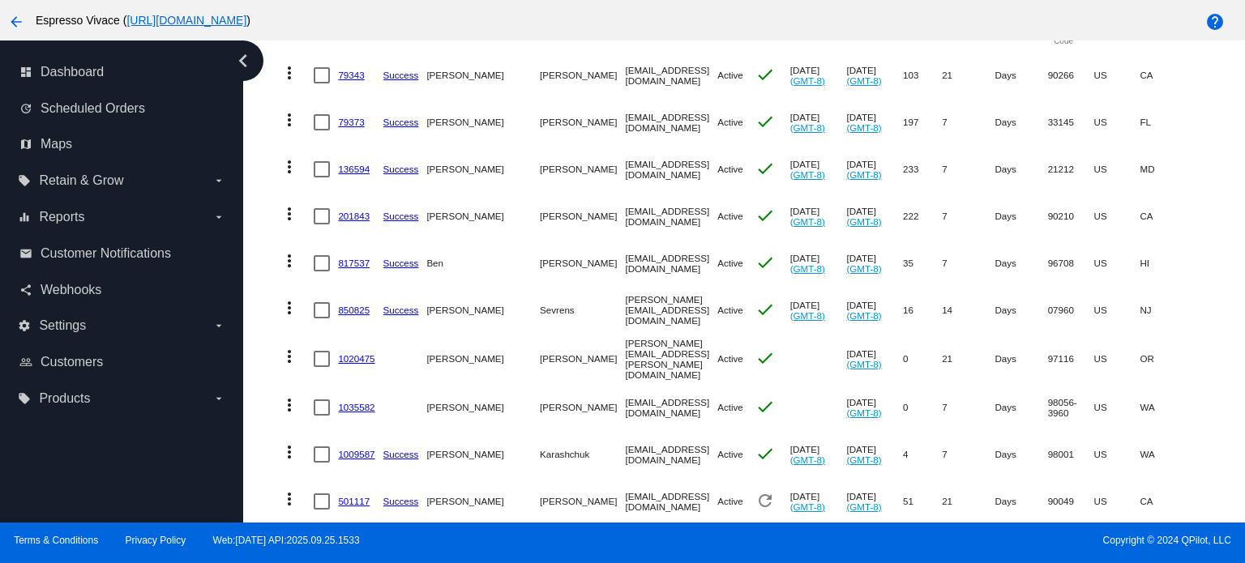
scroll to position [233, 0]
click at [345, 359] on link "1020475" at bounding box center [356, 358] width 36 height 11
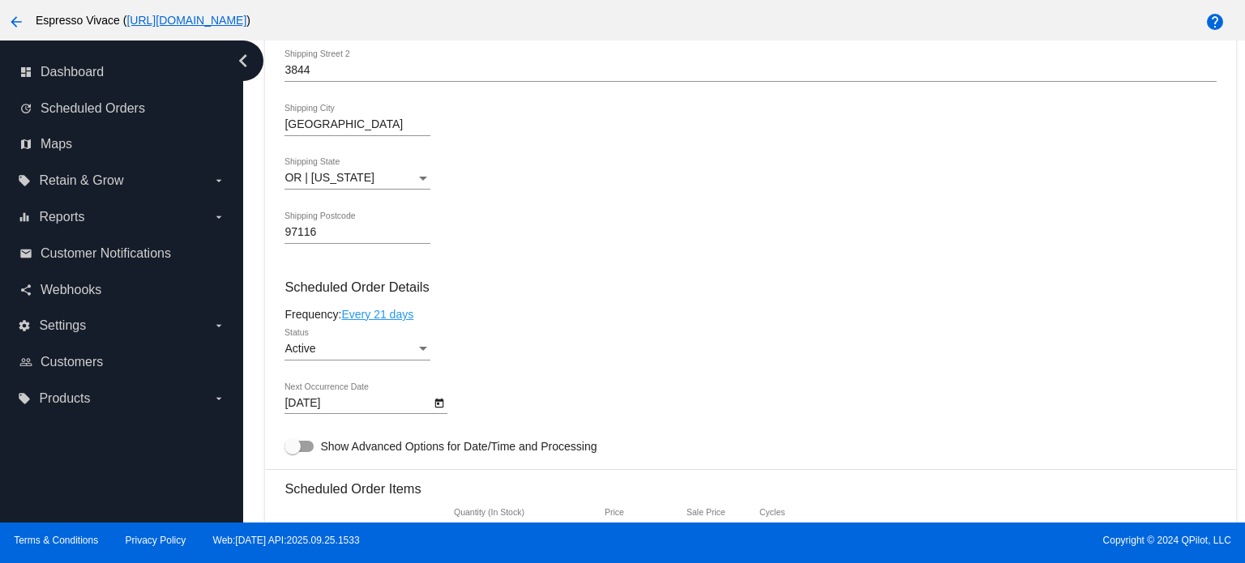
scroll to position [597, 0]
click at [439, 407] on icon "Open calendar" at bounding box center [439, 402] width 9 height 10
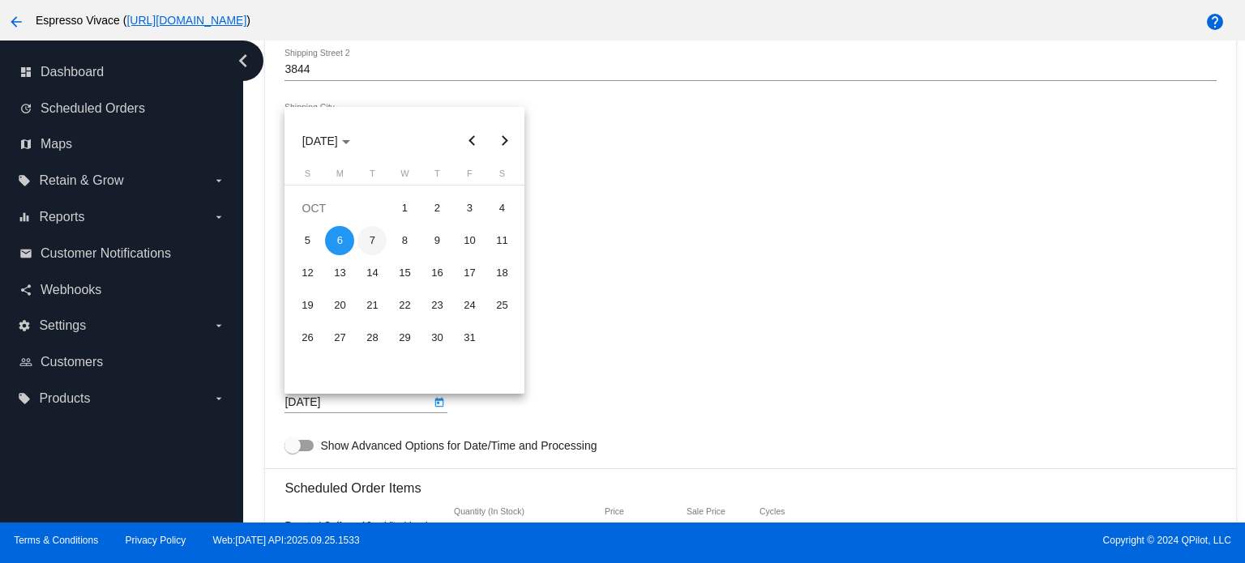
click at [375, 240] on div "7" at bounding box center [372, 240] width 29 height 29
type input "[DATE]"
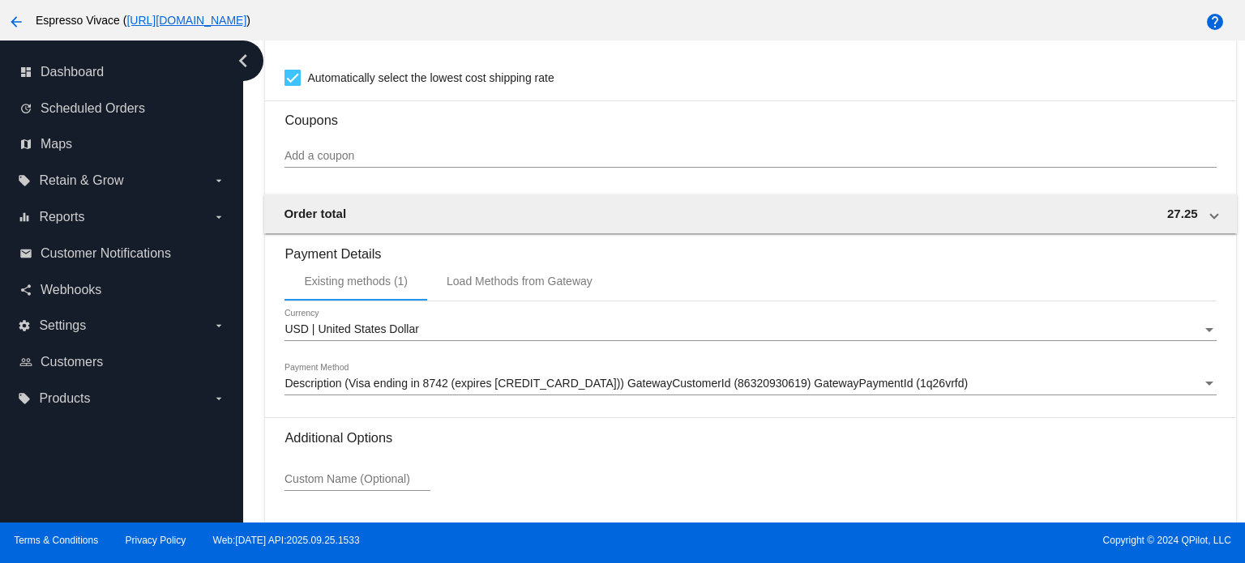
scroll to position [1382, 0]
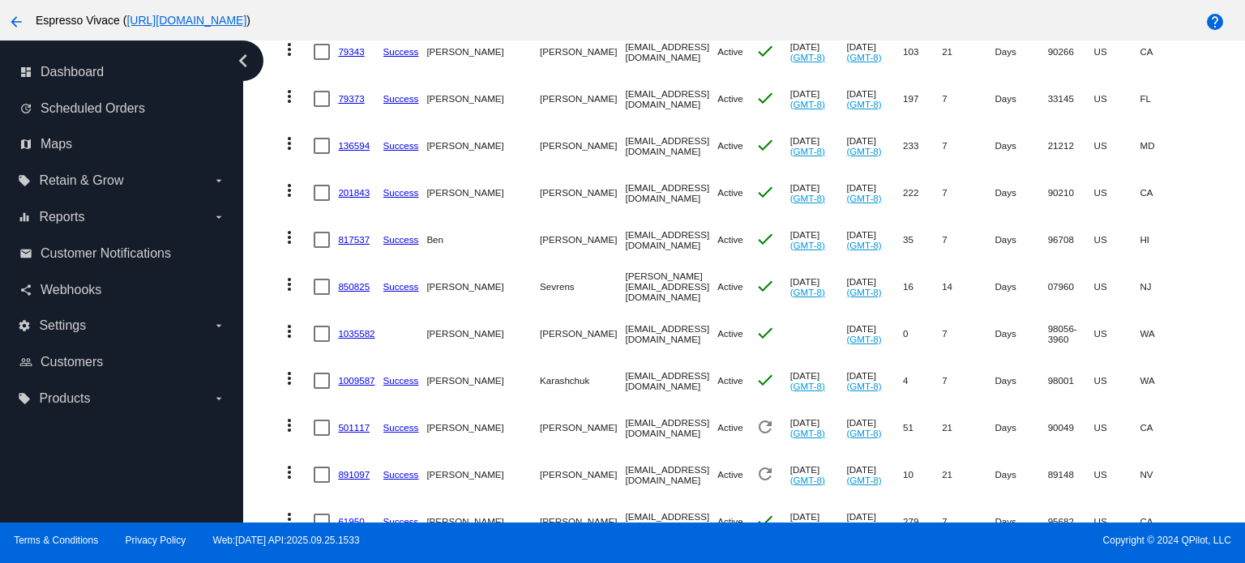
scroll to position [256, 0]
click at [362, 333] on link "1035582" at bounding box center [356, 333] width 36 height 11
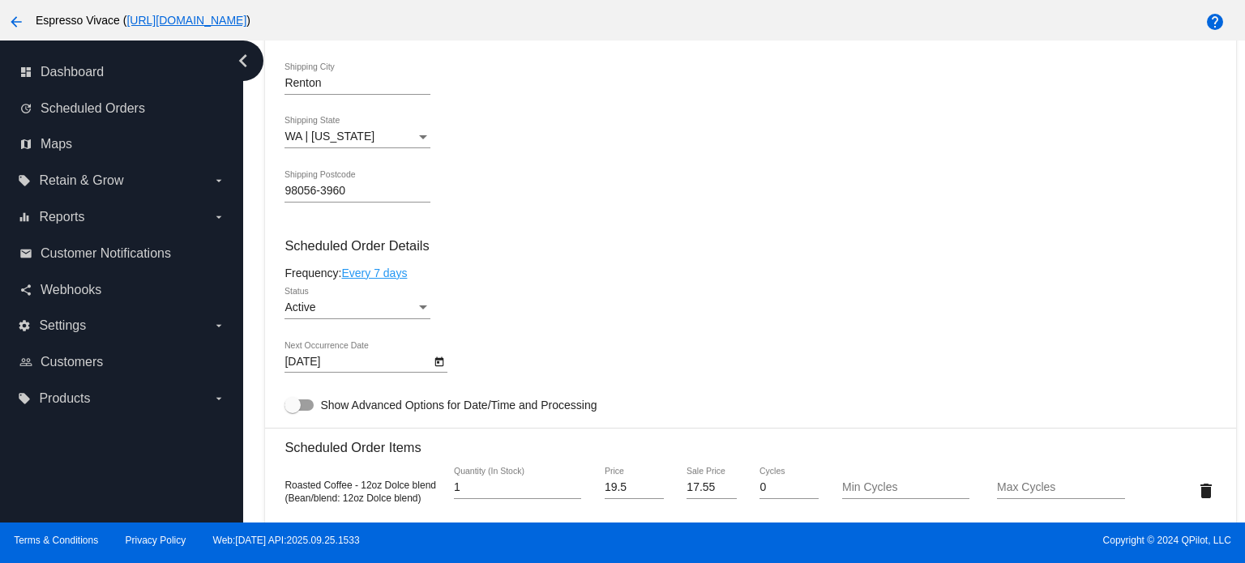
scroll to position [651, 0]
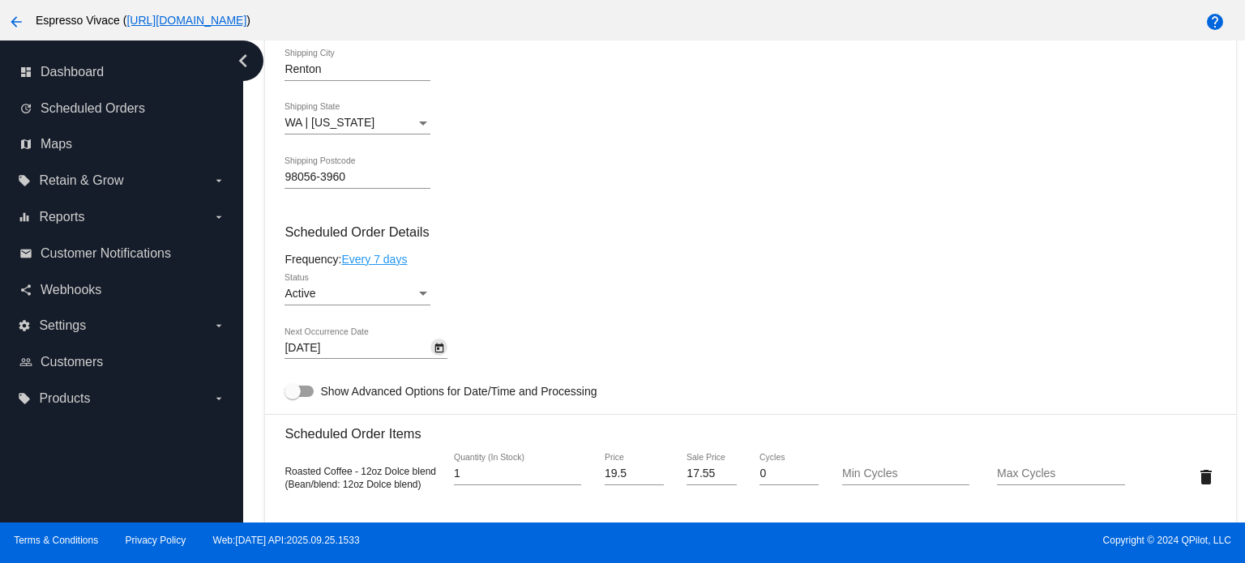
click at [441, 351] on icon "Open calendar" at bounding box center [439, 348] width 11 height 19
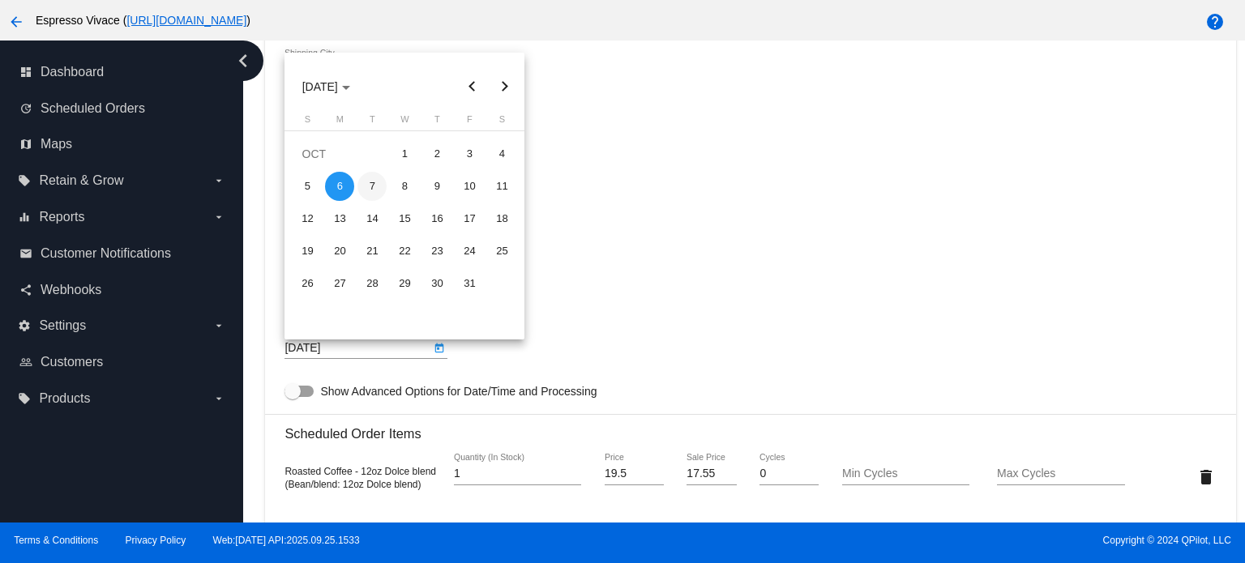
click at [373, 187] on div "7" at bounding box center [372, 186] width 29 height 29
type input "[DATE]"
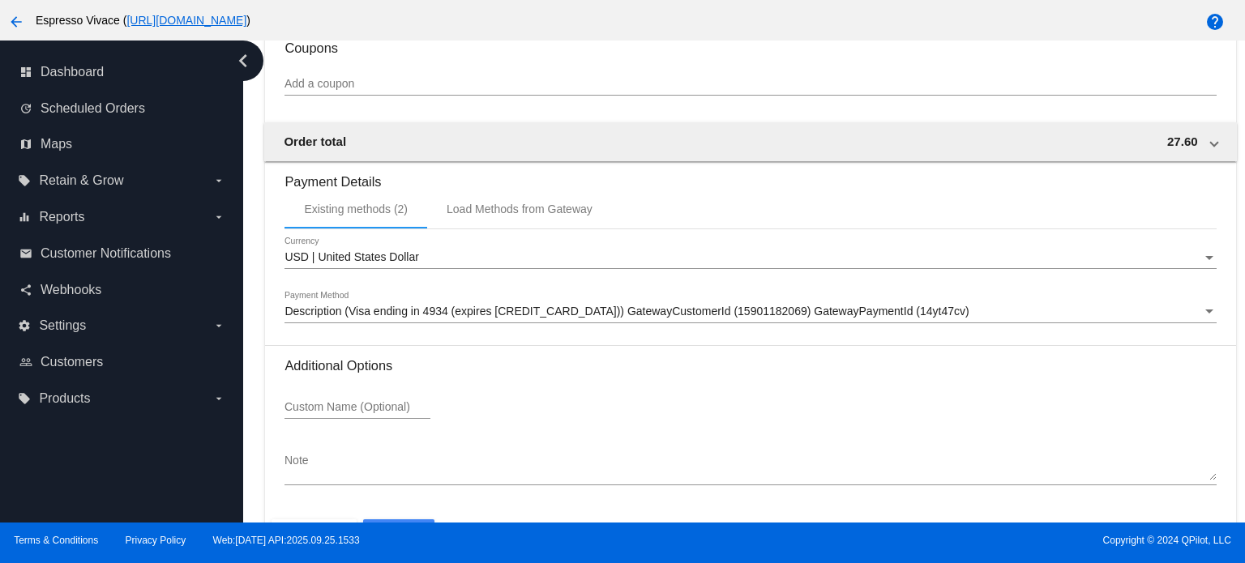
scroll to position [1382, 0]
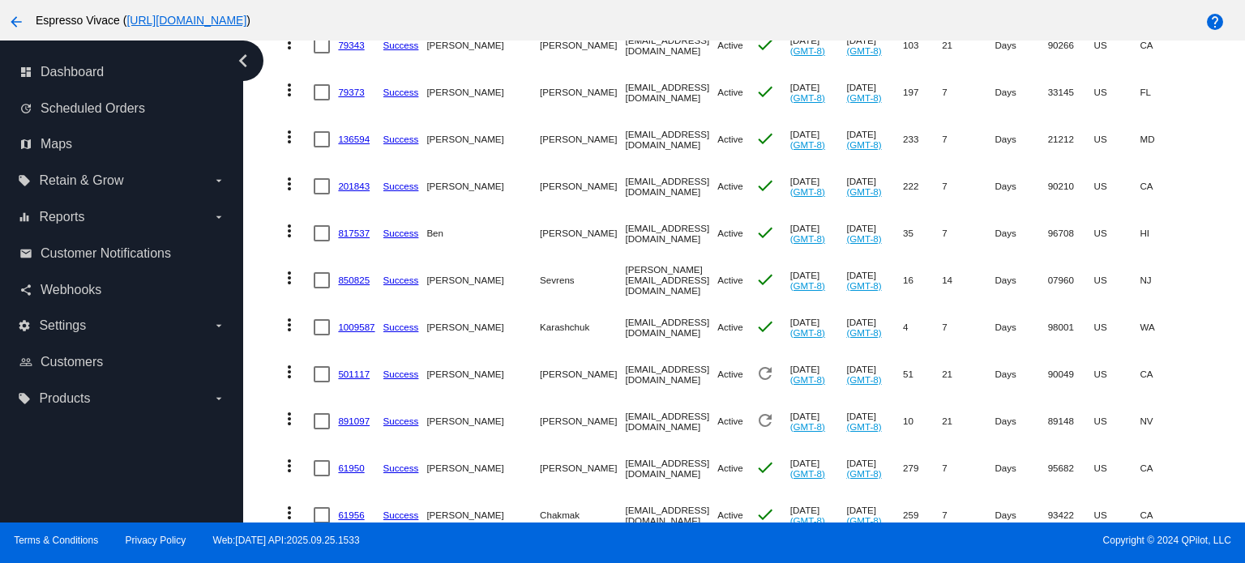
scroll to position [265, 0]
click at [347, 320] on link "1009587" at bounding box center [356, 324] width 36 height 11
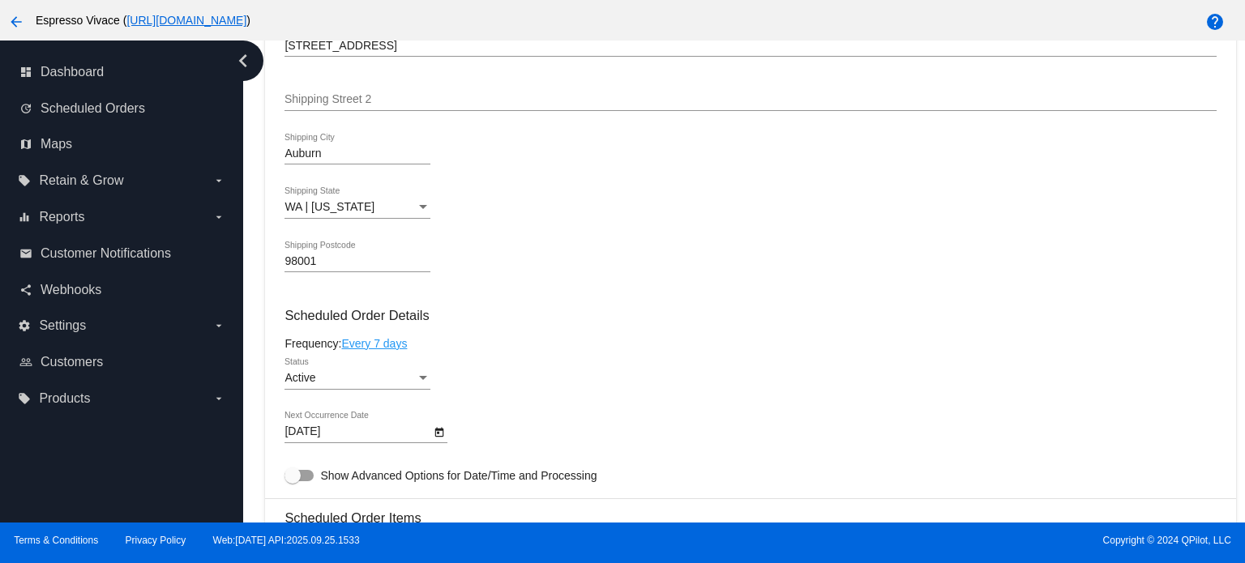
scroll to position [713, 0]
click at [436, 435] on icon "Open calendar" at bounding box center [439, 432] width 11 height 19
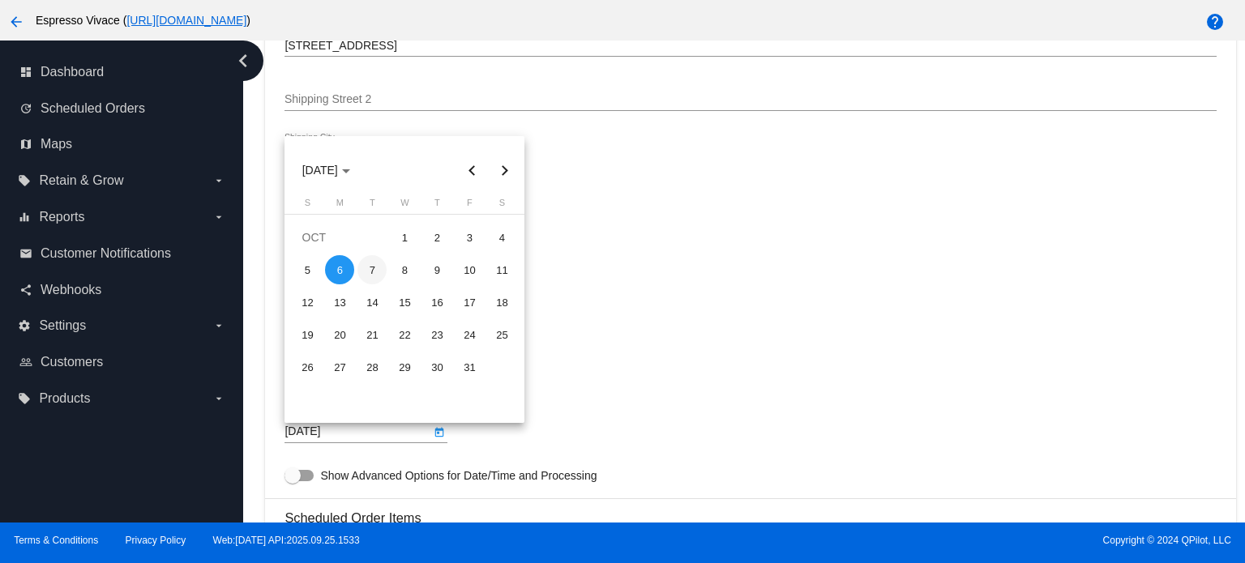
click at [375, 268] on div "7" at bounding box center [372, 269] width 29 height 29
type input "[DATE]"
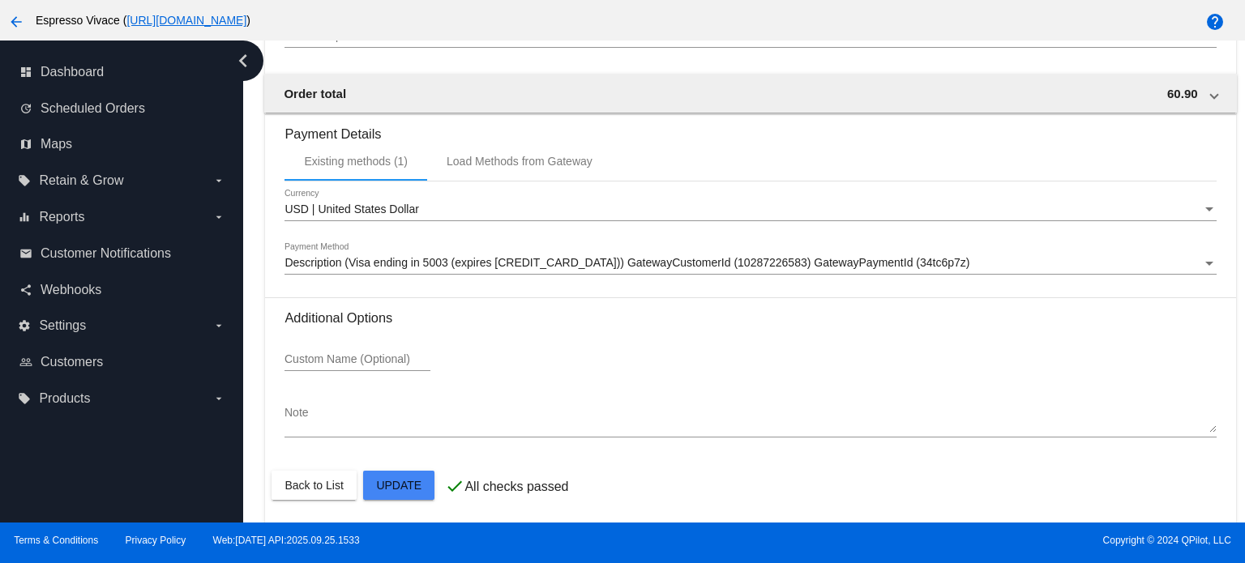
scroll to position [1528, 0]
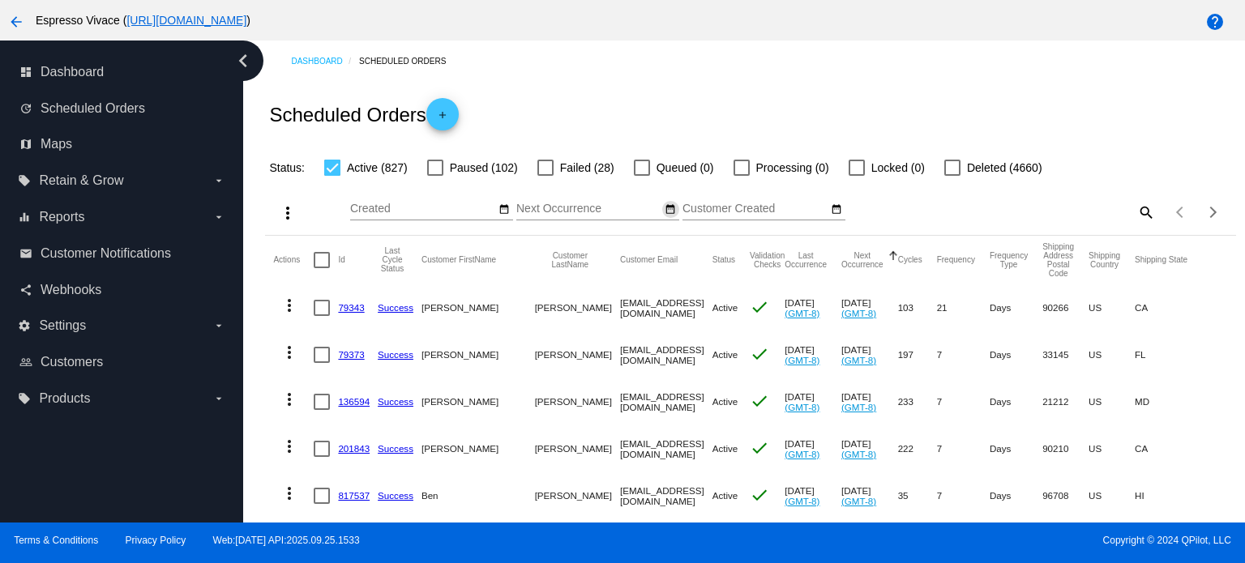
click at [666, 210] on mat-icon "date_range" at bounding box center [670, 209] width 11 height 13
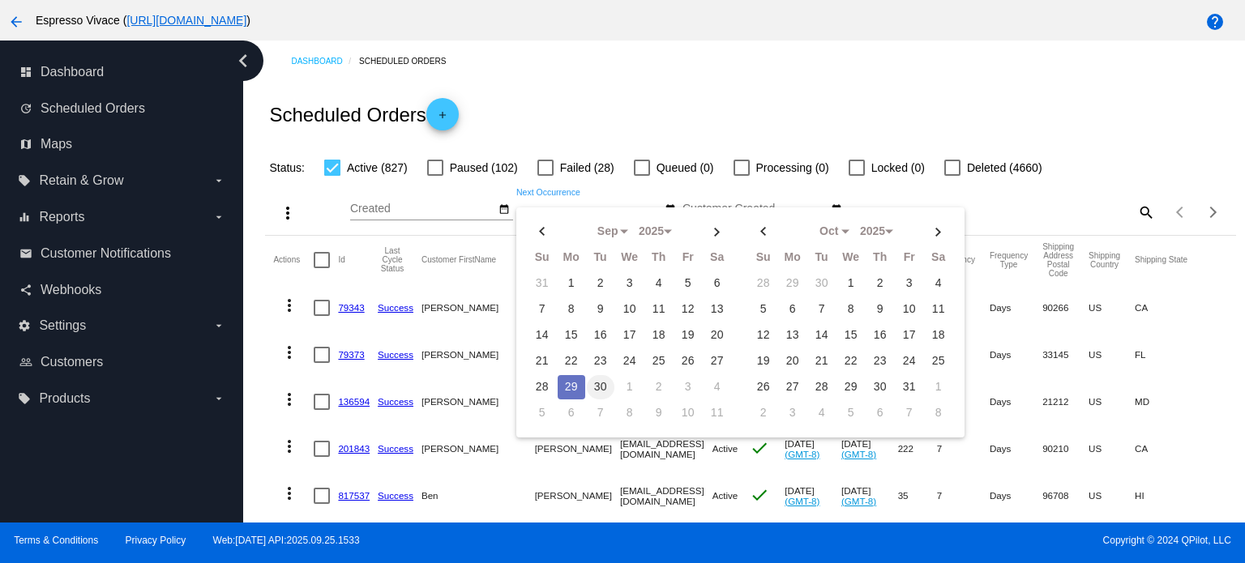
click at [594, 379] on td "30" at bounding box center [601, 387] width 28 height 24
click at [536, 406] on td "5" at bounding box center [543, 413] width 28 height 24
type input "09/30/2025 - 10/05/2025"
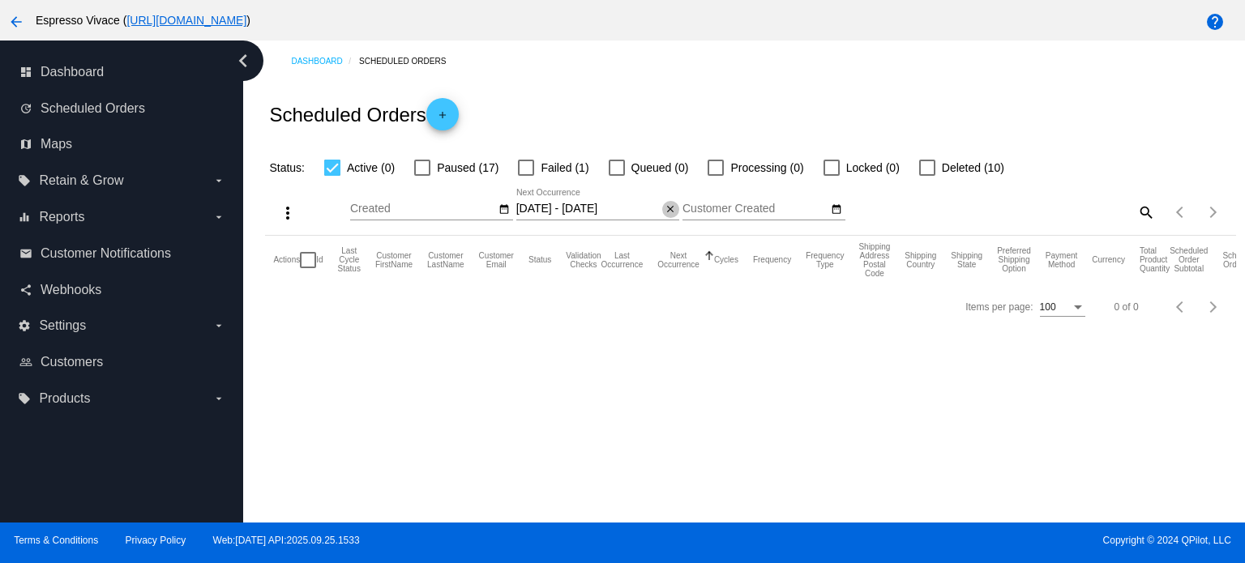
click at [665, 207] on mat-icon "close" at bounding box center [670, 209] width 11 height 13
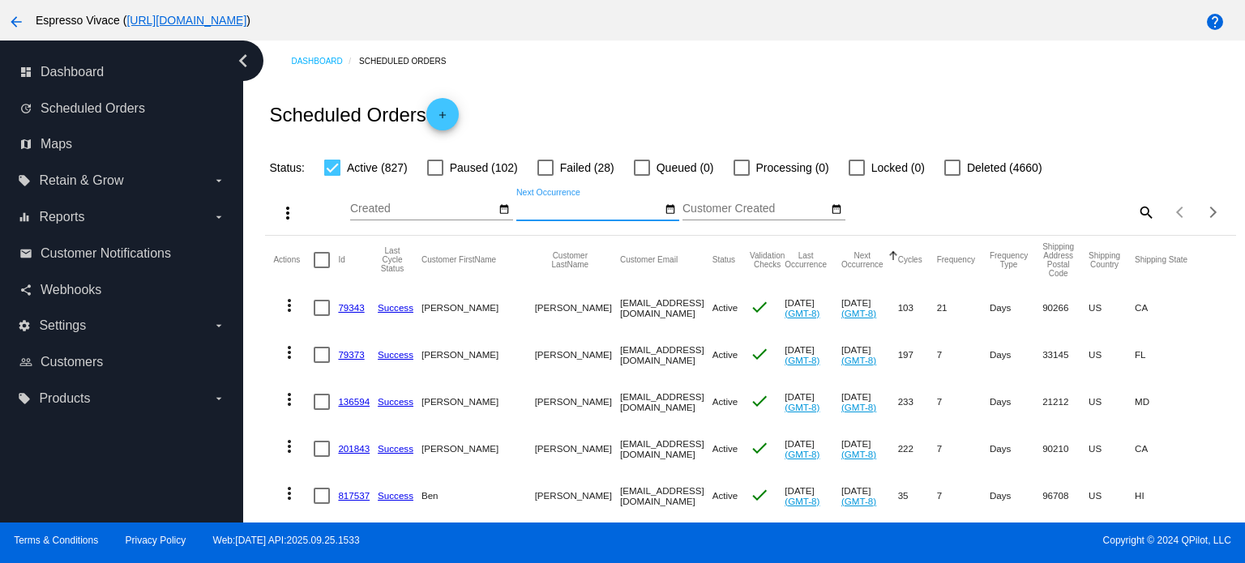
click at [665, 207] on mat-icon "date_range" at bounding box center [670, 209] width 11 height 13
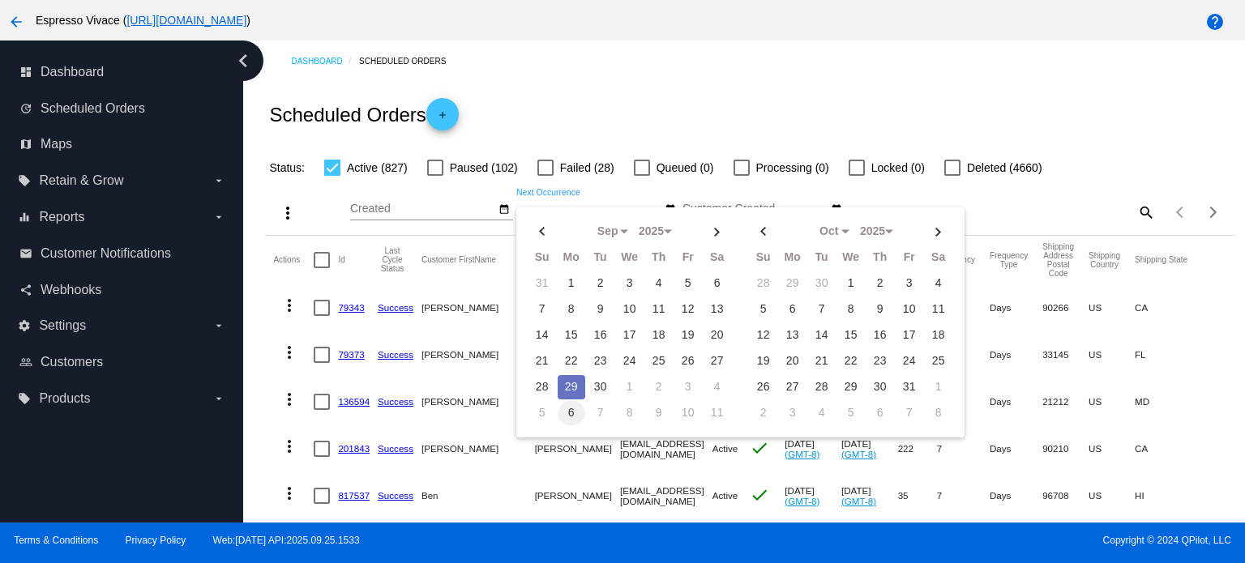
click at [567, 405] on td "6" at bounding box center [572, 413] width 28 height 24
click at [754, 327] on td "12" at bounding box center [764, 335] width 28 height 24
type input "10/06/2025 - 10/12/2025"
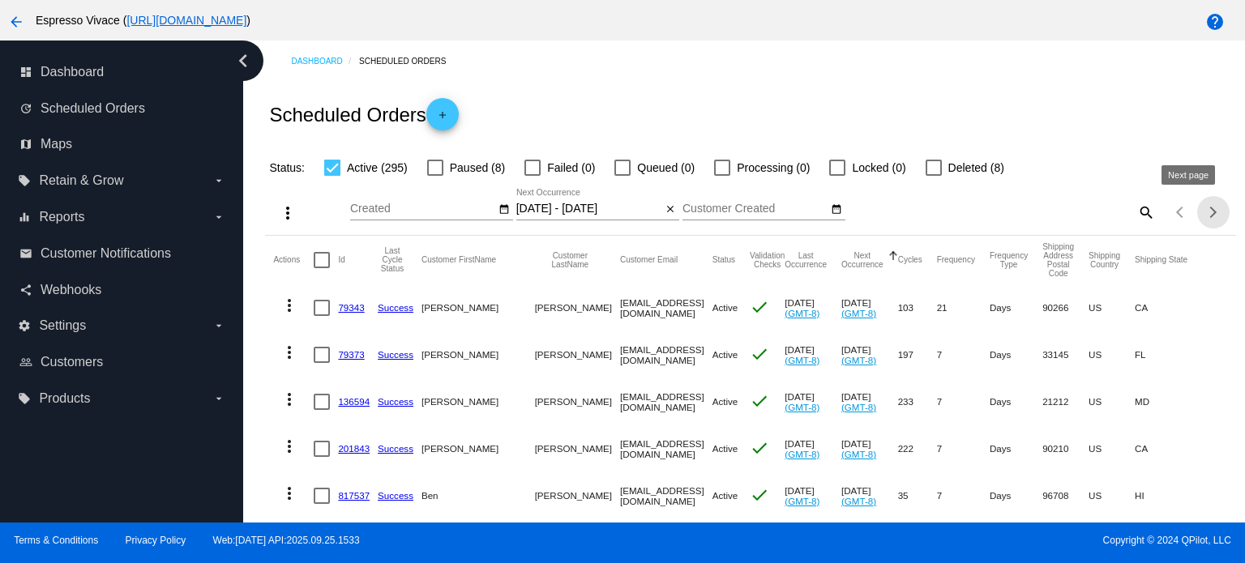
click at [1205, 213] on div "Next page" at bounding box center [1210, 211] width 11 height 11
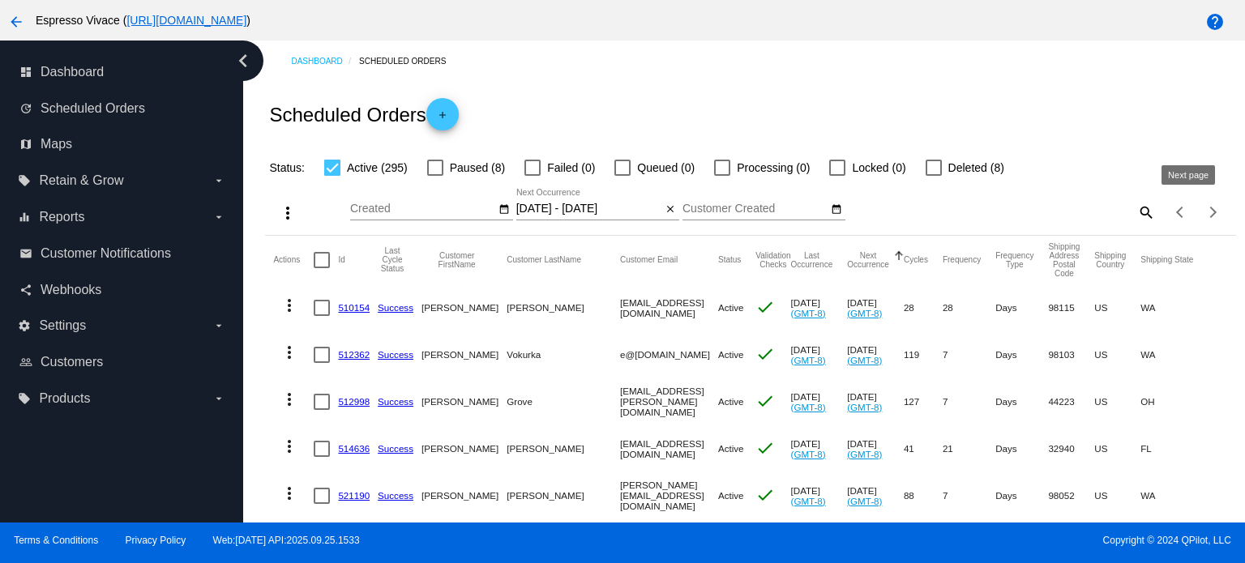
click at [1205, 213] on div "Next page" at bounding box center [1210, 211] width 11 height 11
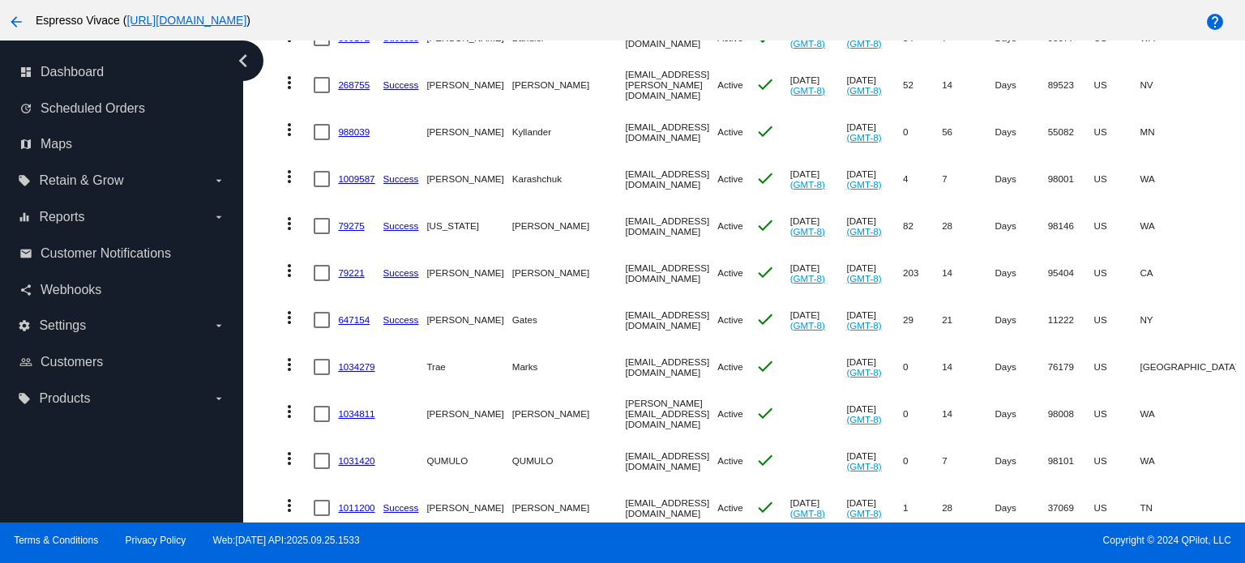
scroll to position [3884, 0]
click at [349, 269] on link "79221" at bounding box center [351, 274] width 26 height 11
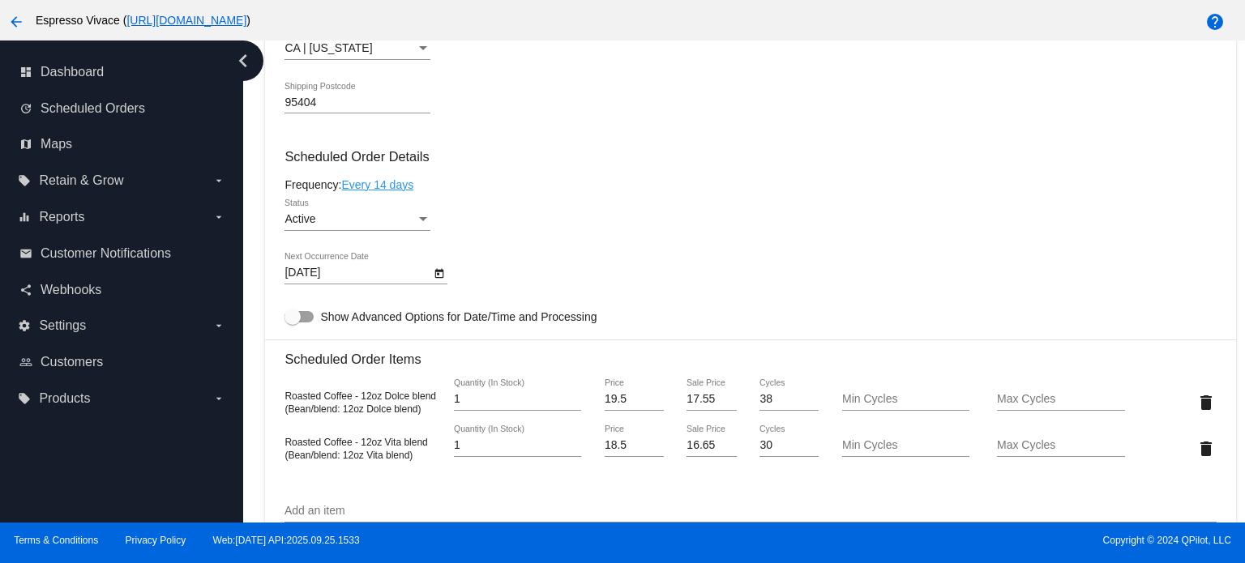
scroll to position [872, 0]
click at [435, 280] on icon "Open calendar" at bounding box center [439, 273] width 11 height 19
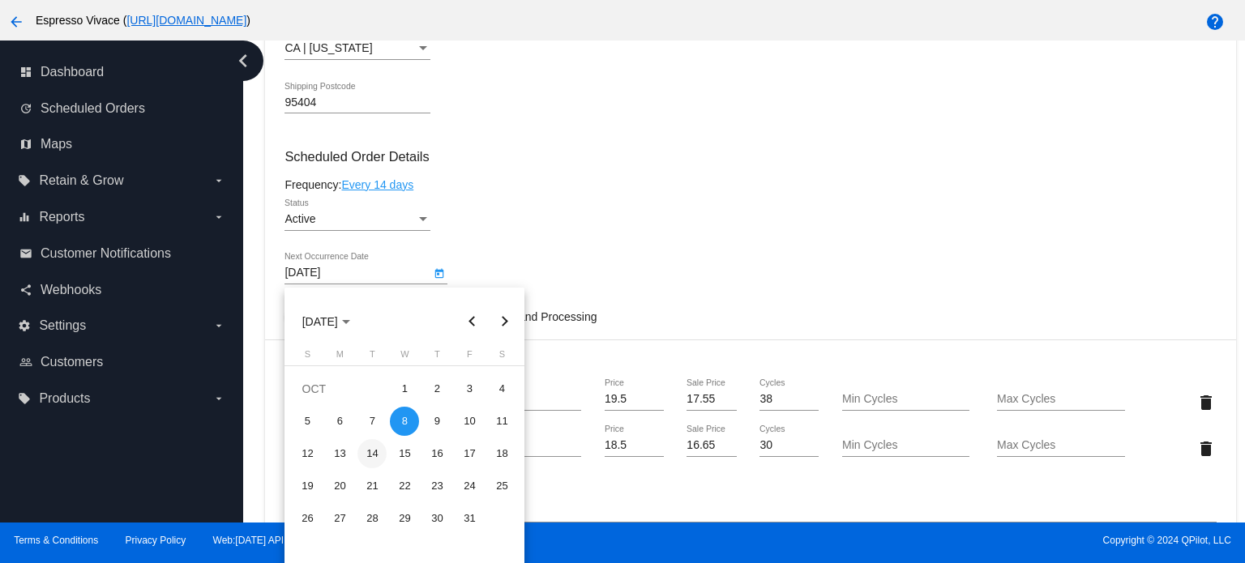
click at [370, 452] on div "14" at bounding box center [372, 453] width 29 height 29
type input "10/14/2025"
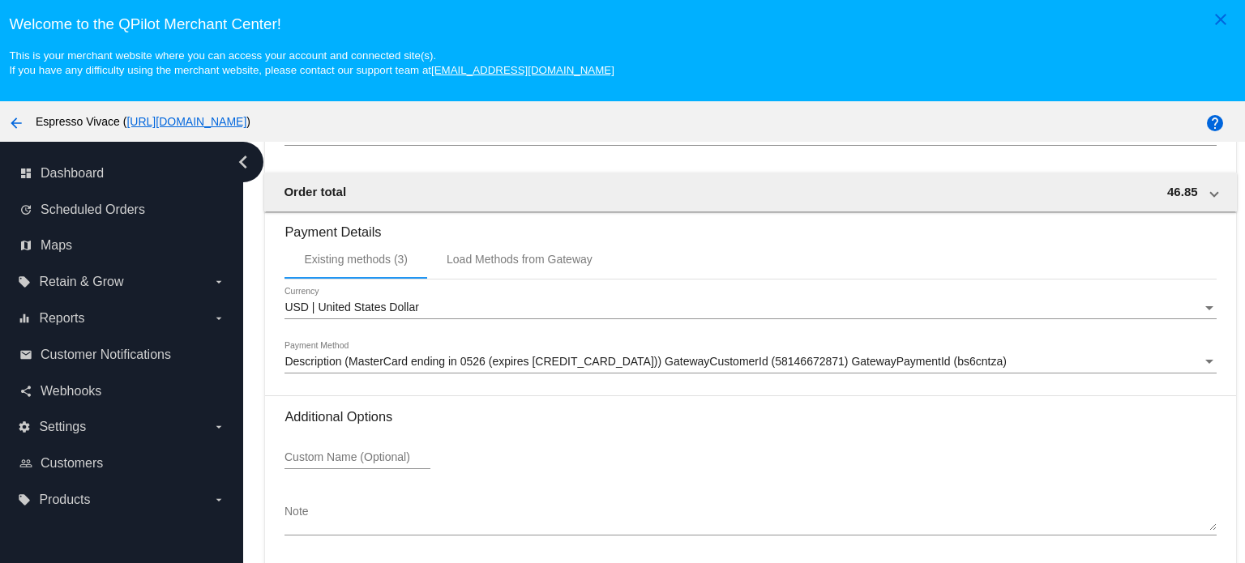
scroll to position [101, 0]
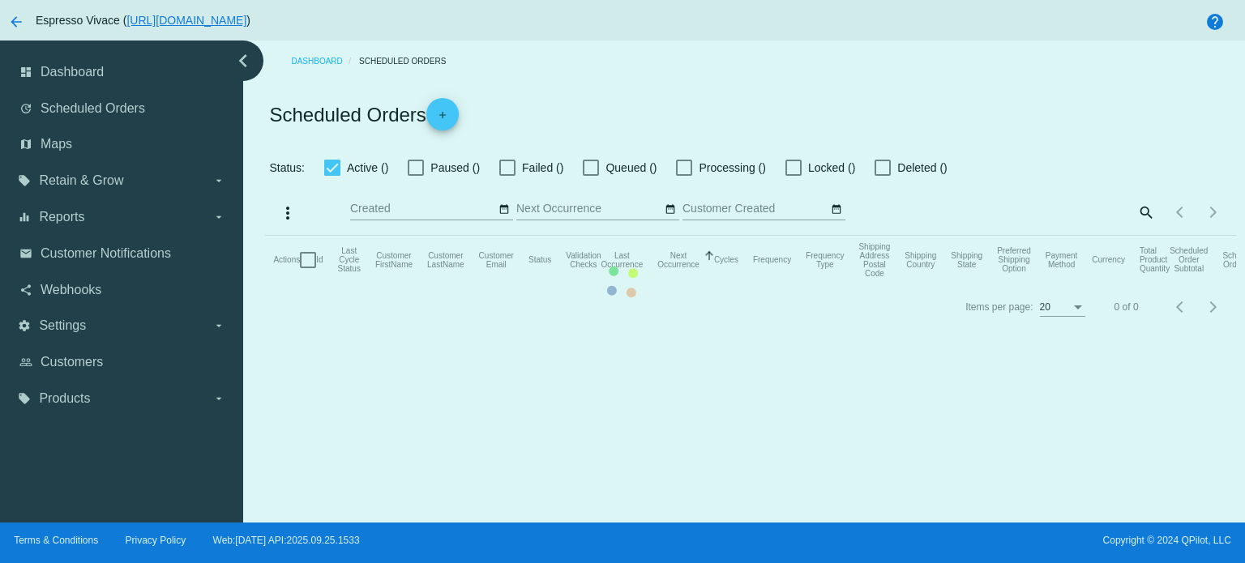
type input "10/06/2025 - 10/13/2025"
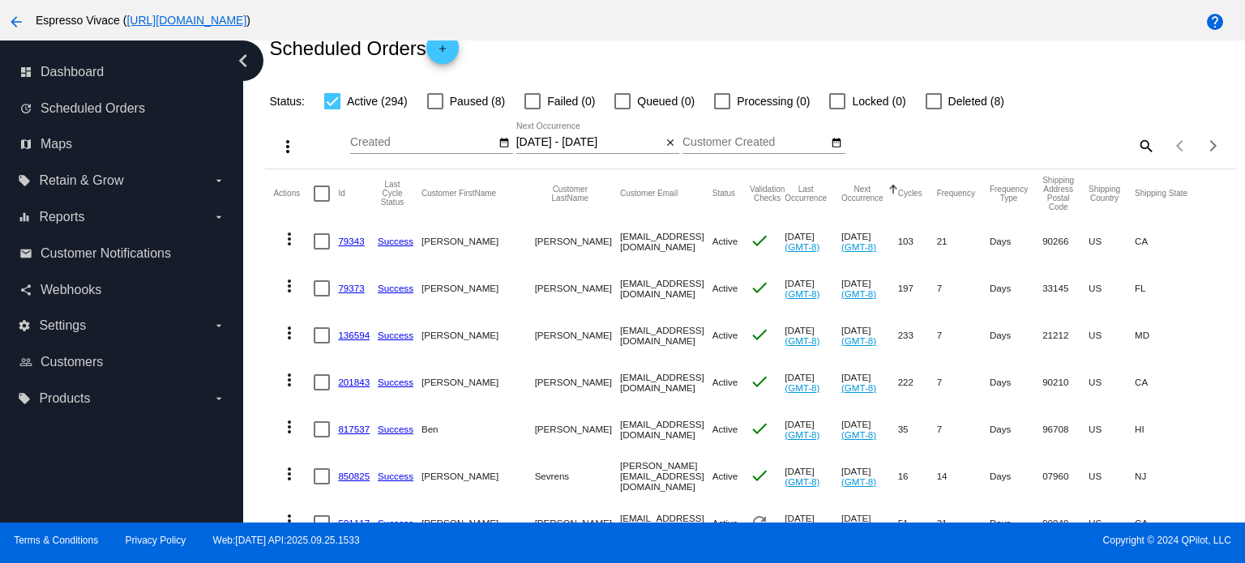
scroll to position [65, 0]
click at [674, 141] on mat-icon "close" at bounding box center [670, 145] width 11 height 13
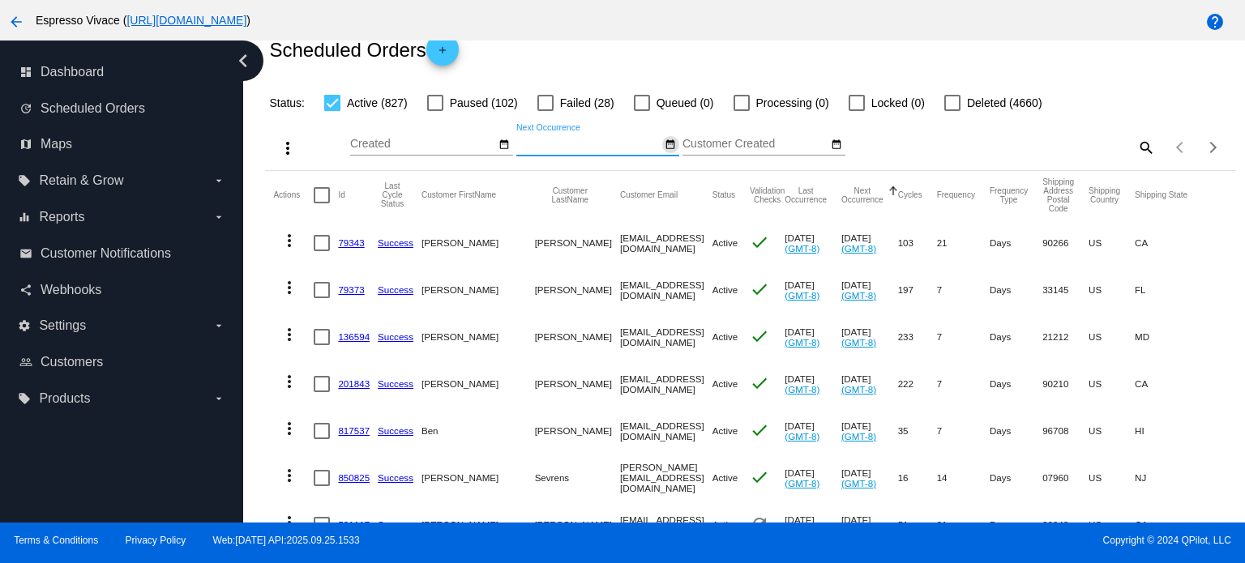
click at [669, 139] on mat-icon "date_range" at bounding box center [670, 145] width 11 height 13
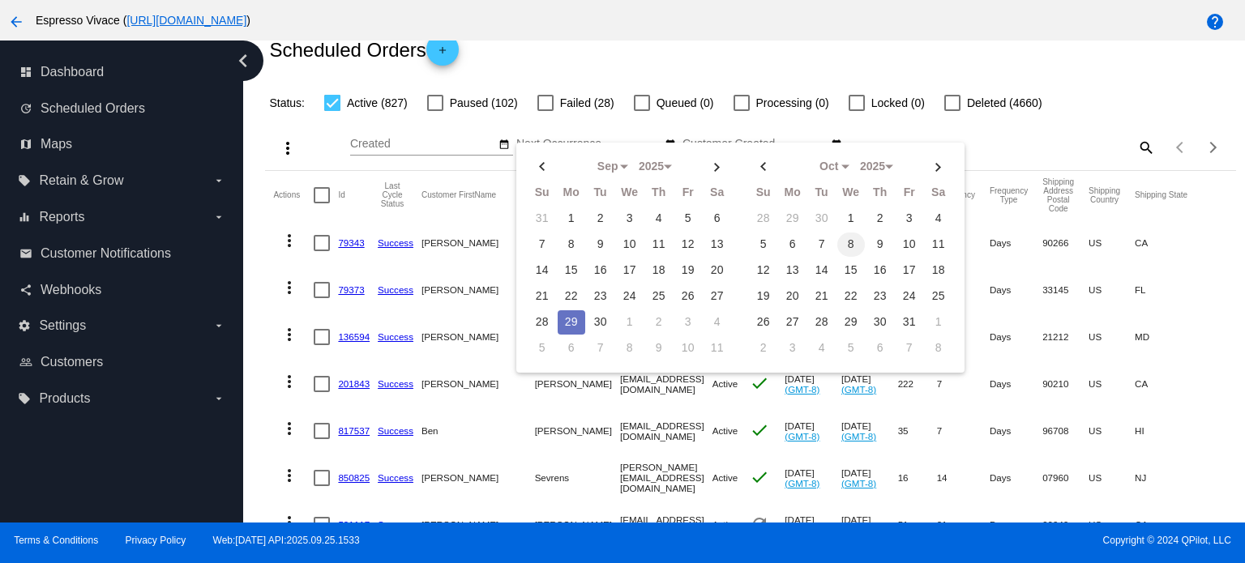
click at [840, 238] on td "8" at bounding box center [851, 245] width 28 height 24
click at [756, 265] on td "12" at bounding box center [764, 271] width 28 height 24
type input "10/08/2025 - 10/12/2025"
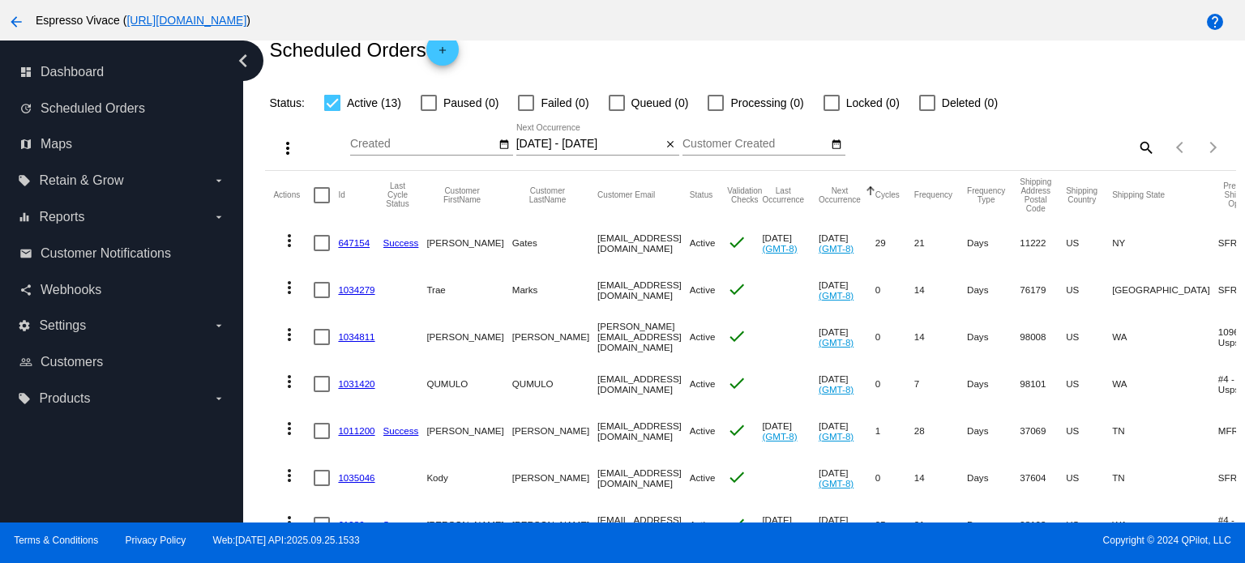
click at [353, 238] on link "647154" at bounding box center [354, 243] width 32 height 11
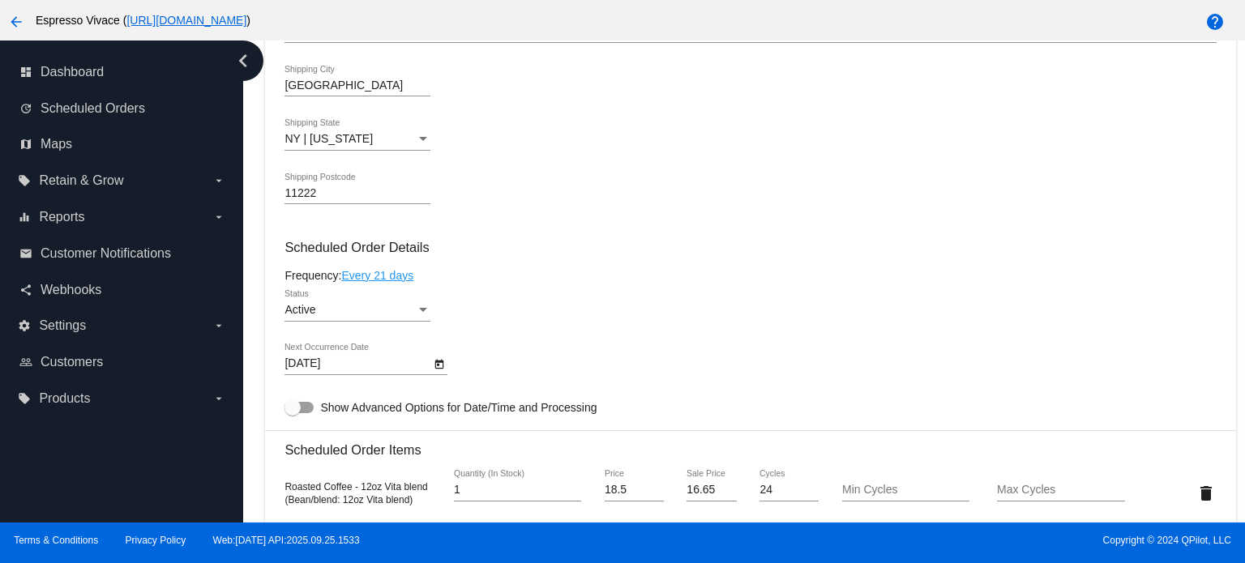
scroll to position [884, 0]
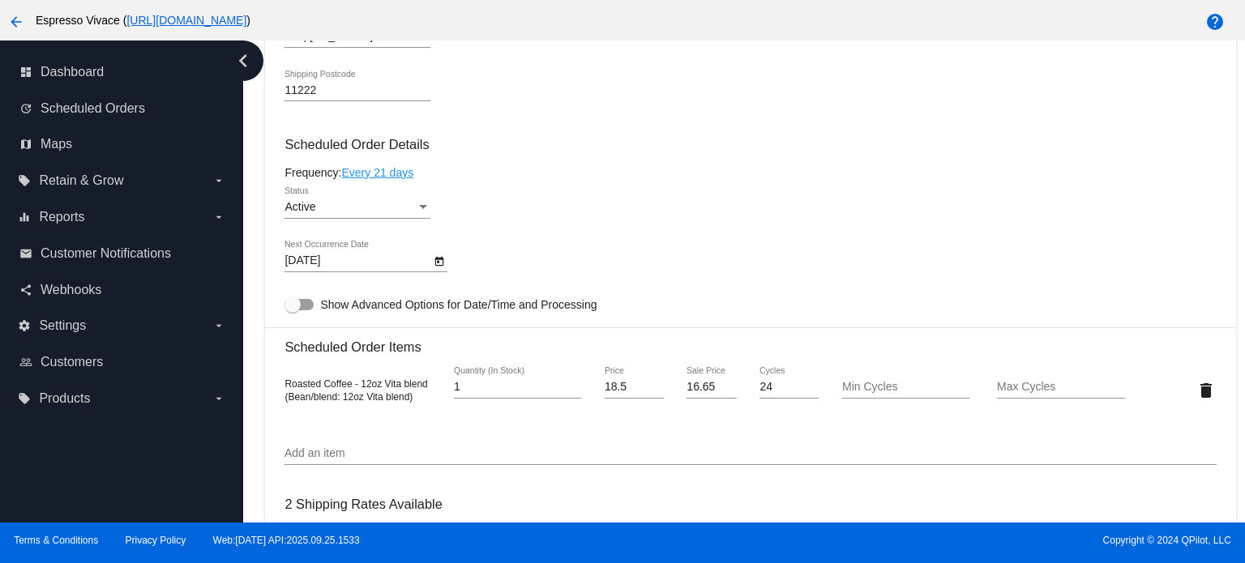
click at [439, 265] on icon "Open calendar" at bounding box center [439, 261] width 9 height 10
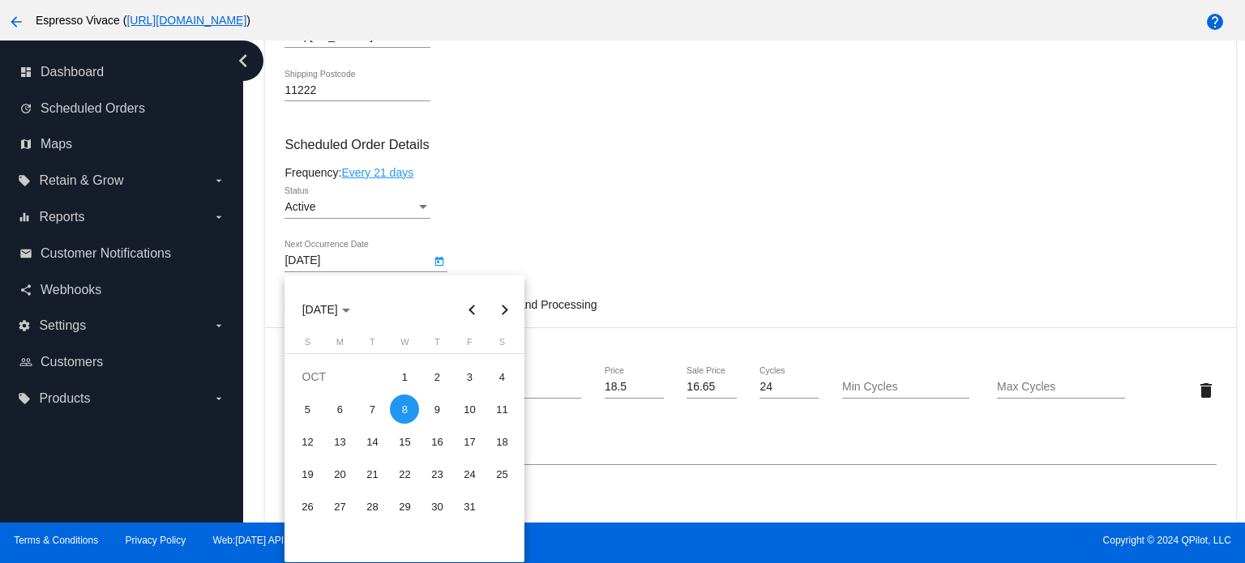
click at [683, 211] on div at bounding box center [622, 281] width 1245 height 563
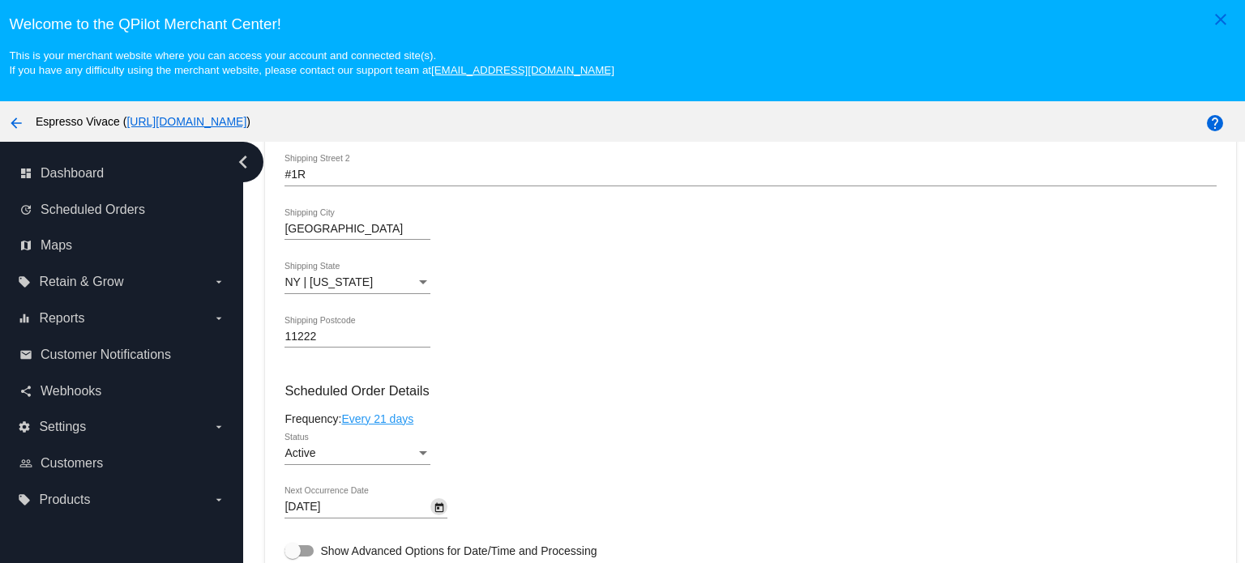
scroll to position [762, 0]
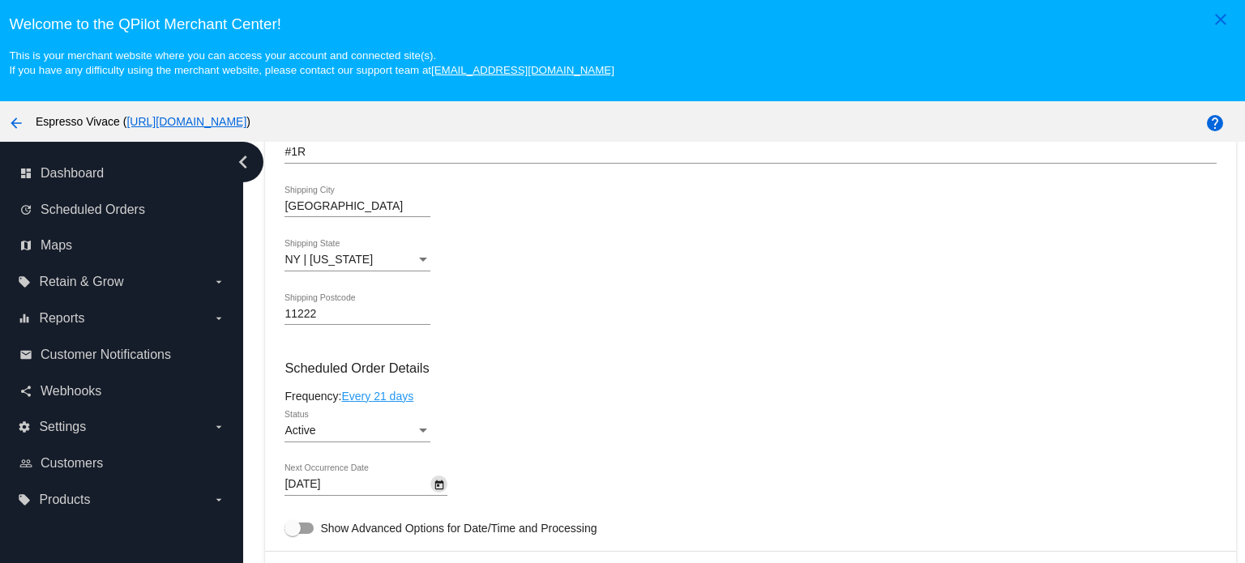
click at [439, 486] on icon "Open calendar" at bounding box center [439, 485] width 9 height 10
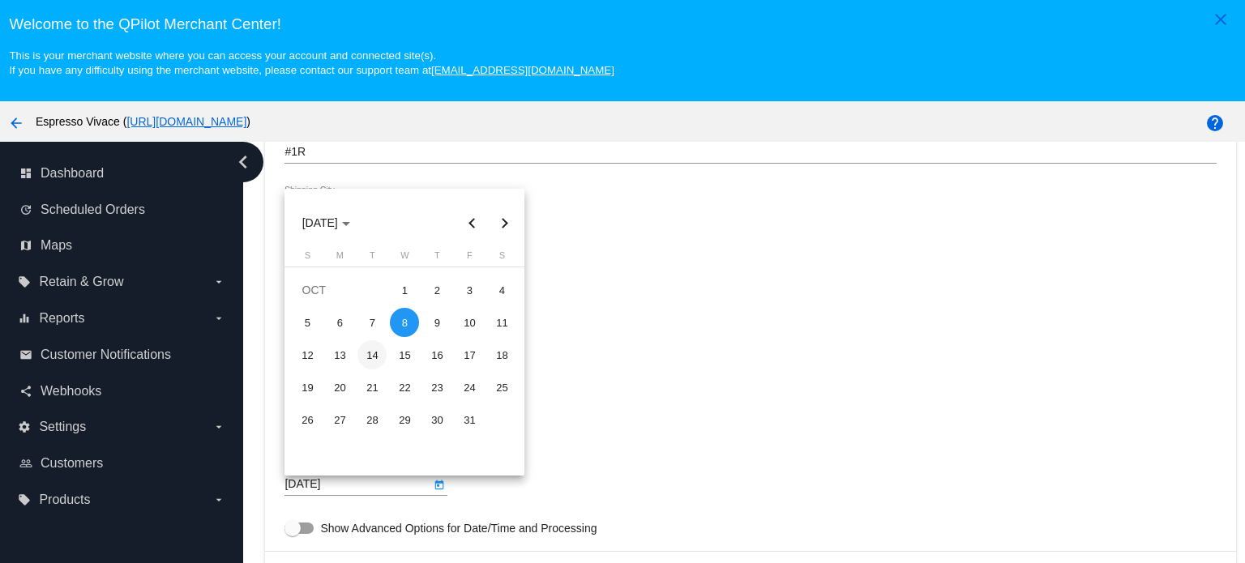
click at [370, 353] on div "14" at bounding box center [372, 354] width 29 height 29
type input "10/14/2025"
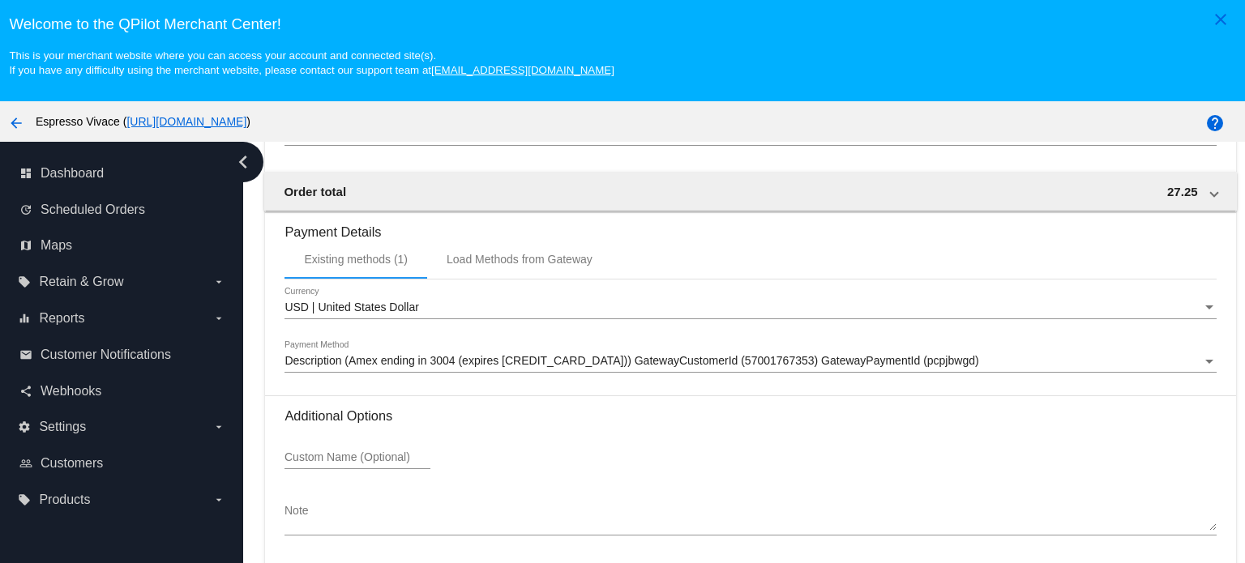
scroll to position [101, 0]
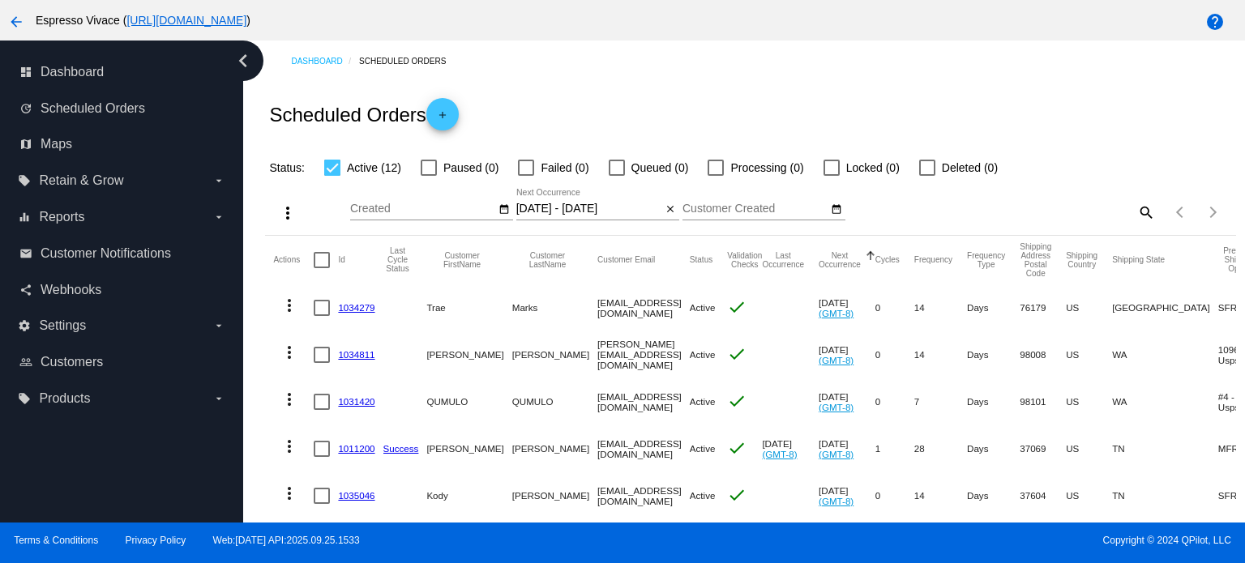
click at [353, 304] on link "1034279" at bounding box center [356, 307] width 36 height 11
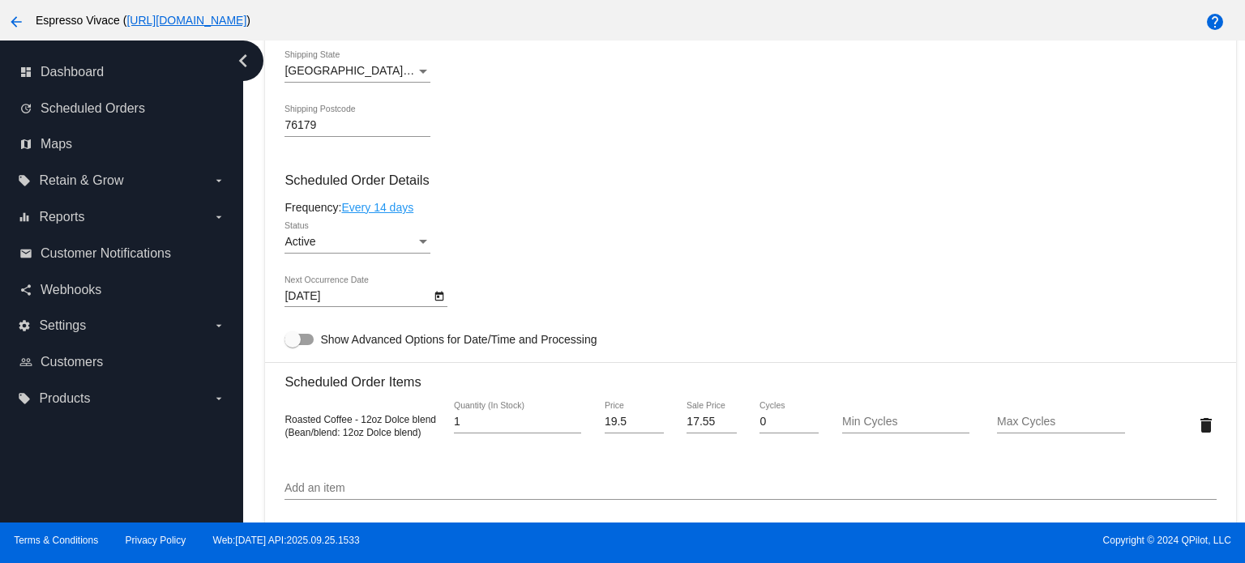
scroll to position [704, 0]
click at [437, 304] on icon "Open calendar" at bounding box center [439, 295] width 11 height 19
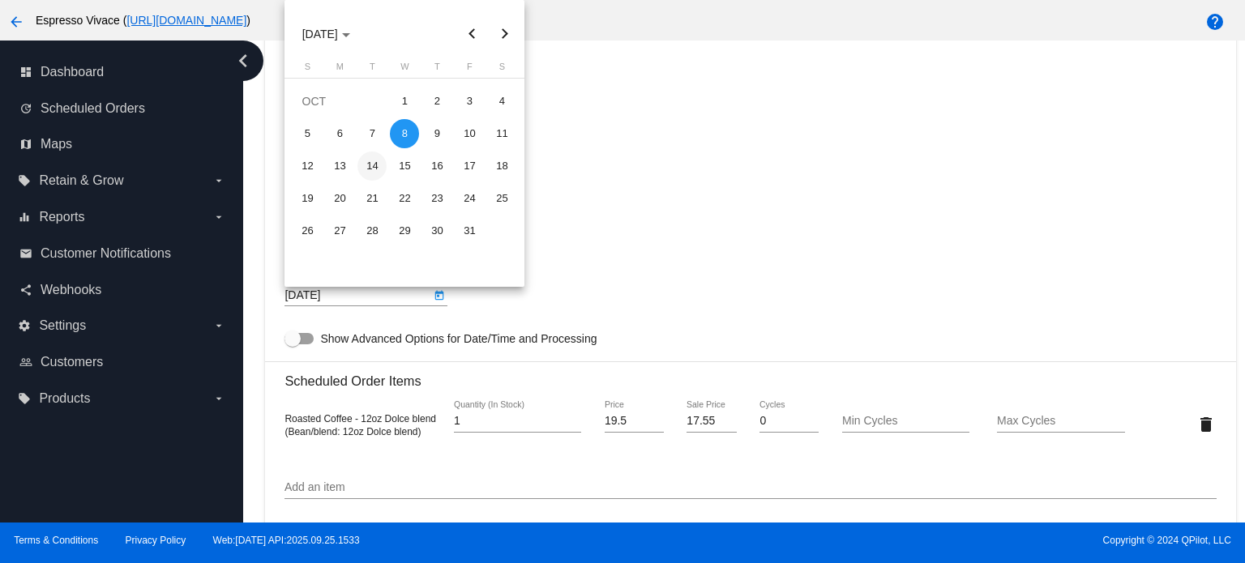
click at [366, 160] on div "14" at bounding box center [372, 166] width 29 height 29
type input "10/14/2025"
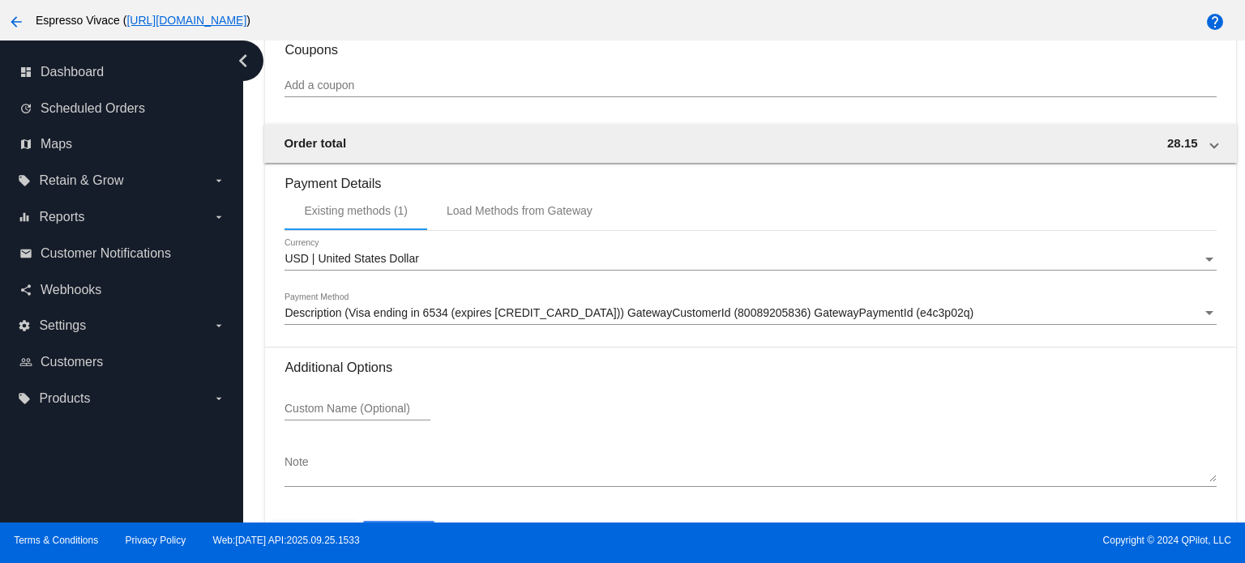
scroll to position [1382, 0]
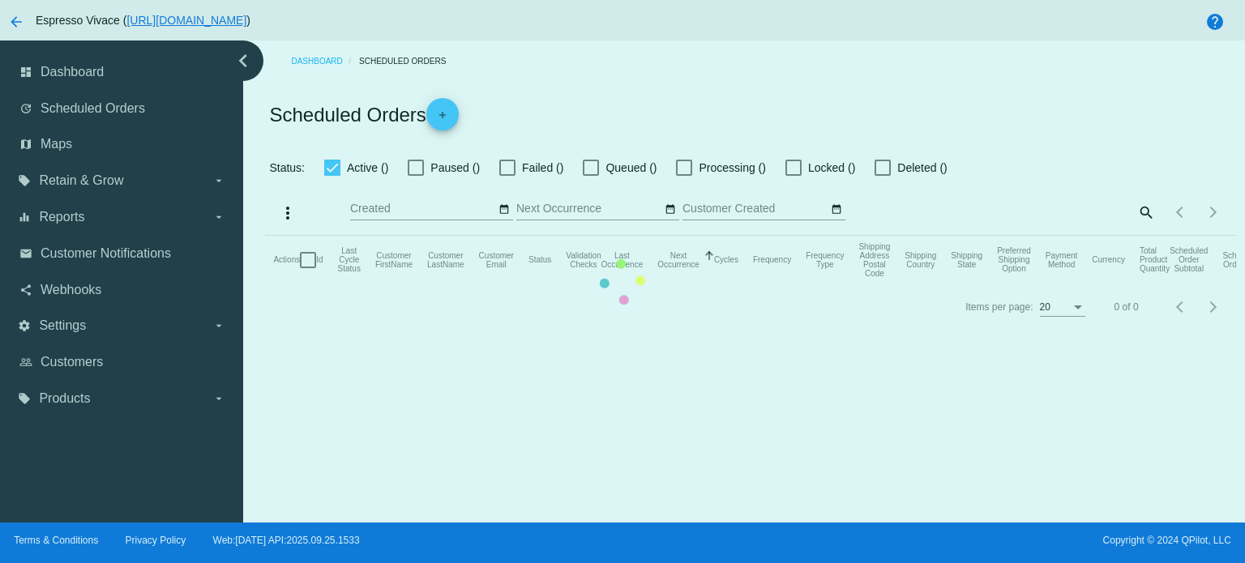
type input "10/08/2025 - 10/13/2025"
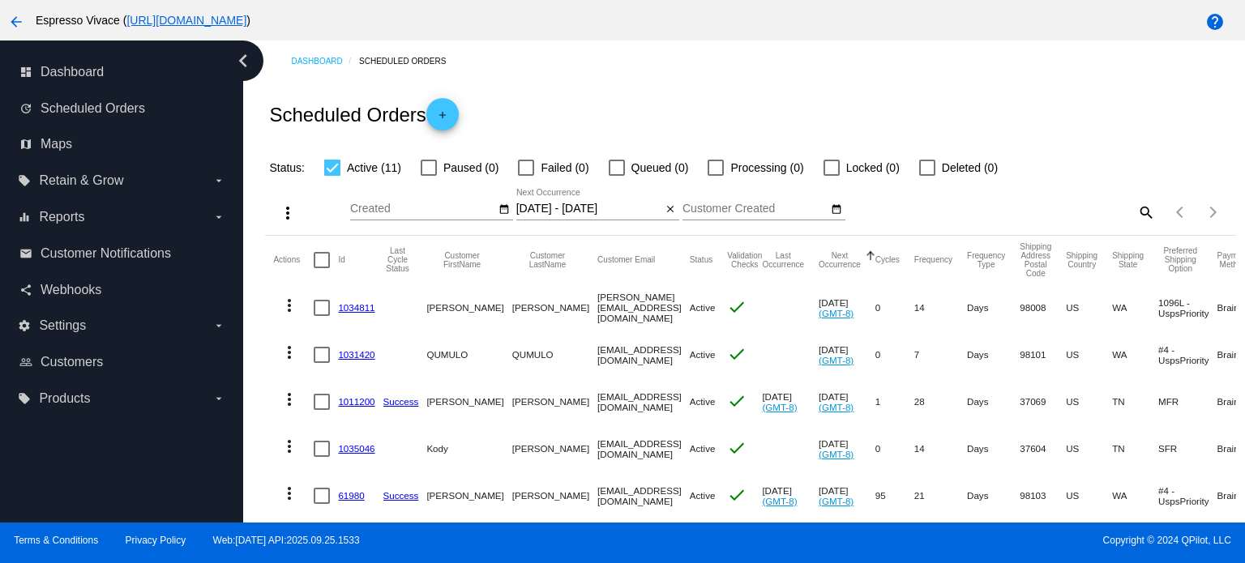
click at [347, 304] on link "1034811" at bounding box center [356, 307] width 36 height 11
